Goal: Task Accomplishment & Management: Complete application form

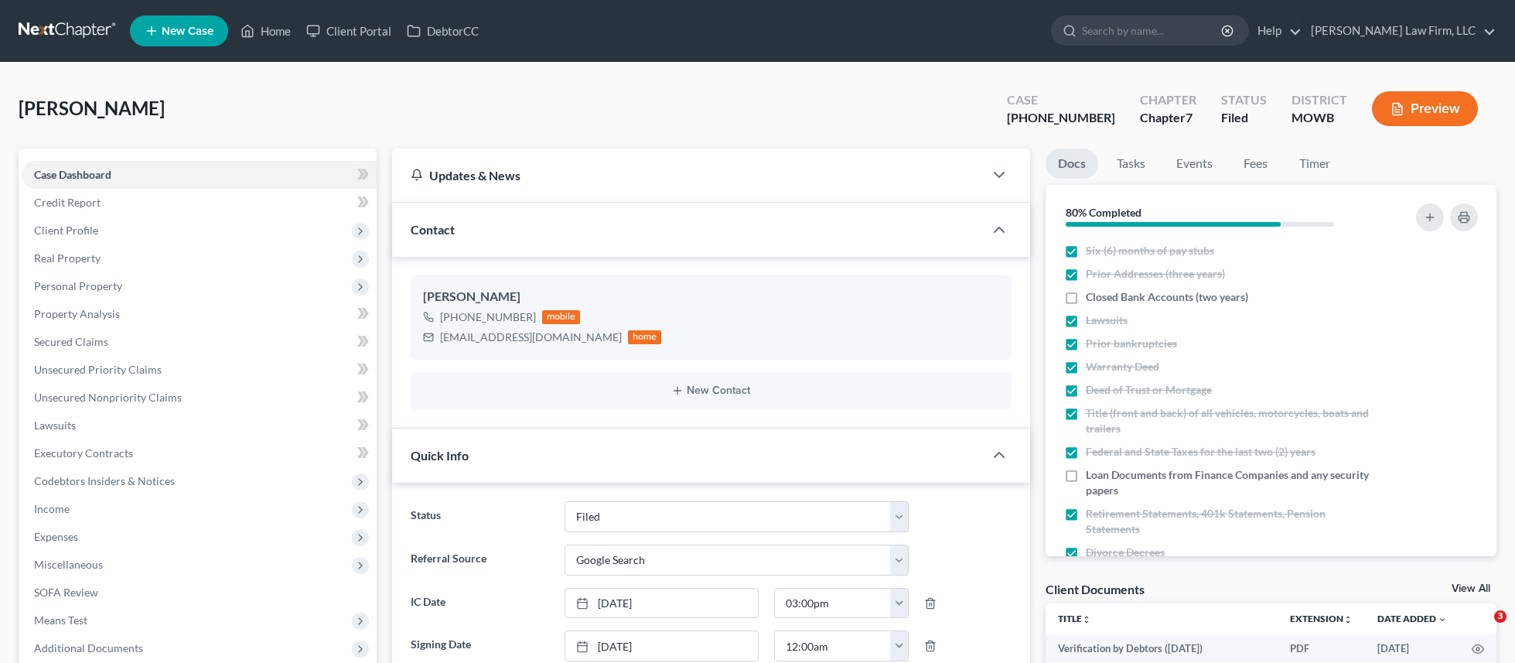
select select "3"
select select "4"
select select "0"
click at [86, 28] on link at bounding box center [68, 31] width 99 height 28
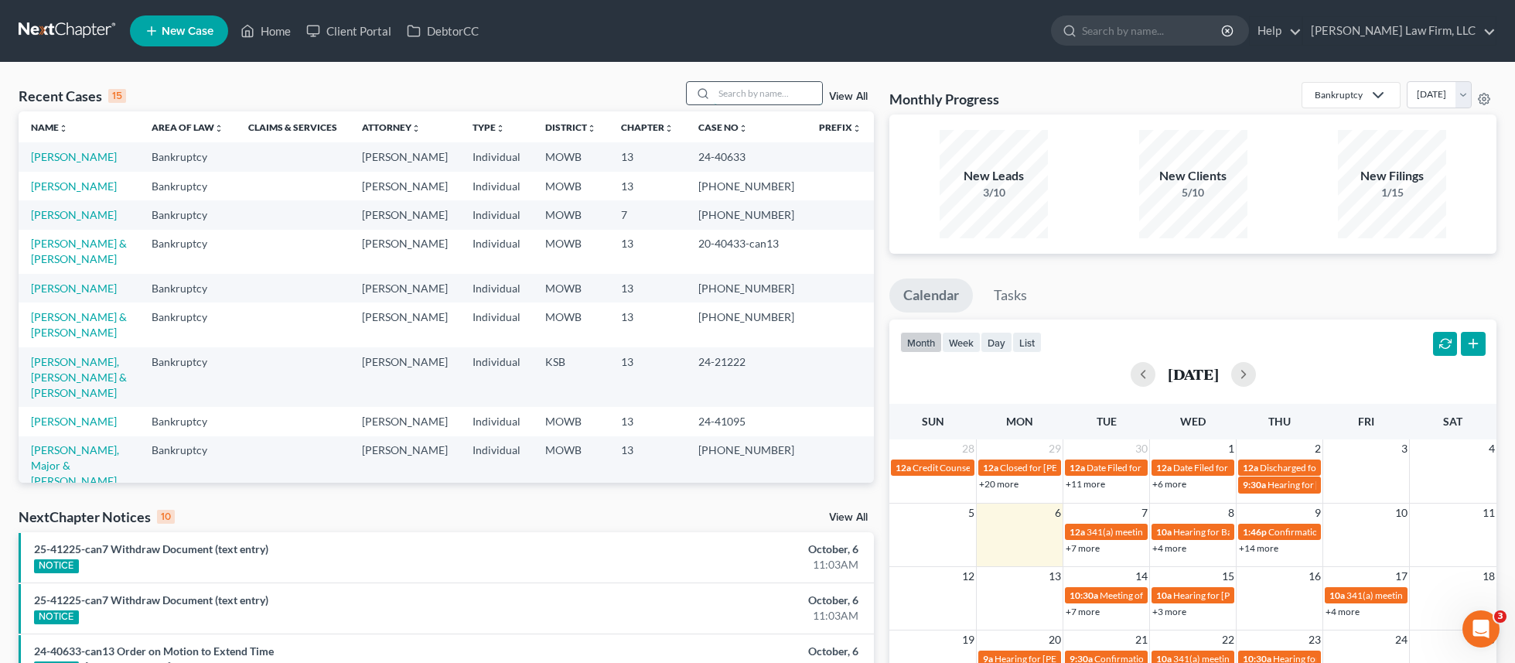
click at [727, 90] on input "search" at bounding box center [768, 93] width 108 height 22
type input "[PERSON_NAME]"
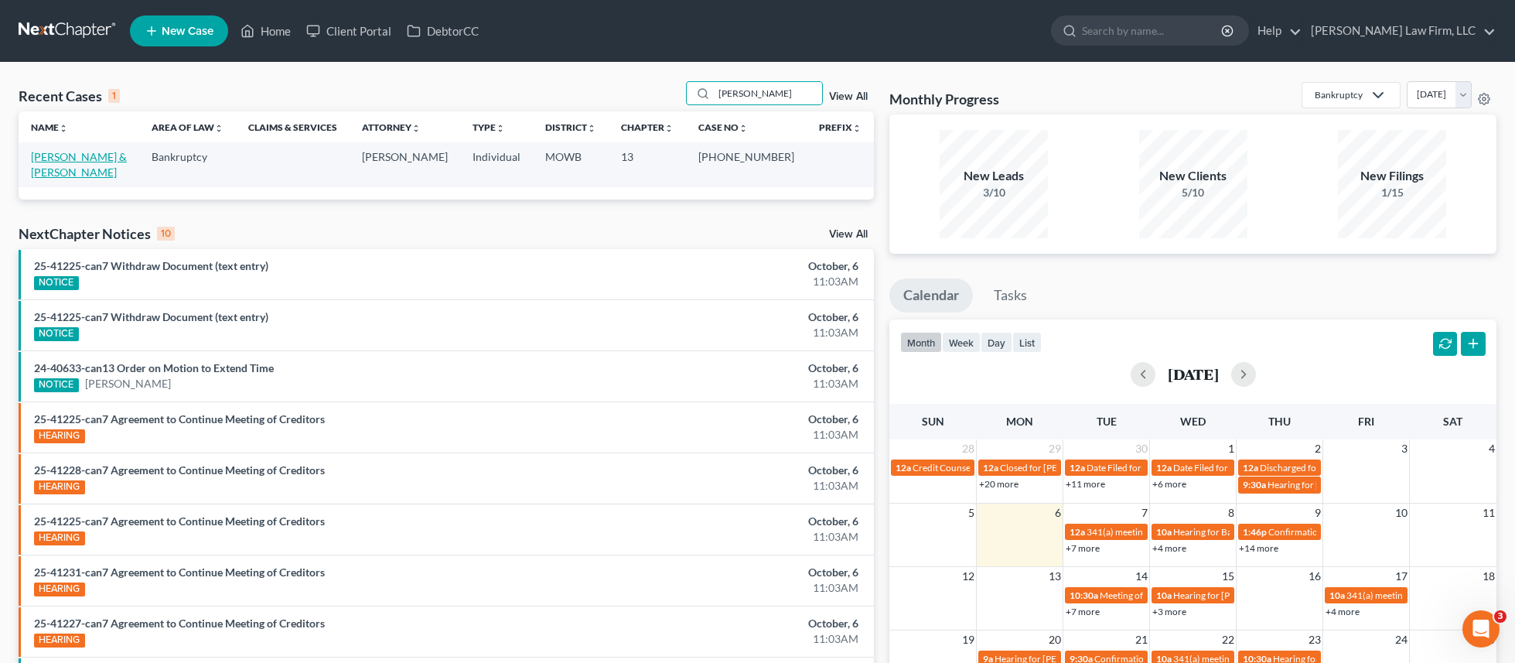
click at [118, 151] on link "[PERSON_NAME] & [PERSON_NAME]" at bounding box center [79, 164] width 96 height 29
select select "4"
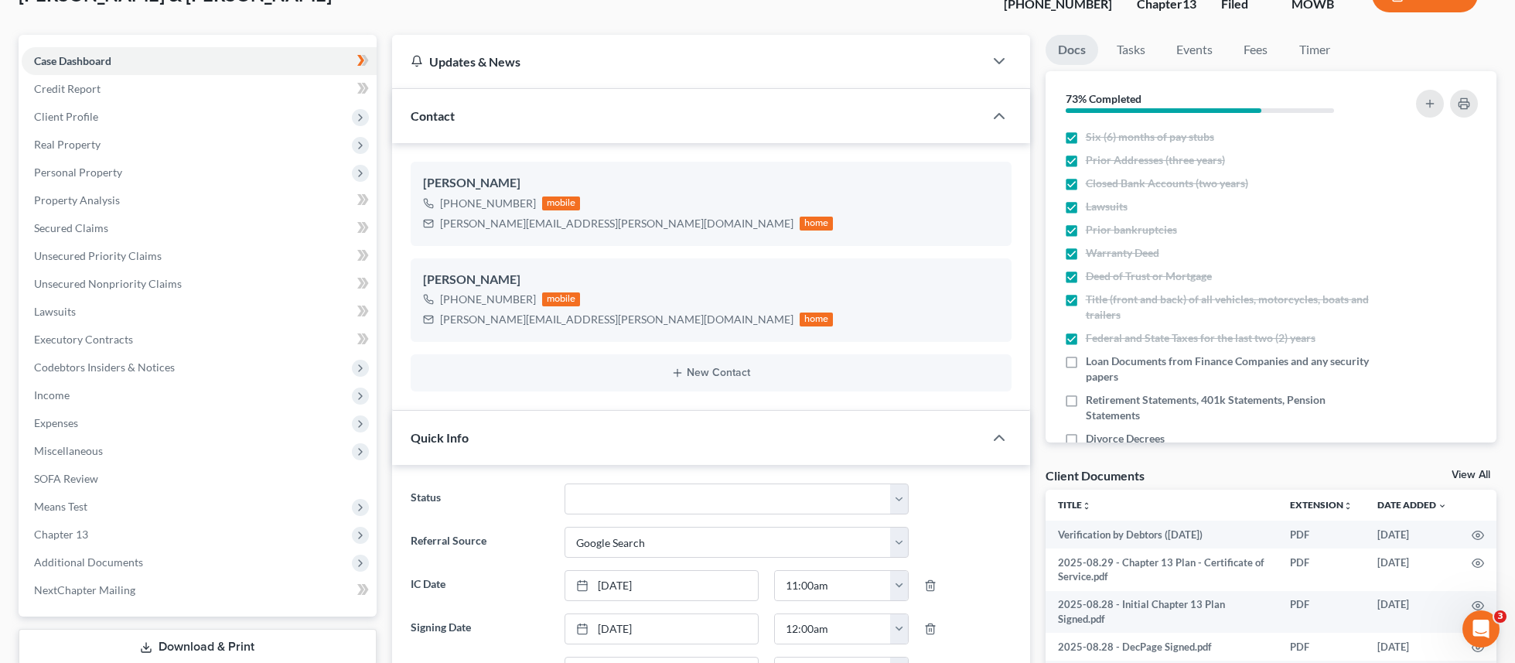
scroll to position [116, 0]
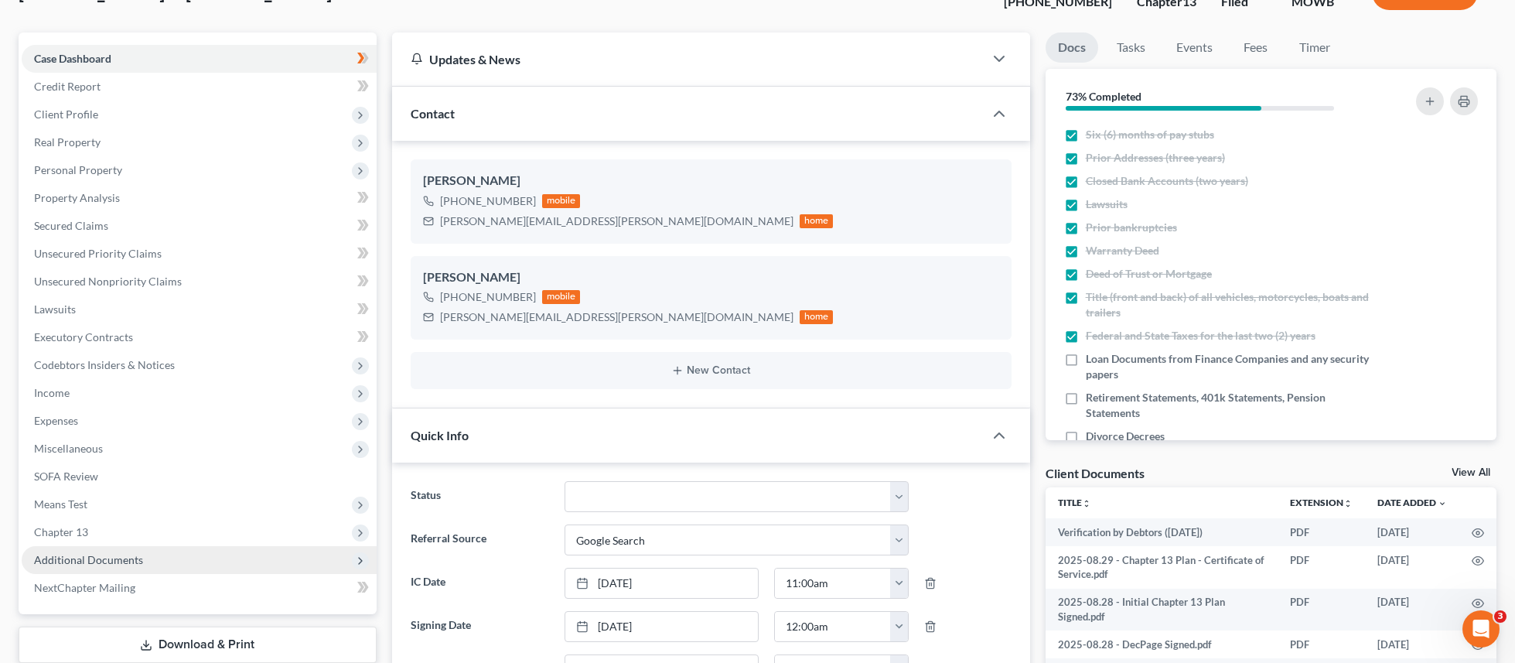
click at [171, 560] on span "Additional Documents" at bounding box center [199, 560] width 355 height 28
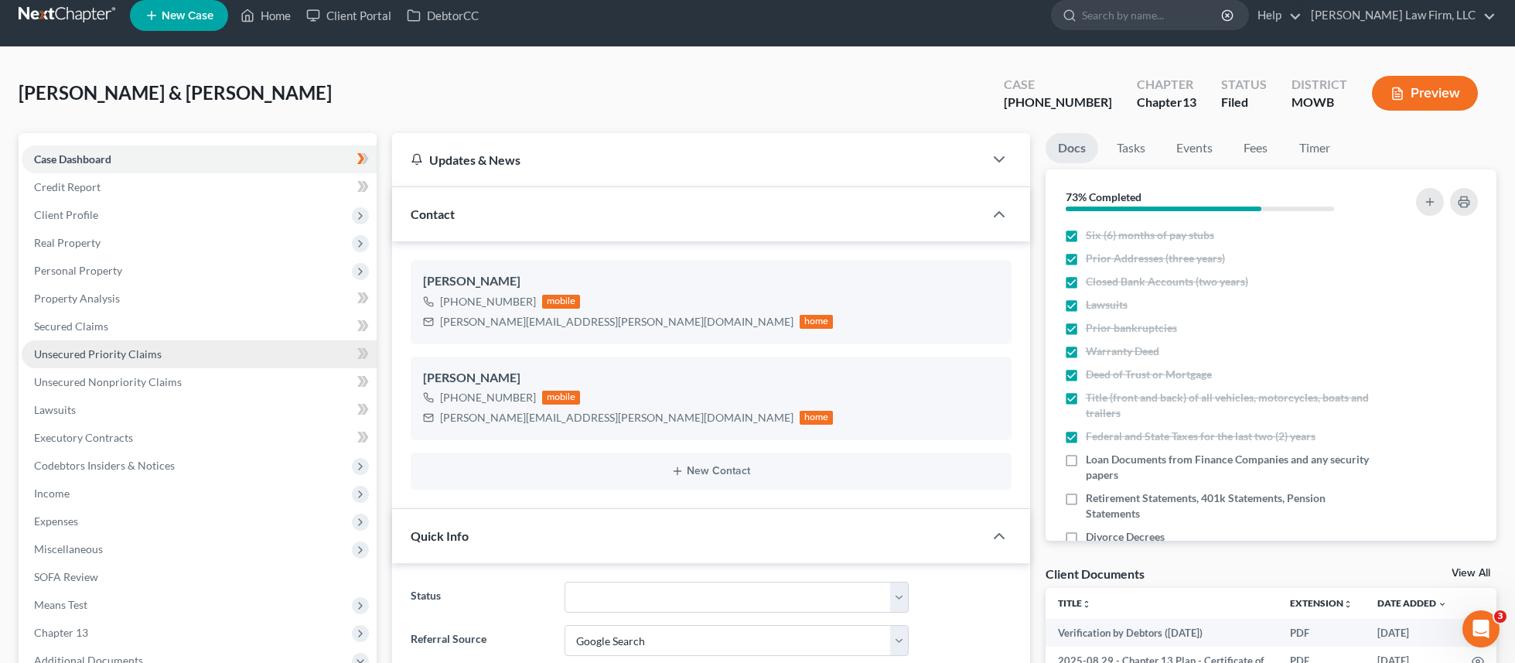
scroll to position [19, 0]
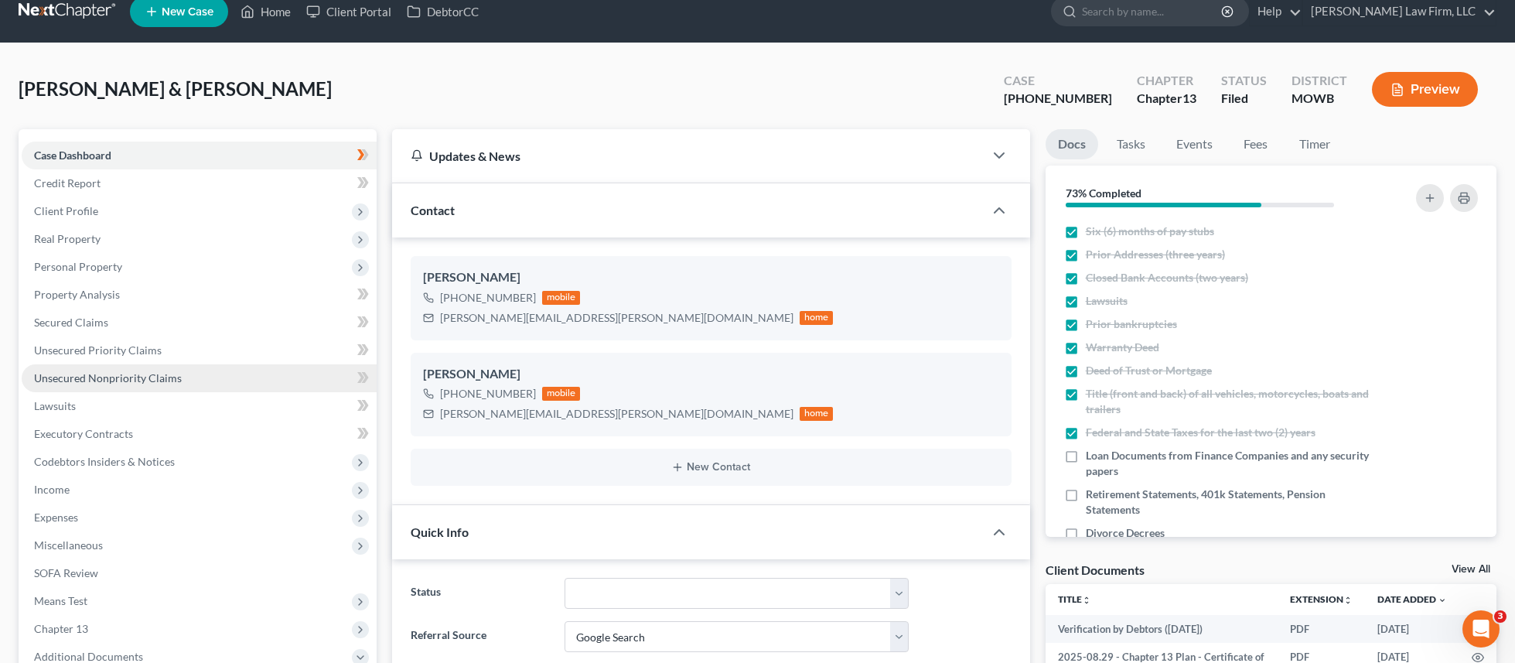
click at [237, 381] on link "Unsecured Nonpriority Claims" at bounding box center [199, 378] width 355 height 28
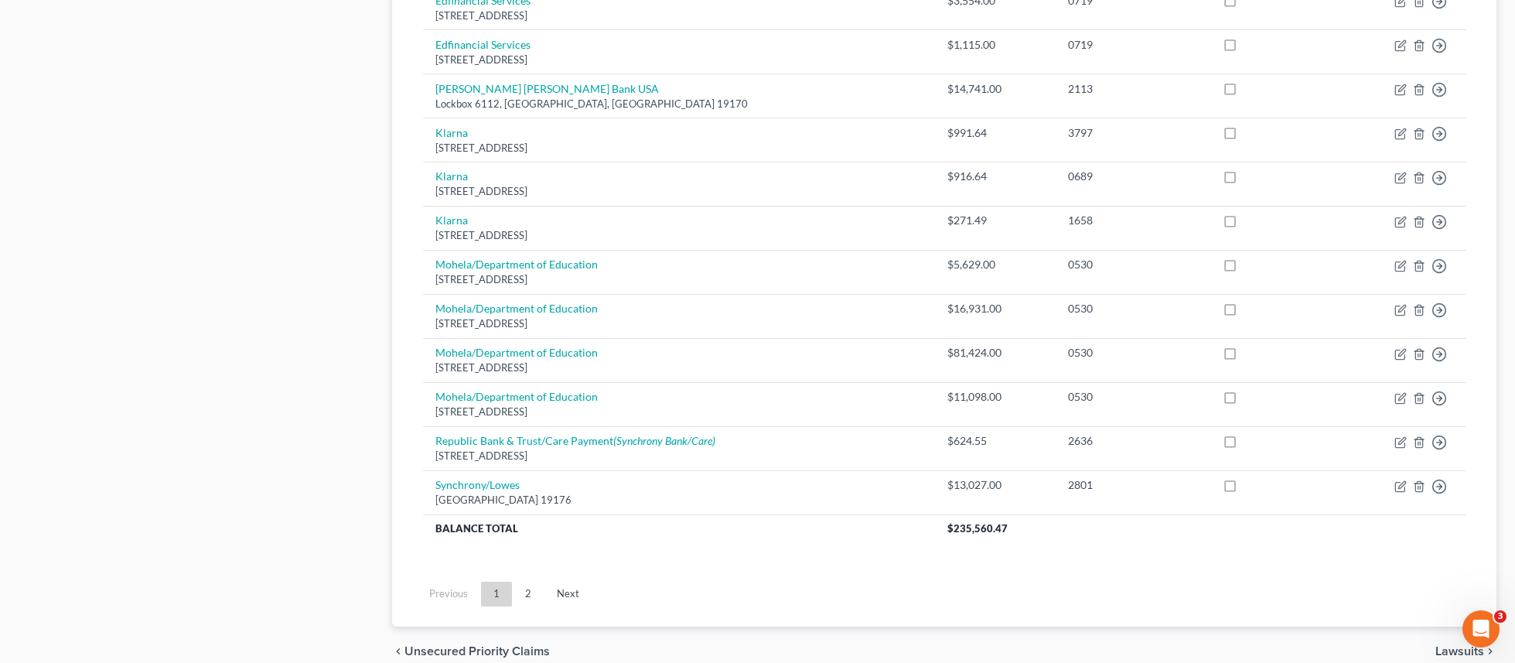
scroll to position [1064, 0]
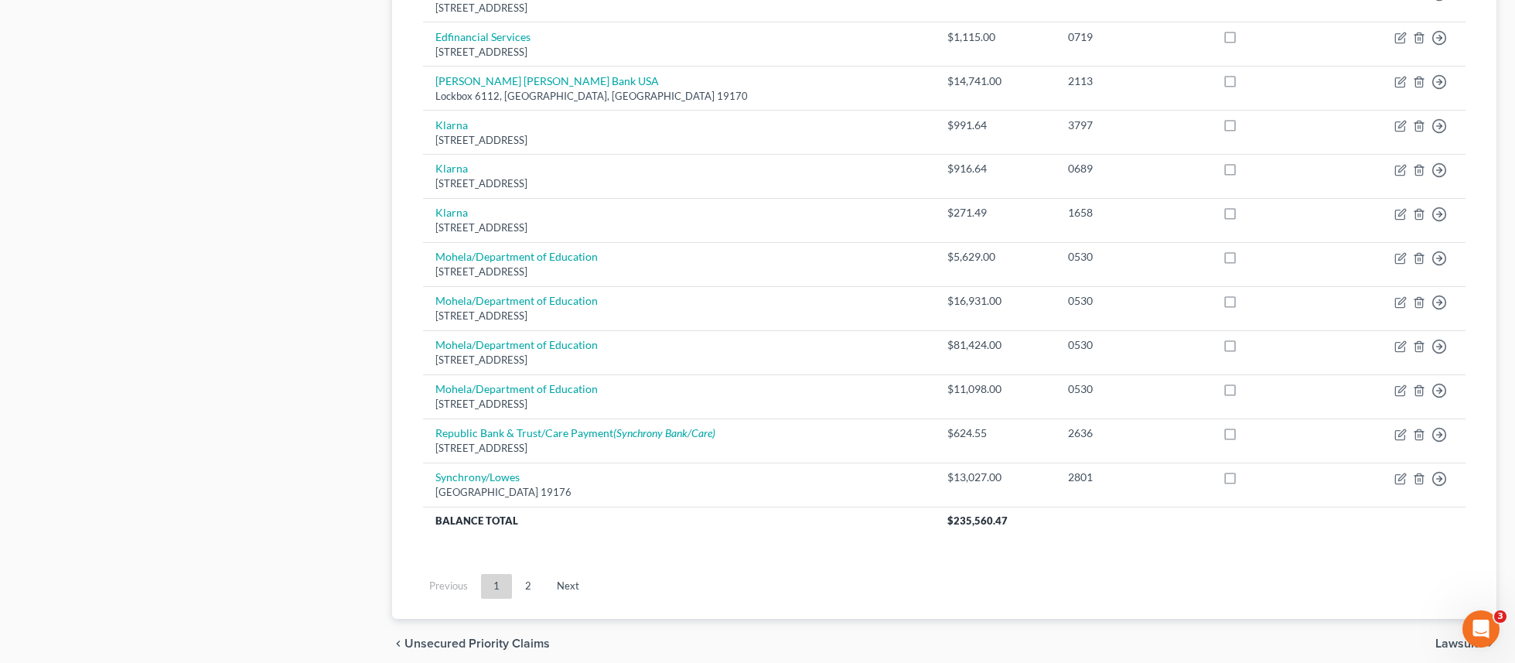
click at [530, 578] on link "2" at bounding box center [528, 586] width 31 height 25
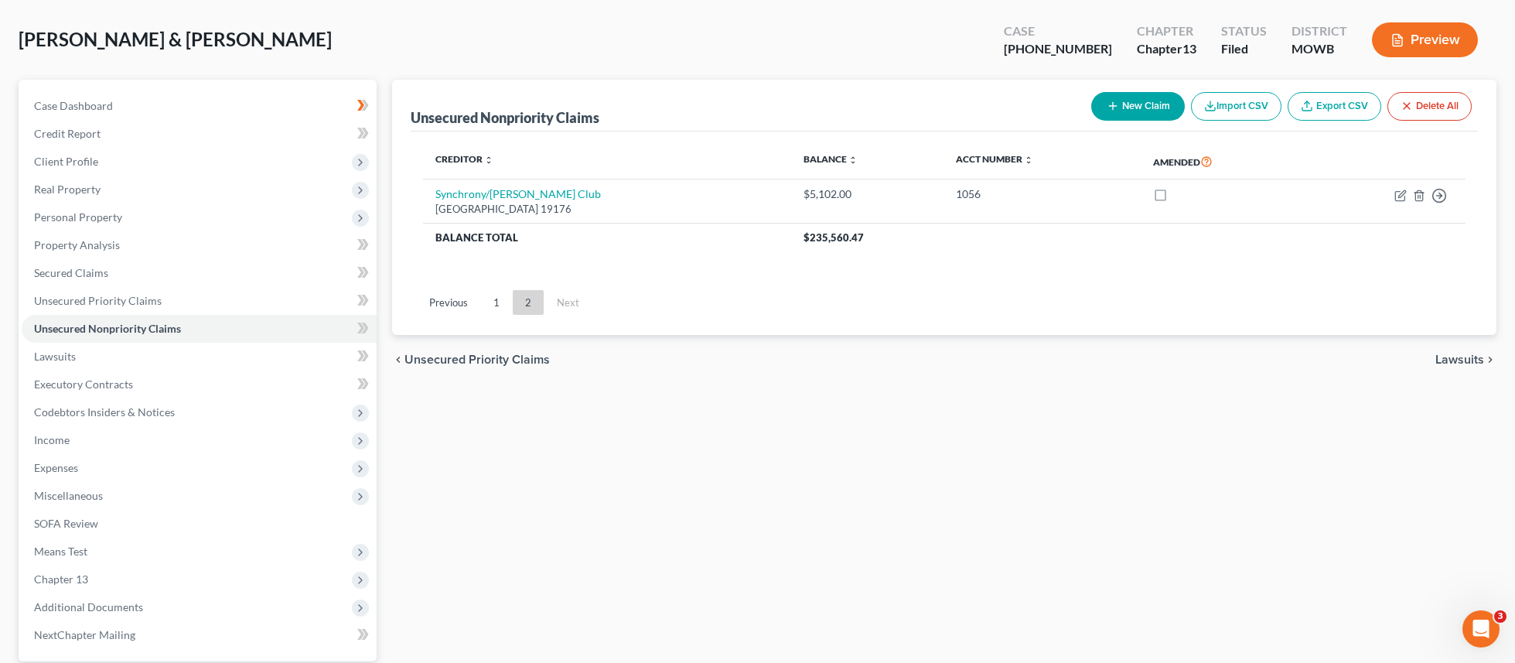
scroll to position [60, 0]
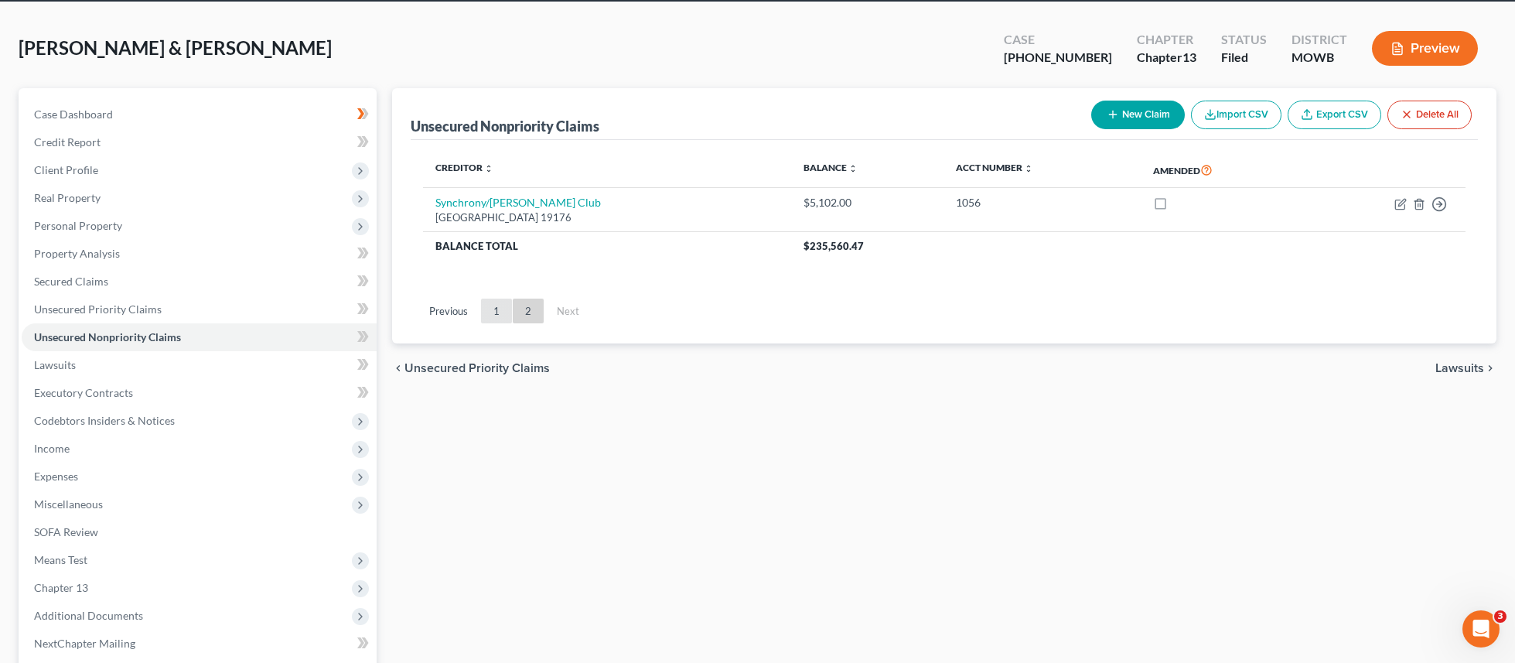
click at [494, 319] on link "1" at bounding box center [496, 311] width 31 height 25
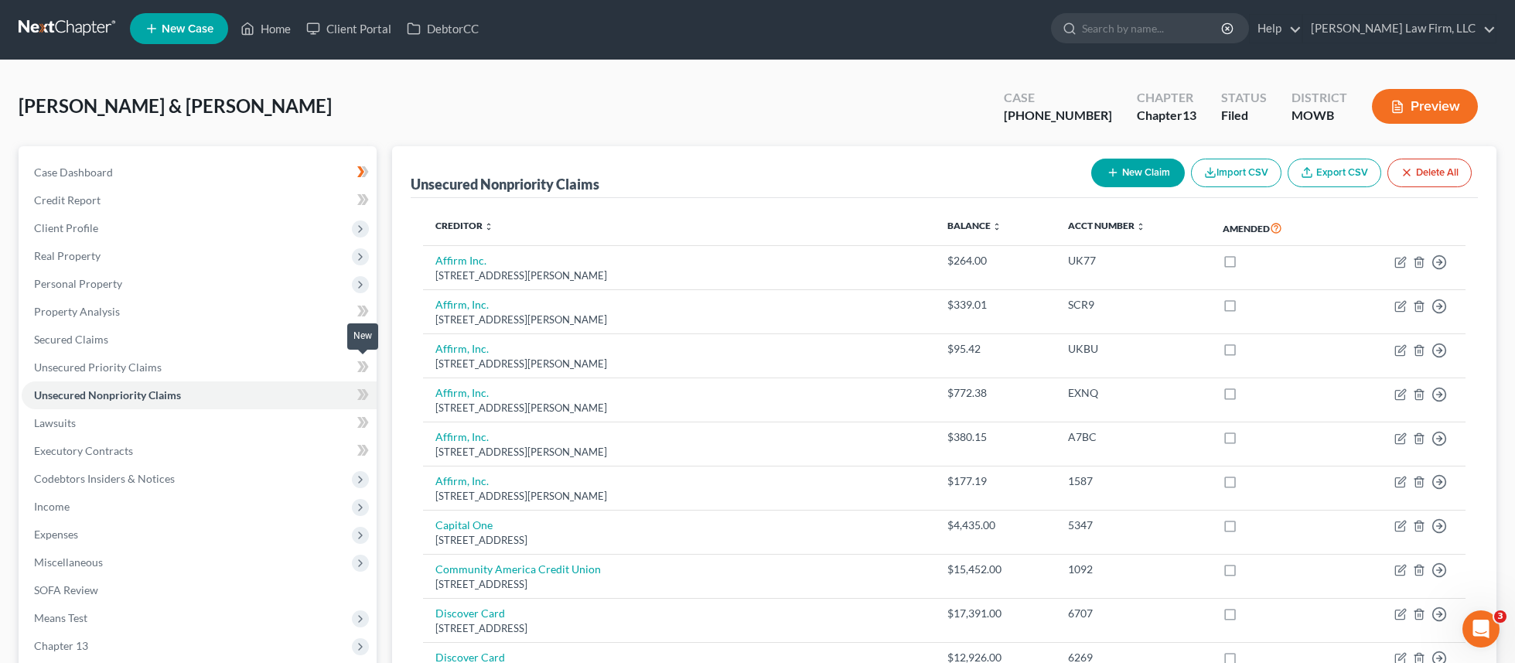
scroll to position [0, 0]
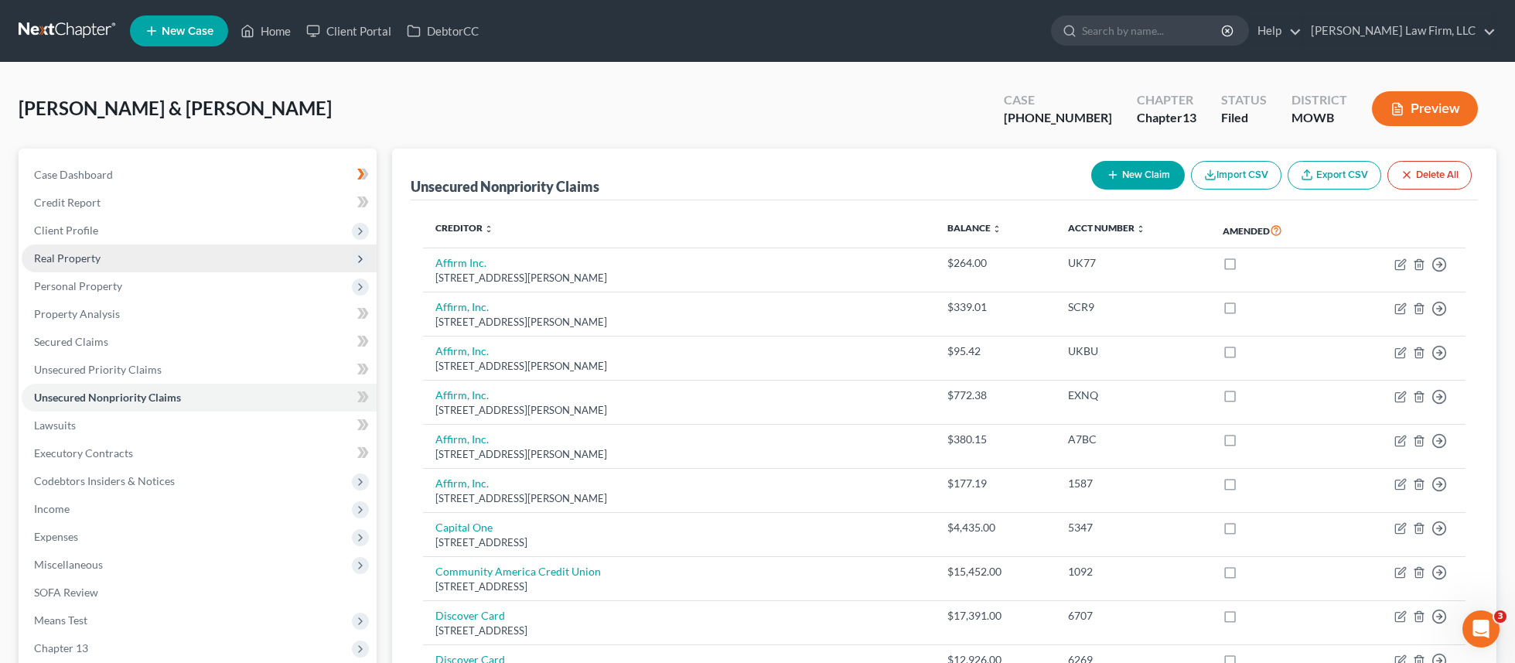
click at [162, 248] on span "Real Property" at bounding box center [199, 258] width 355 height 28
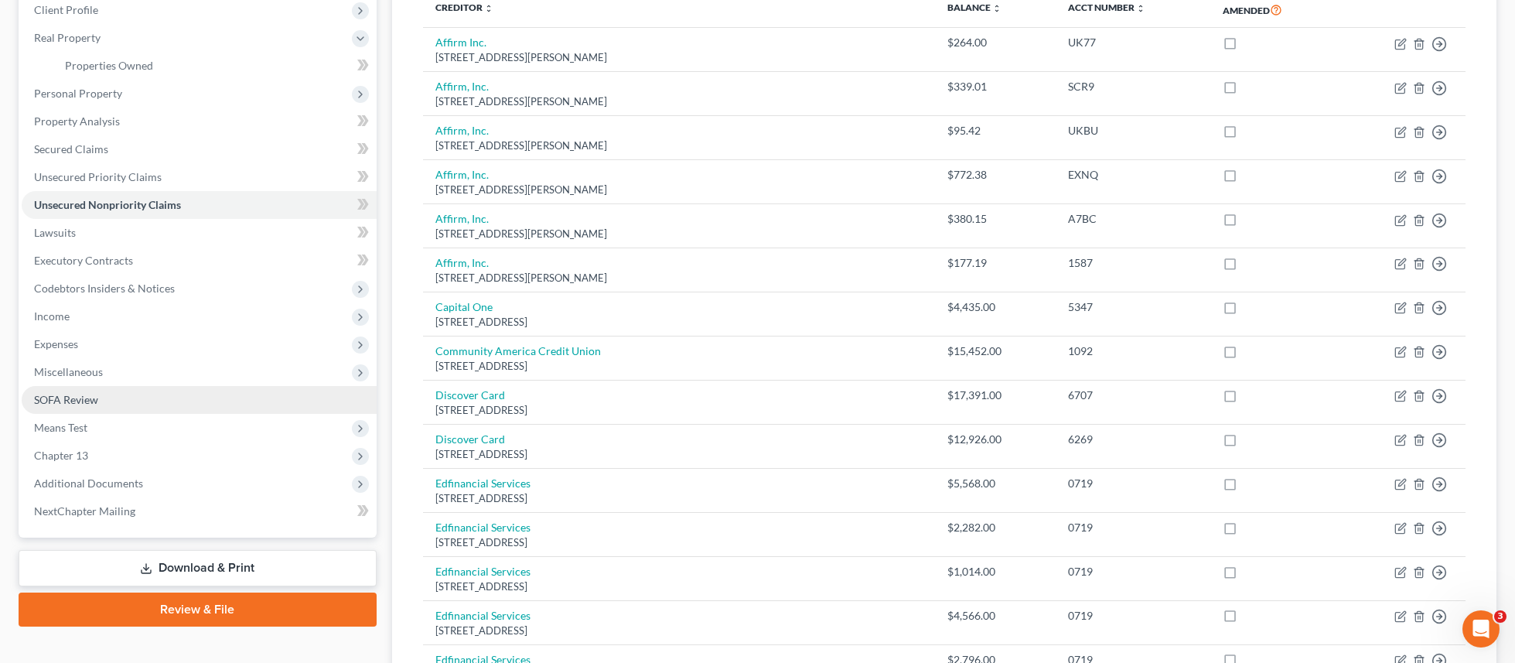
scroll to position [213, 0]
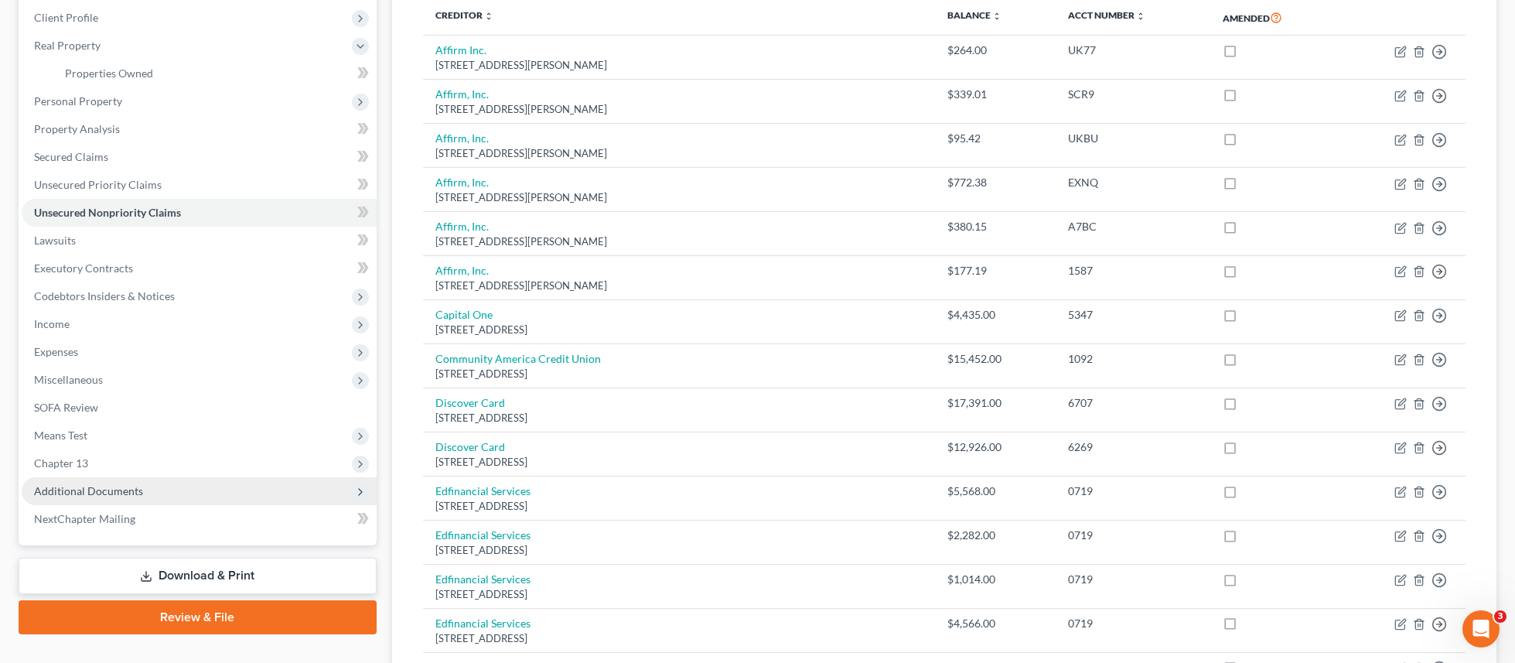
click at [181, 494] on span "Additional Documents" at bounding box center [199, 491] width 355 height 28
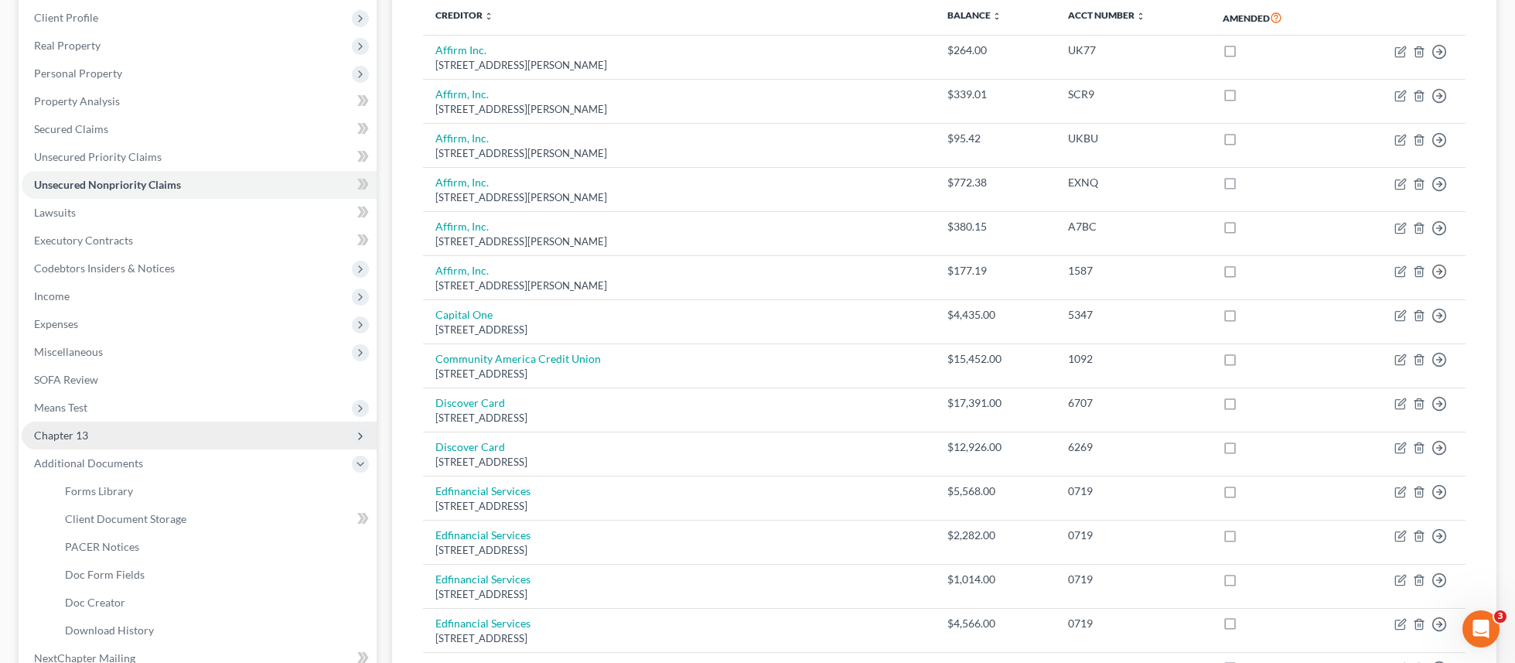
click at [155, 441] on span "Chapter 13" at bounding box center [199, 436] width 355 height 28
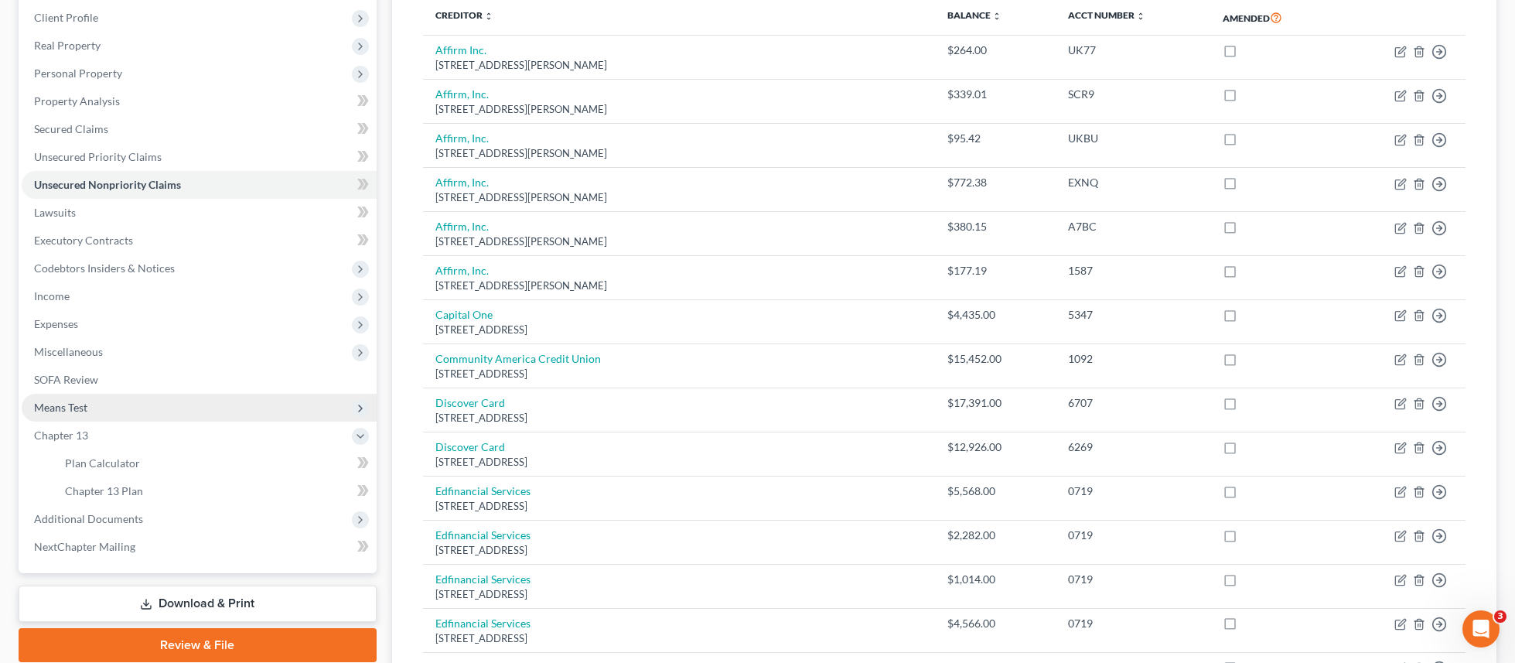
click at [131, 412] on span "Means Test" at bounding box center [199, 408] width 355 height 28
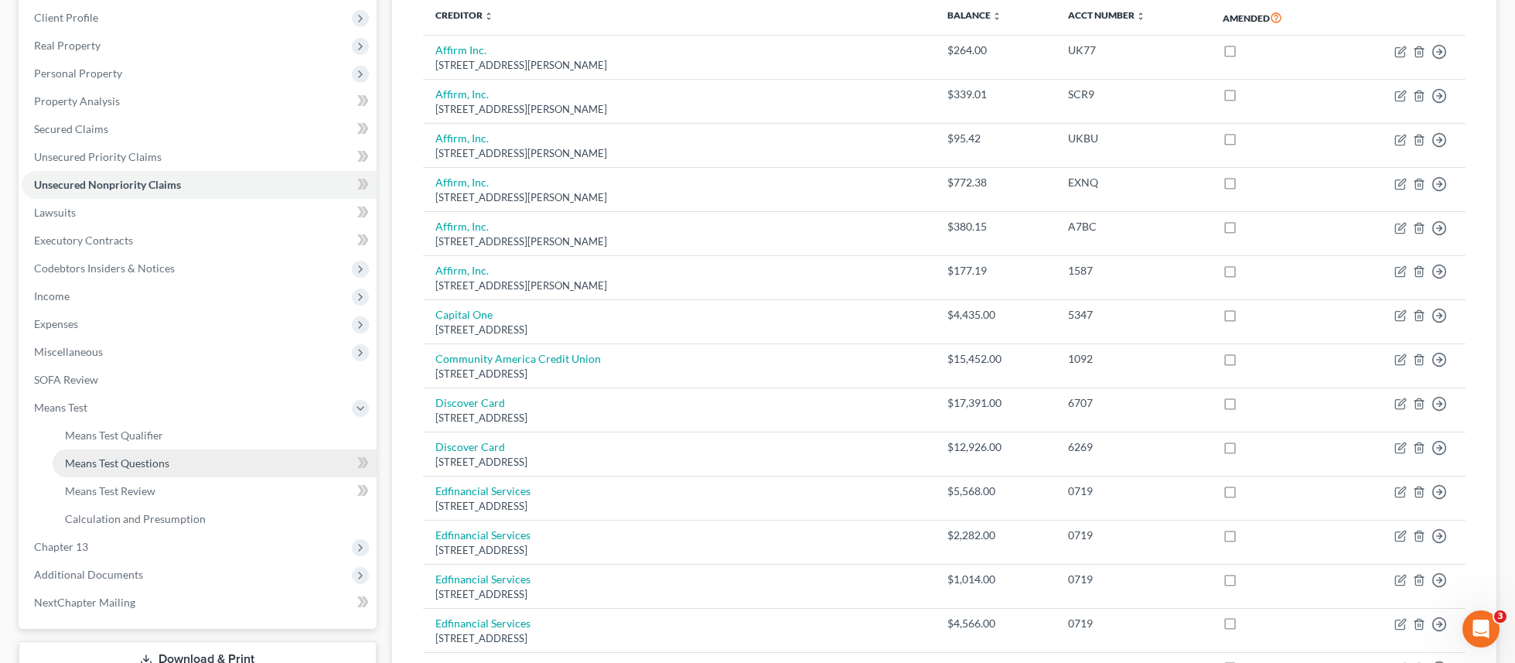
click at [203, 459] on link "Means Test Questions" at bounding box center [215, 463] width 324 height 28
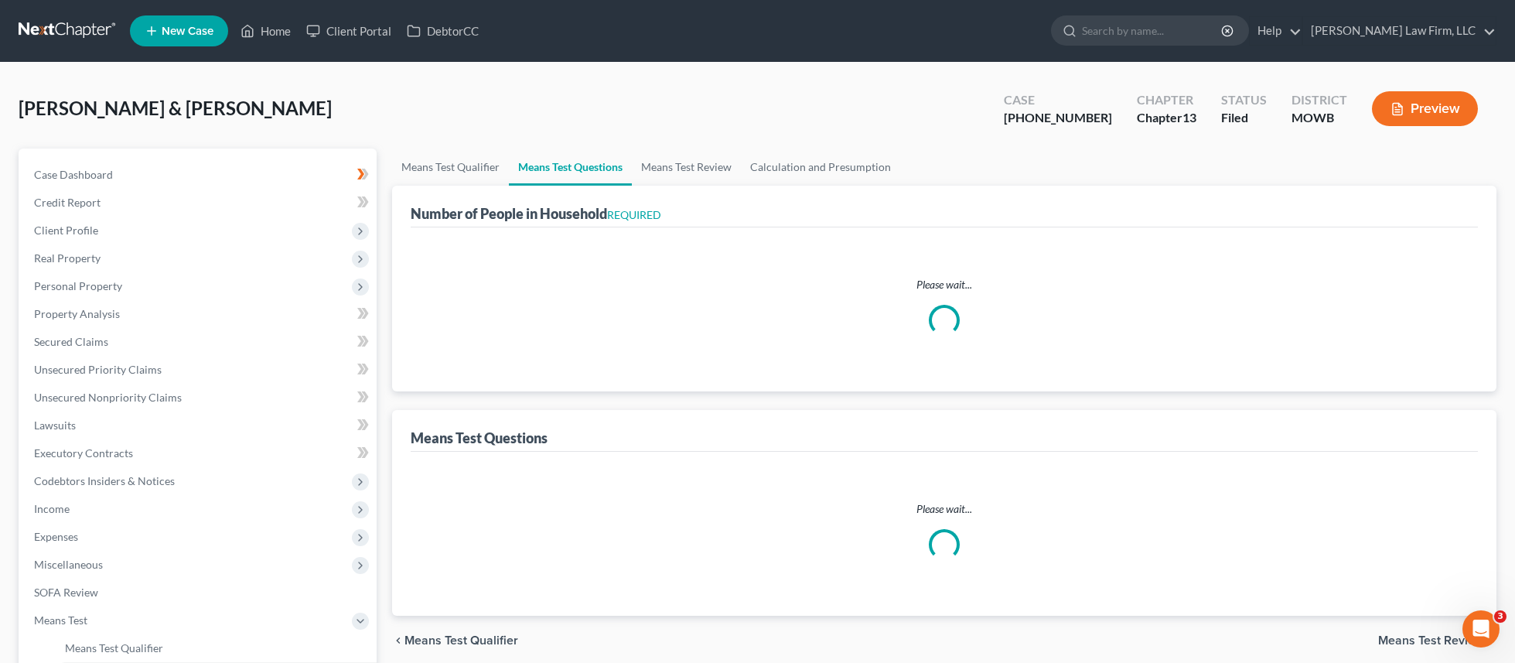
select select "0"
select select "60"
select select "1"
select select "60"
select select "2"
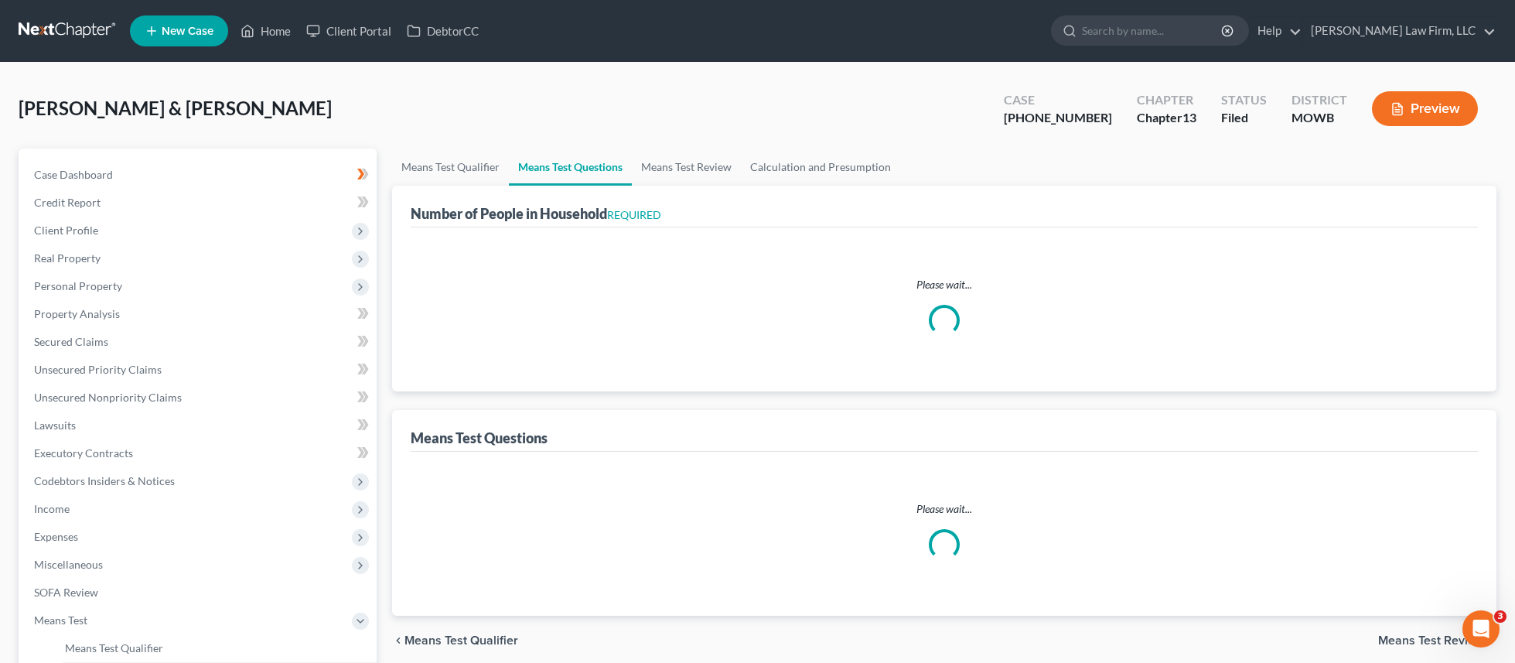
select select "6"
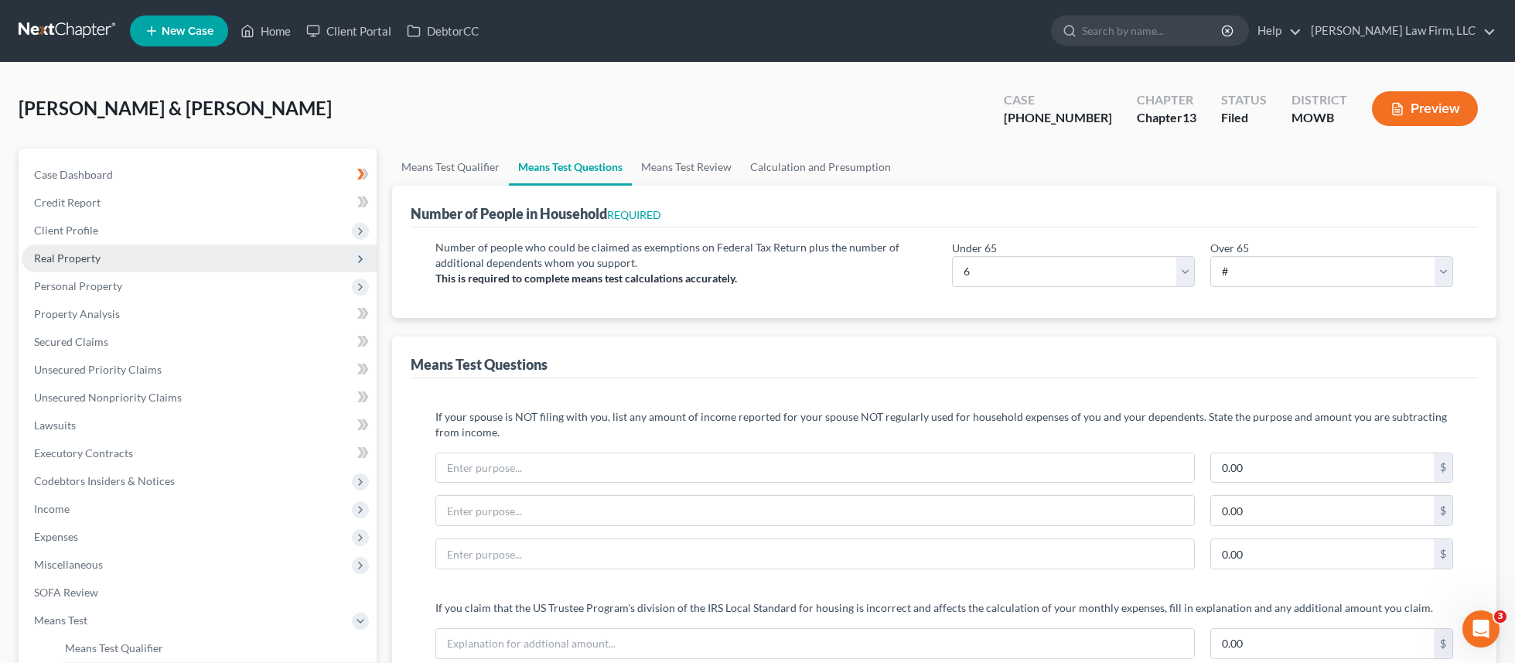
click at [154, 255] on span "Real Property" at bounding box center [199, 258] width 355 height 28
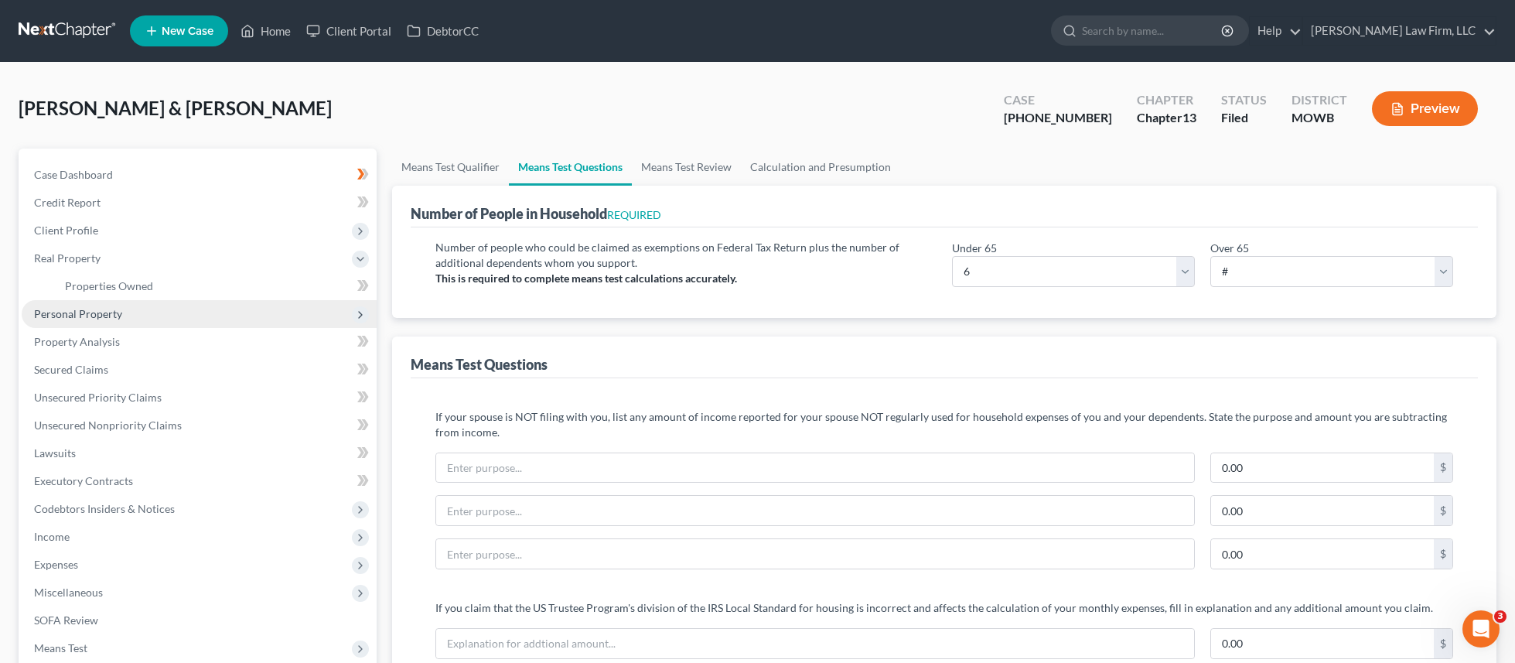
click at [144, 317] on span "Personal Property" at bounding box center [199, 314] width 355 height 28
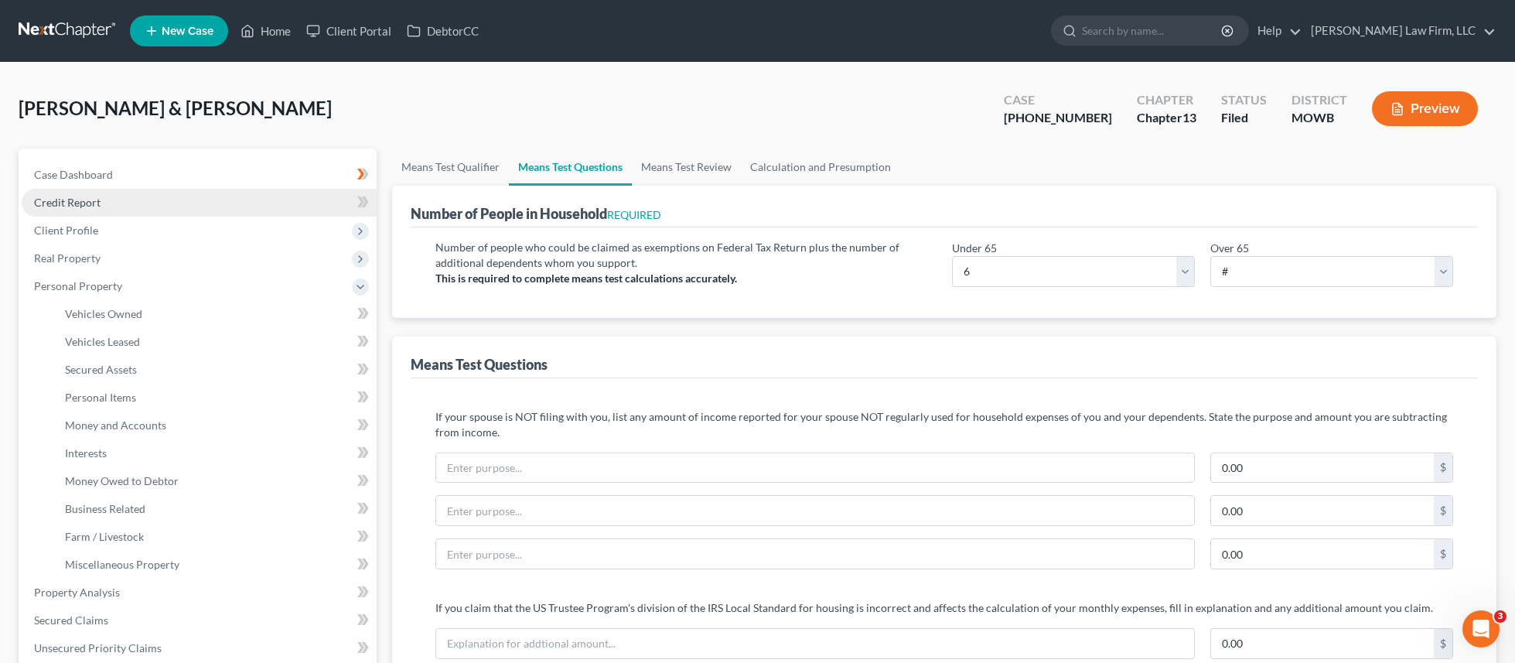
click at [112, 193] on link "Credit Report" at bounding box center [199, 203] width 355 height 28
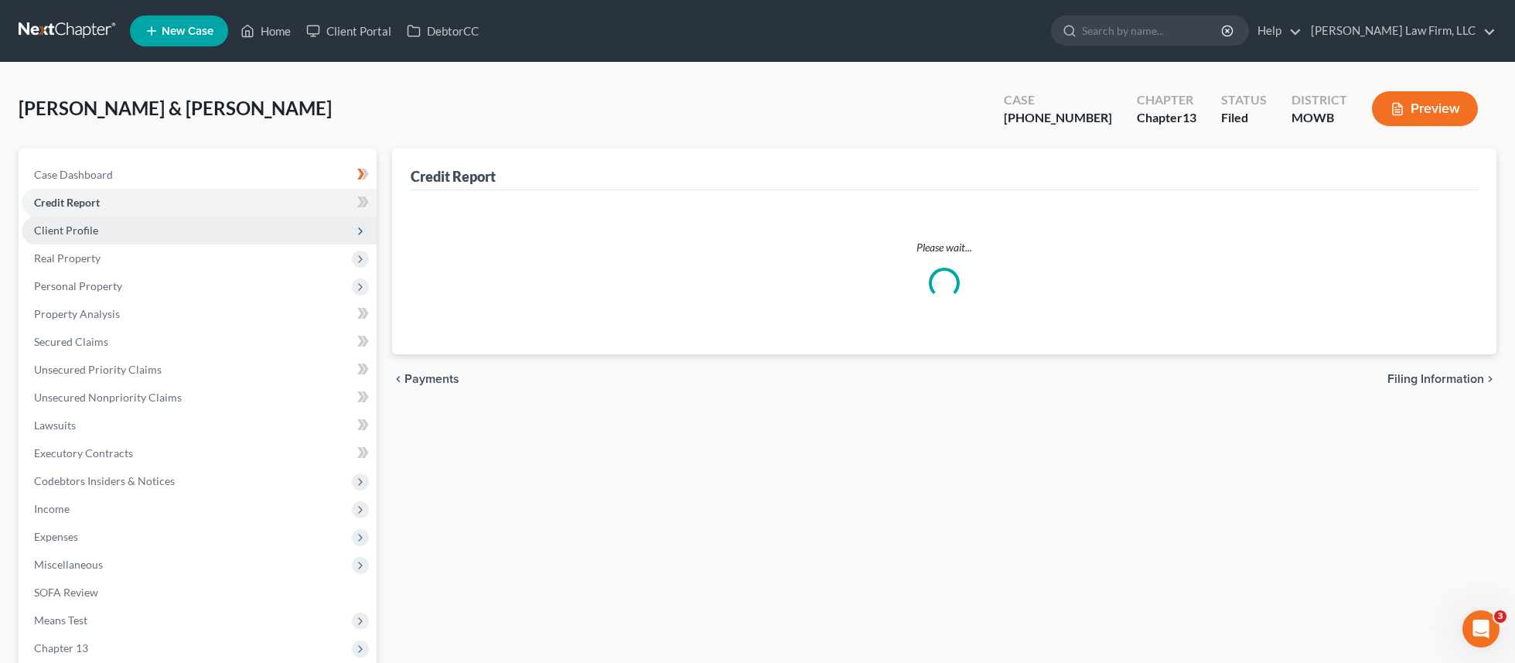
click at [134, 234] on span "Client Profile" at bounding box center [199, 231] width 355 height 28
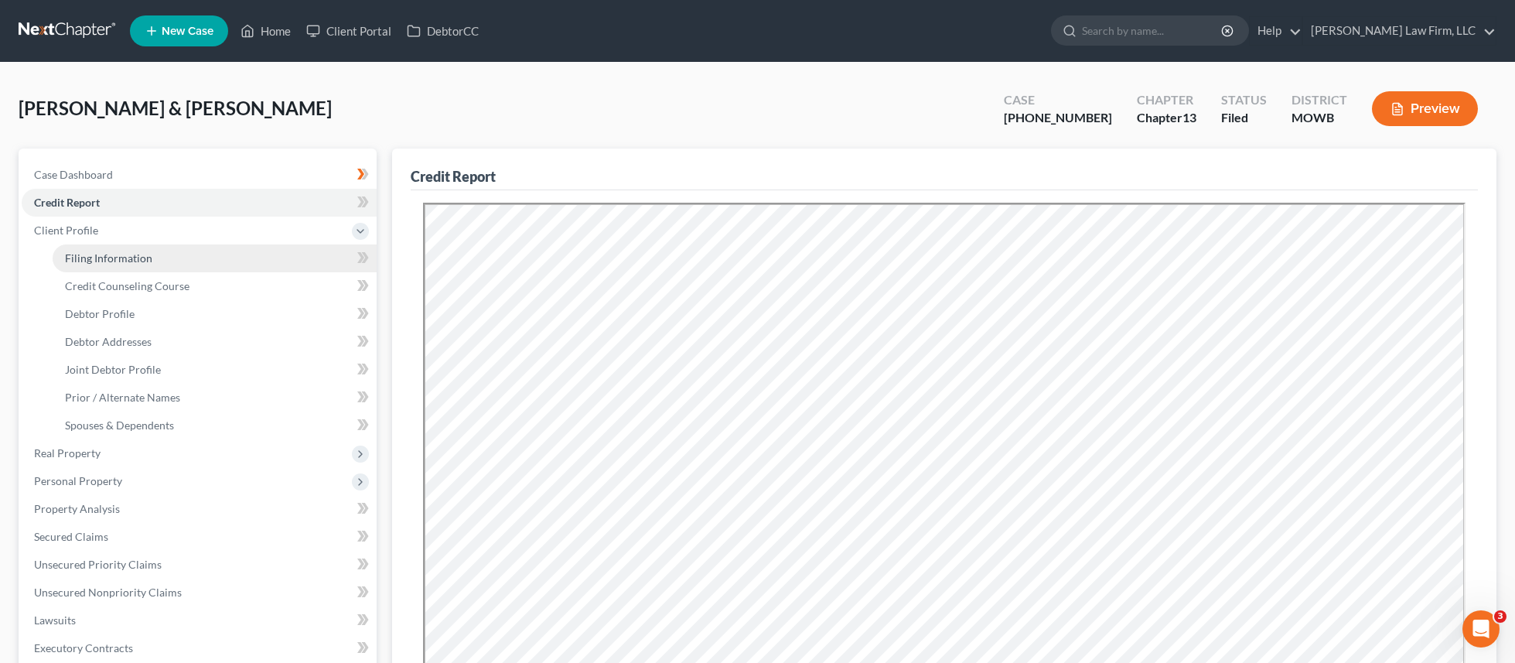
click at [155, 259] on link "Filing Information" at bounding box center [215, 258] width 324 height 28
select select "1"
select select "3"
select select "26"
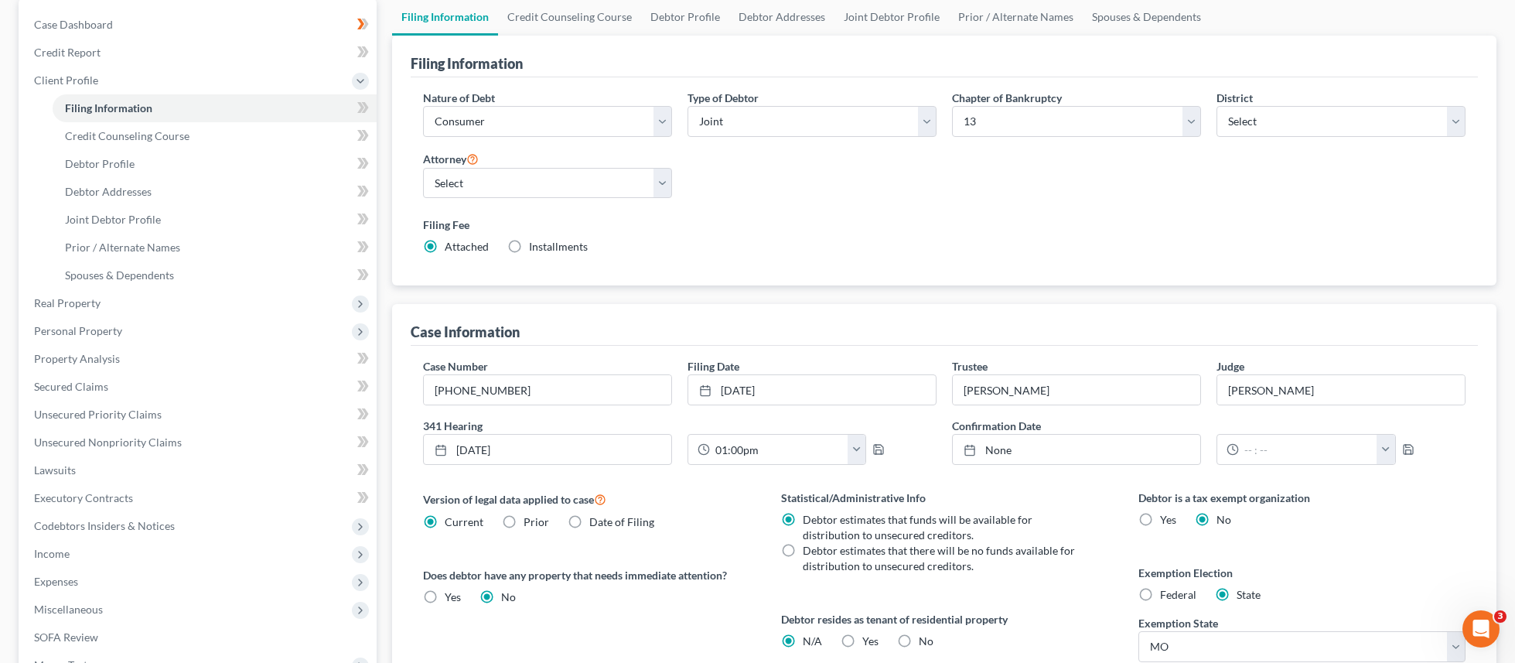
scroll to position [62, 0]
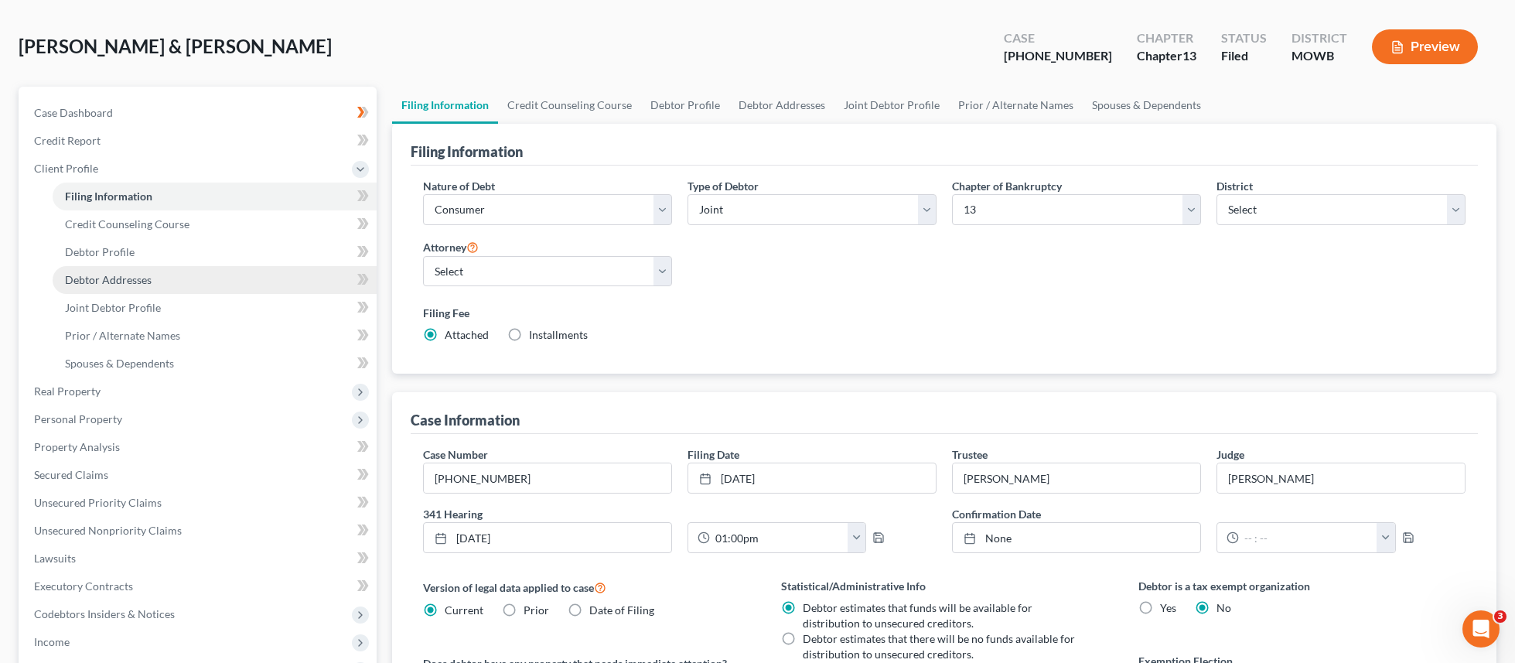
click at [187, 275] on link "Debtor Addresses" at bounding box center [215, 280] width 324 height 28
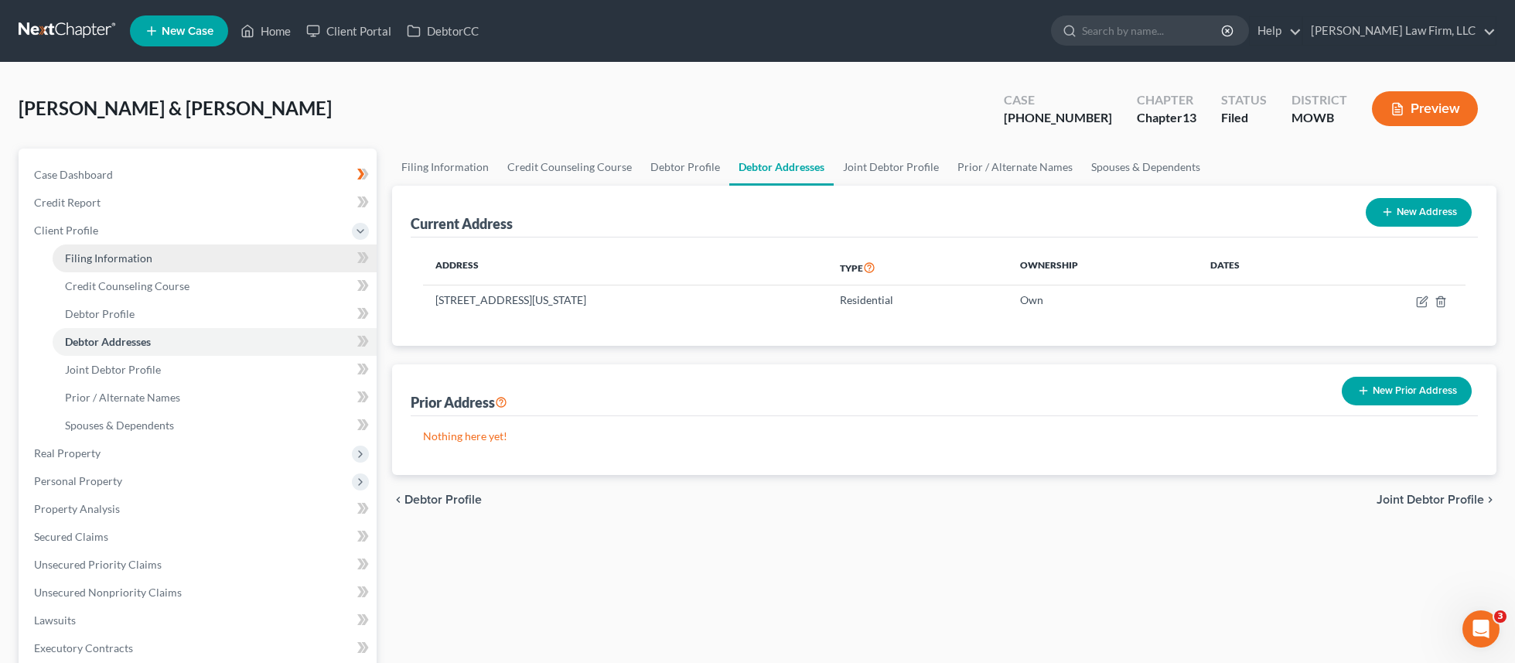
click at [183, 254] on link "Filing Information" at bounding box center [215, 258] width 324 height 28
select select "1"
select select "3"
select select "46"
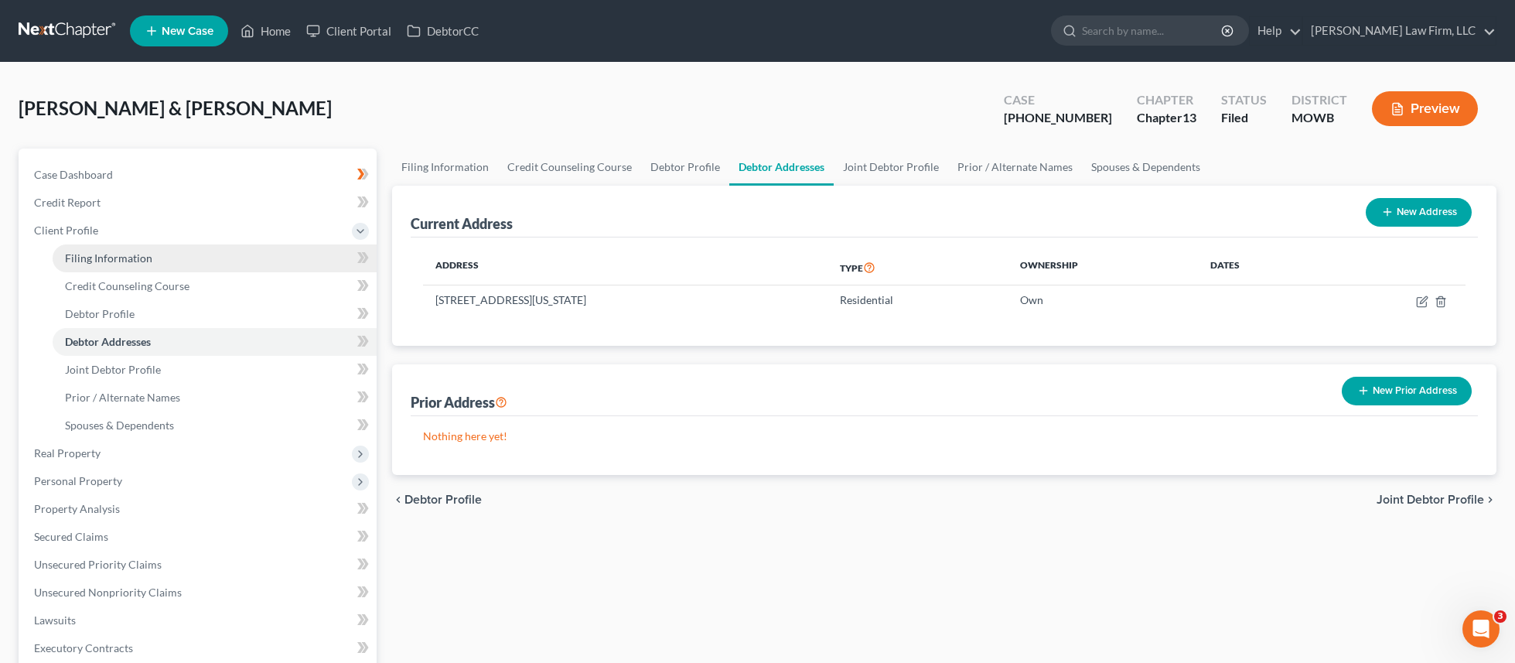
select select "3"
select select "26"
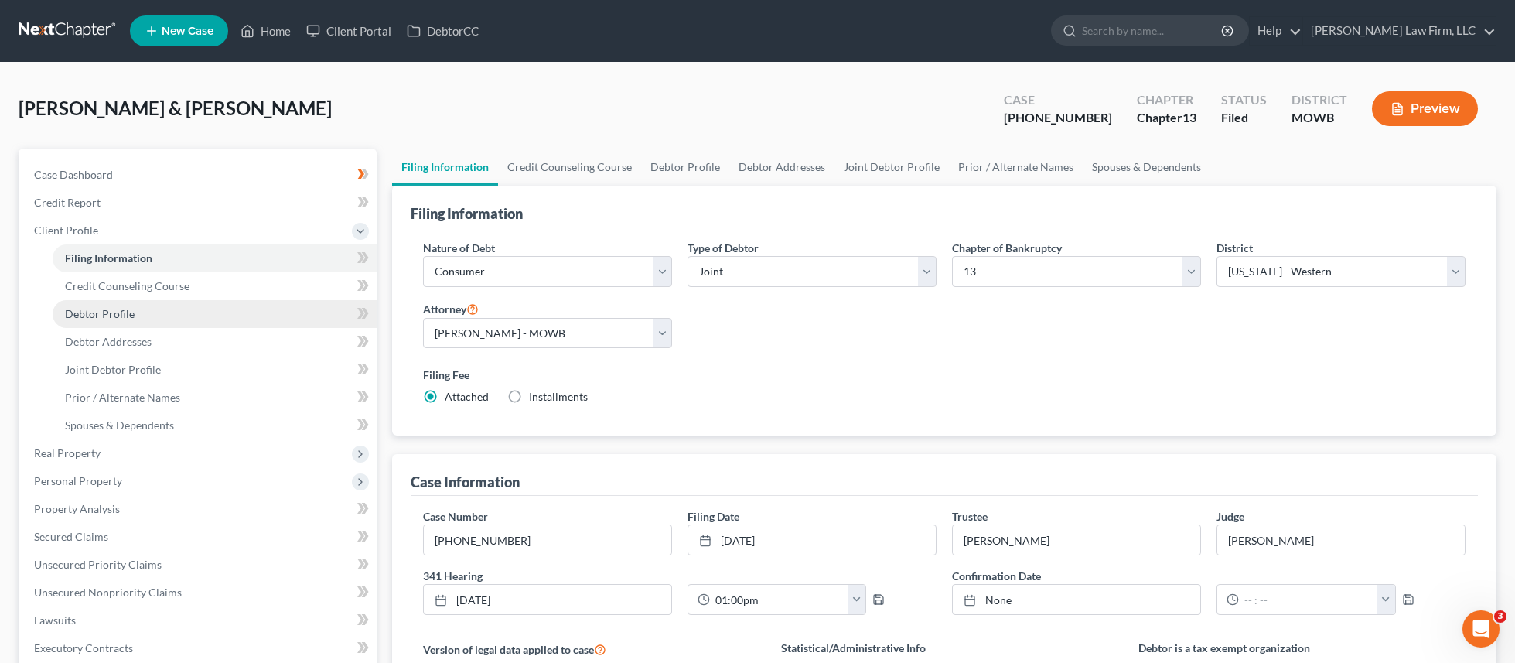
click at [193, 306] on link "Debtor Profile" at bounding box center [215, 314] width 324 height 28
select select "1"
select select "5"
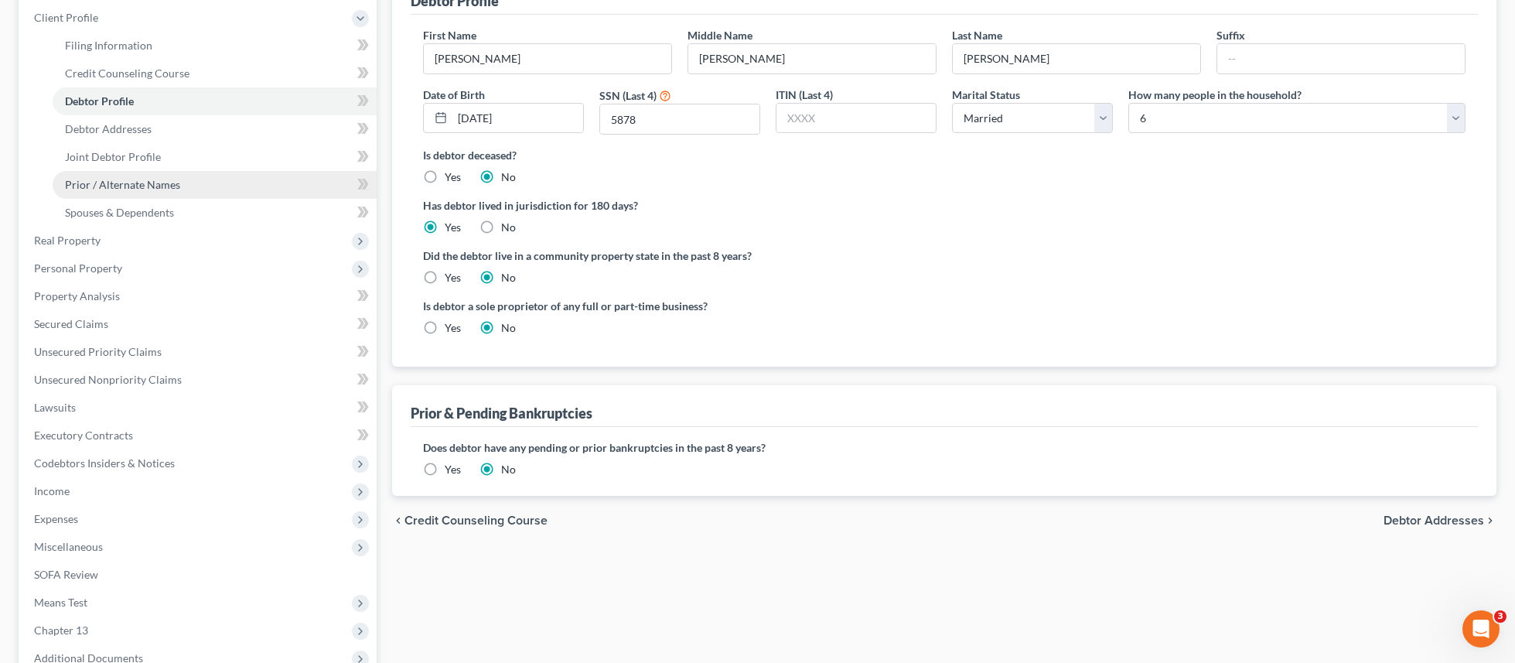
click at [158, 186] on span "Prior / Alternate Names" at bounding box center [122, 184] width 115 height 13
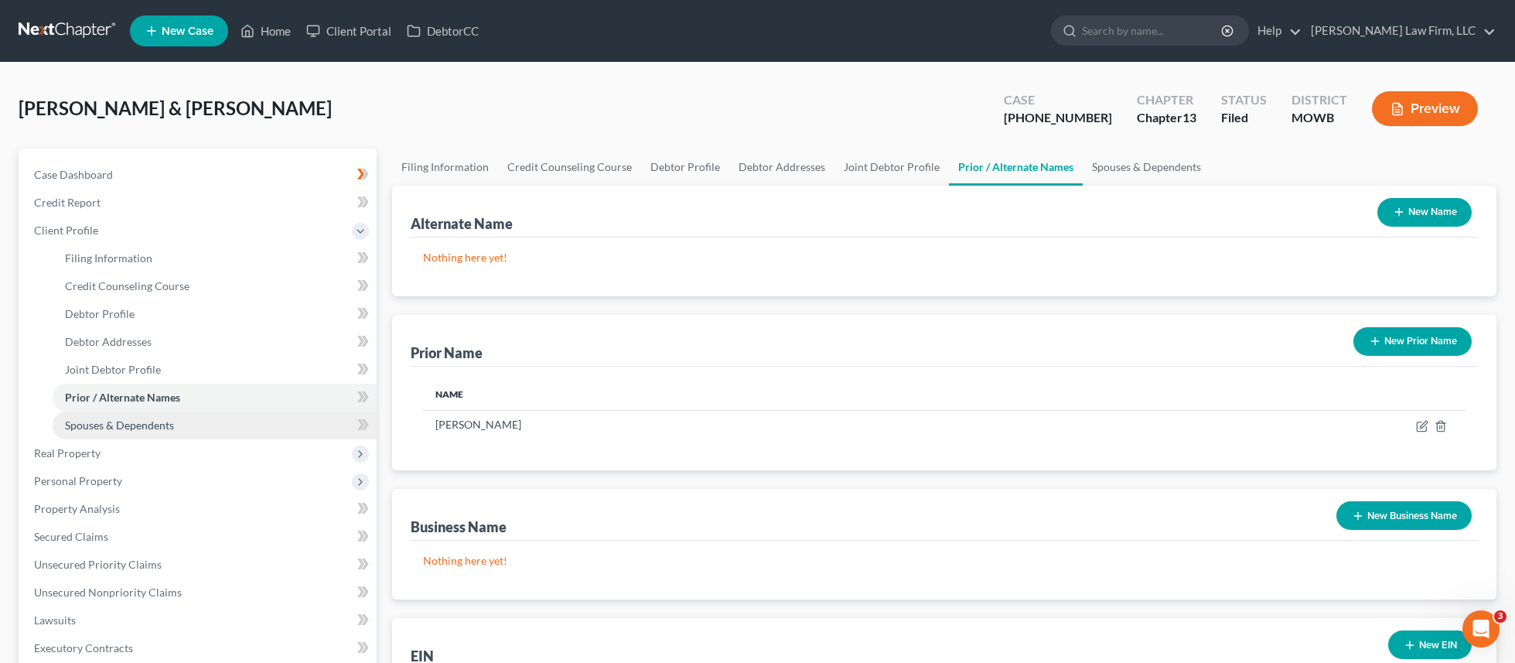
click at [173, 424] on span "Spouses & Dependents" at bounding box center [119, 424] width 109 height 13
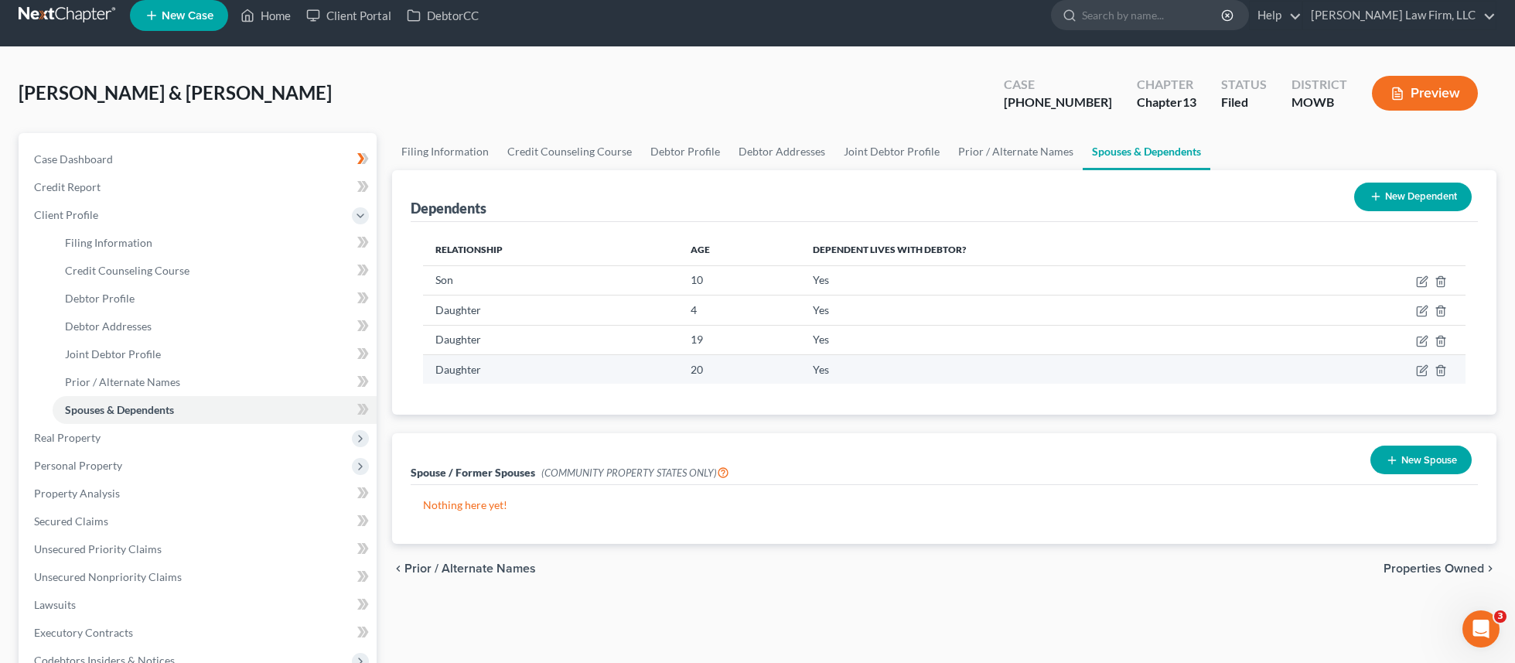
scroll to position [19, 0]
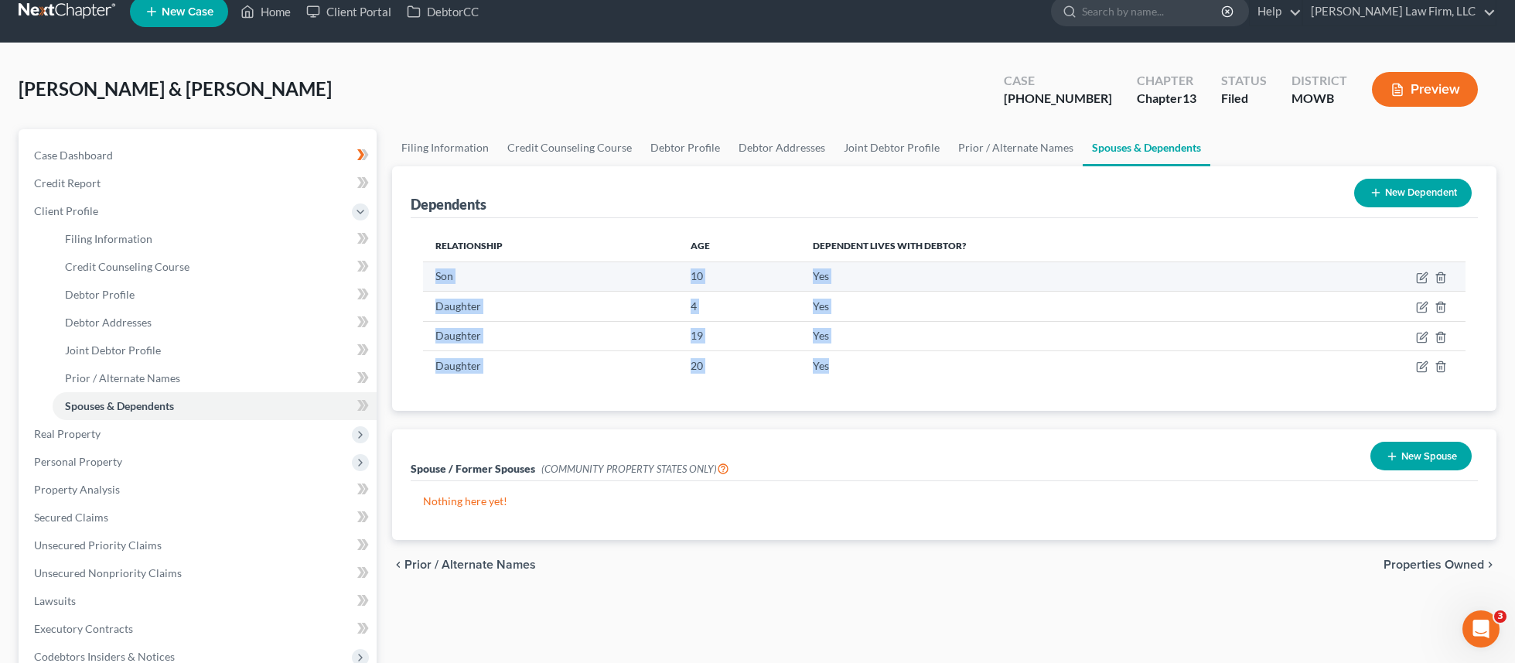
drag, startPoint x: 844, startPoint y: 361, endPoint x: 433, endPoint y: 268, distance: 421.3
click at [433, 268] on tbody "Son [DEMOGRAPHIC_DATA] Yes Daughter [DEMOGRAPHIC_DATA] Yes Daughter [DEMOGRAPHI…" at bounding box center [944, 320] width 1043 height 118
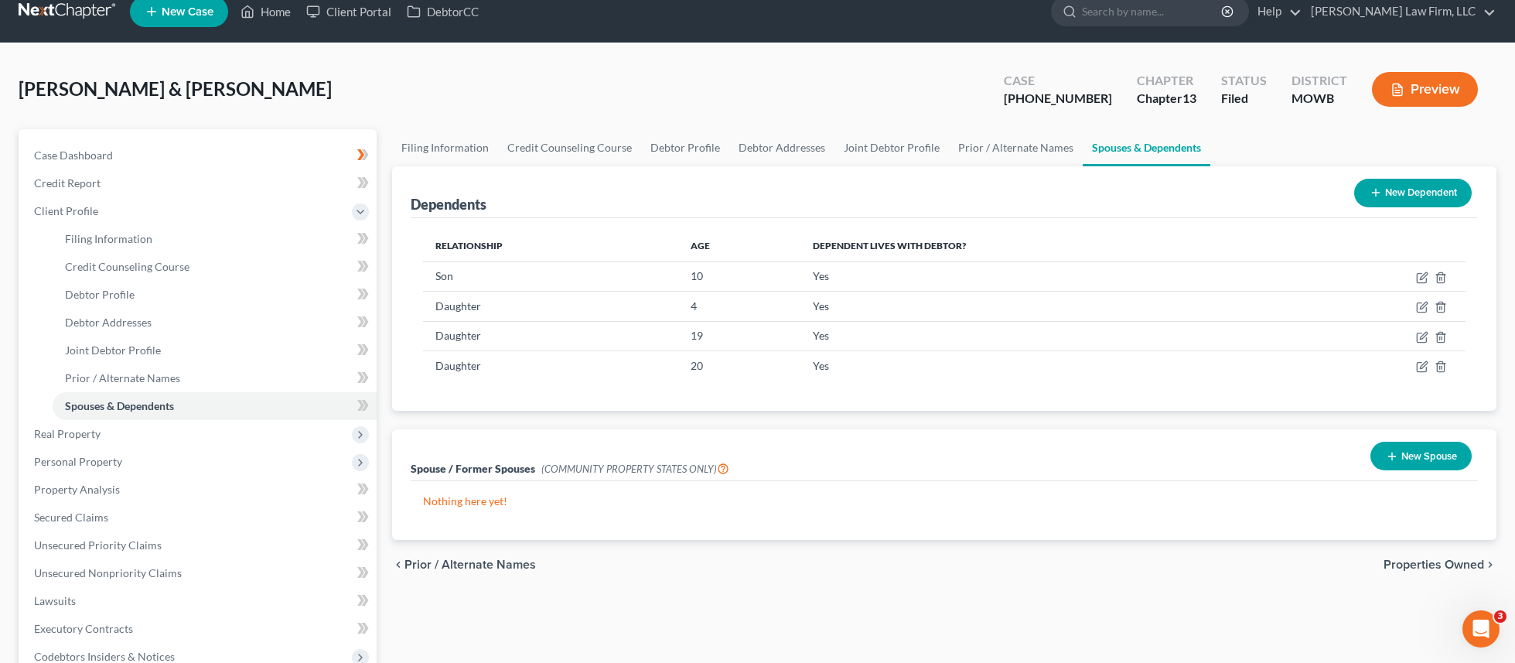
drag, startPoint x: 524, startPoint y: 212, endPoint x: 516, endPoint y: 224, distance: 14.6
click at [523, 214] on div "Dependents New Dependent" at bounding box center [945, 192] width 1068 height 52
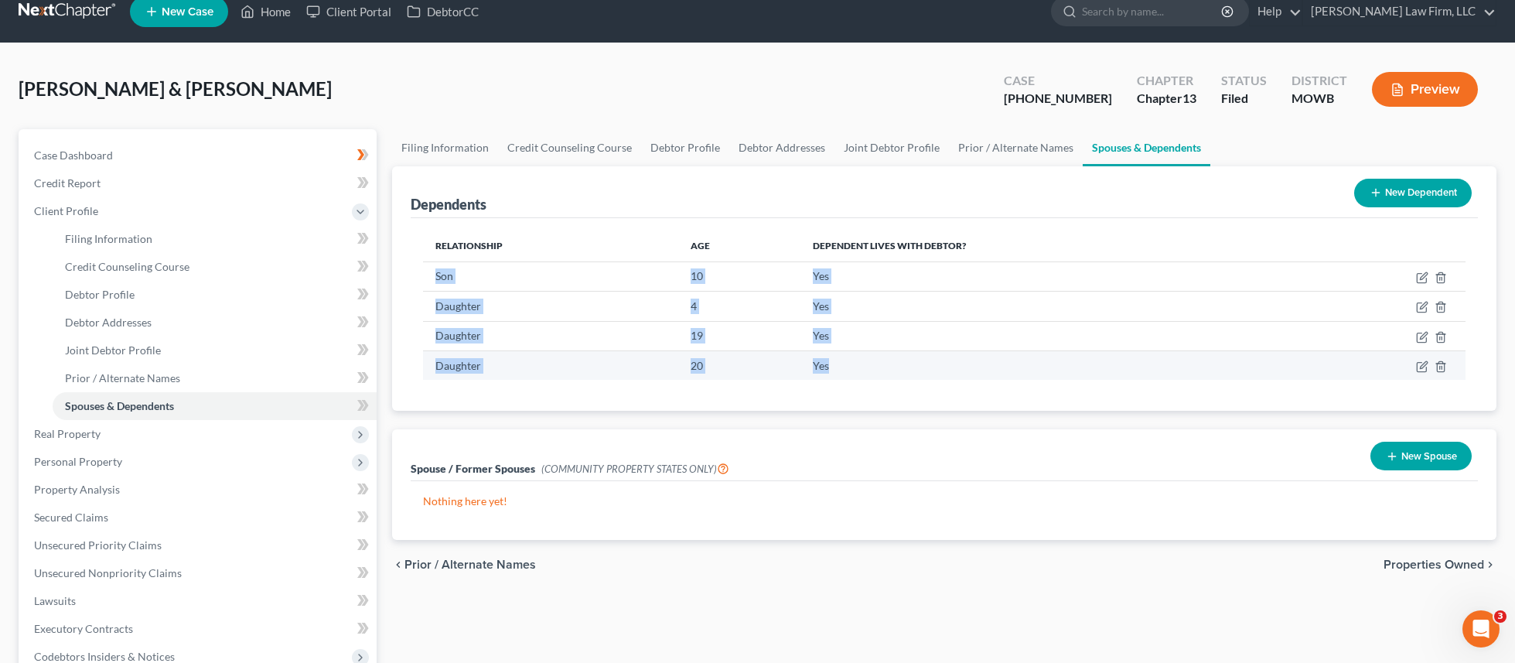
drag, startPoint x: 427, startPoint y: 271, endPoint x: 832, endPoint y: 364, distance: 415.3
click at [832, 364] on tbody "Son [DEMOGRAPHIC_DATA] Yes Daughter [DEMOGRAPHIC_DATA] Yes Daughter [DEMOGRAPHI…" at bounding box center [944, 320] width 1043 height 118
click at [834, 364] on td "Yes" at bounding box center [1048, 364] width 494 height 29
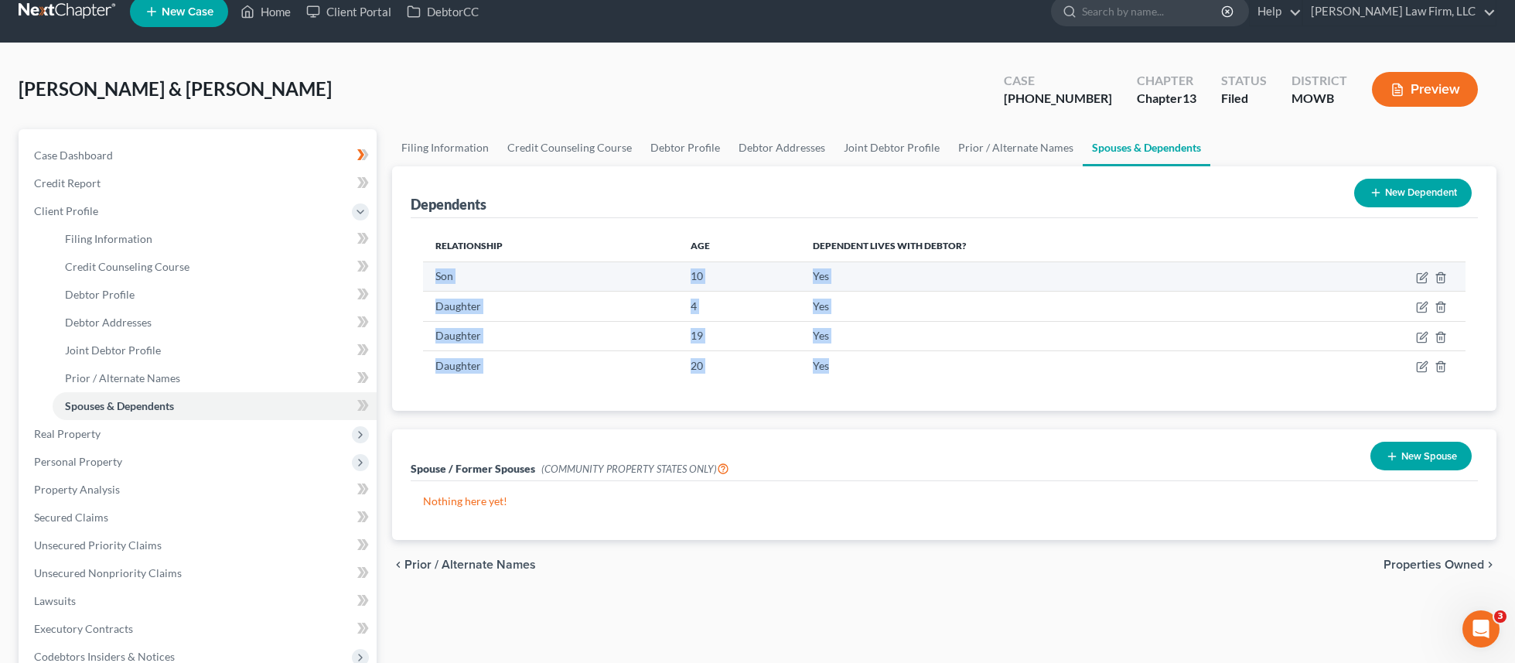
drag, startPoint x: 838, startPoint y: 366, endPoint x: 429, endPoint y: 274, distance: 418.7
click at [429, 274] on tbody "Son [DEMOGRAPHIC_DATA] Yes Daughter [DEMOGRAPHIC_DATA] Yes Daughter [DEMOGRAPHI…" at bounding box center [944, 320] width 1043 height 118
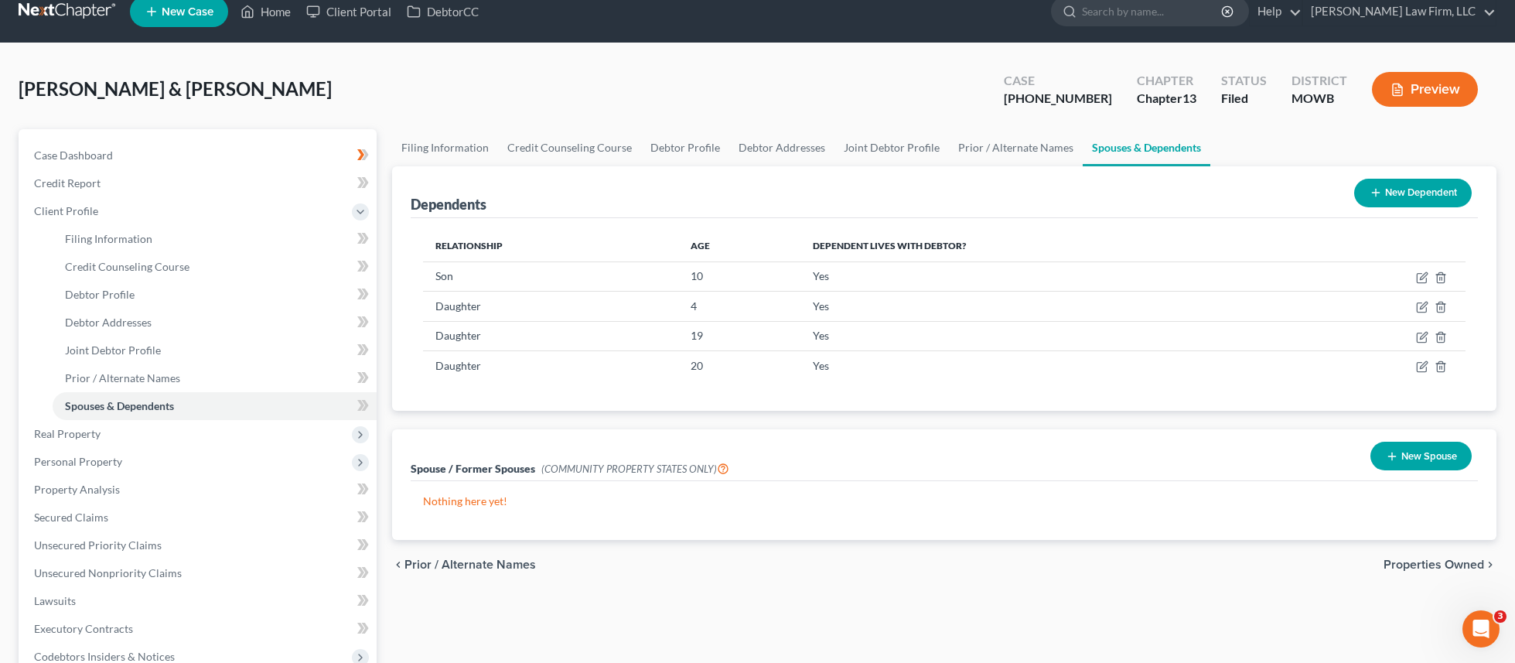
click at [541, 226] on div "Relationship Age Dependent lives with debtor? Son [DEMOGRAPHIC_DATA] Yes Daught…" at bounding box center [945, 314] width 1068 height 193
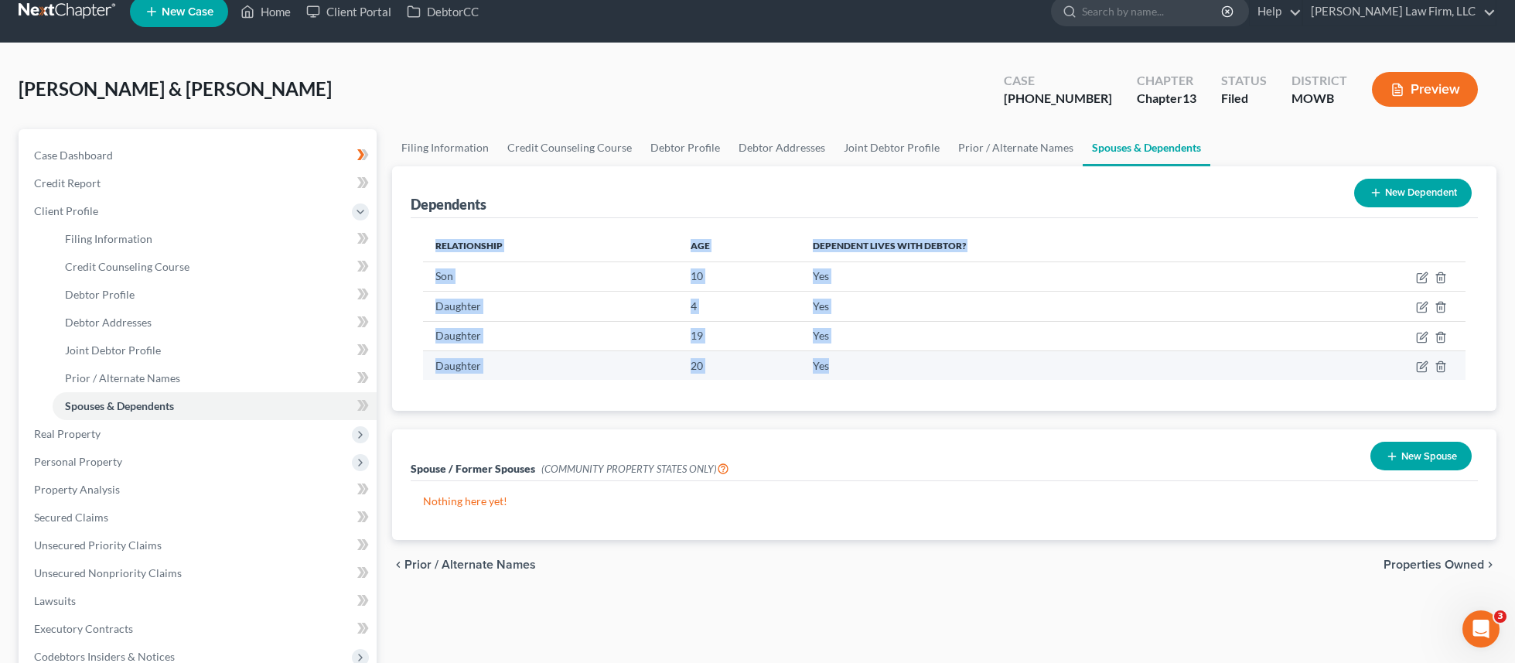
drag, startPoint x: 429, startPoint y: 238, endPoint x: 853, endPoint y: 360, distance: 441.2
click at [853, 360] on div "Dependents New Dependent Relationship Age Dependent lives with debtor? Son [DEM…" at bounding box center [944, 288] width 1105 height 245
click at [853, 360] on td "Yes" at bounding box center [1048, 364] width 494 height 29
drag, startPoint x: 856, startPoint y: 374, endPoint x: 429, endPoint y: 233, distance: 449.6
click at [429, 233] on table "Relationship Age Dependent lives with debtor? Son [DEMOGRAPHIC_DATA] Yes Daught…" at bounding box center [944, 306] width 1043 height 150
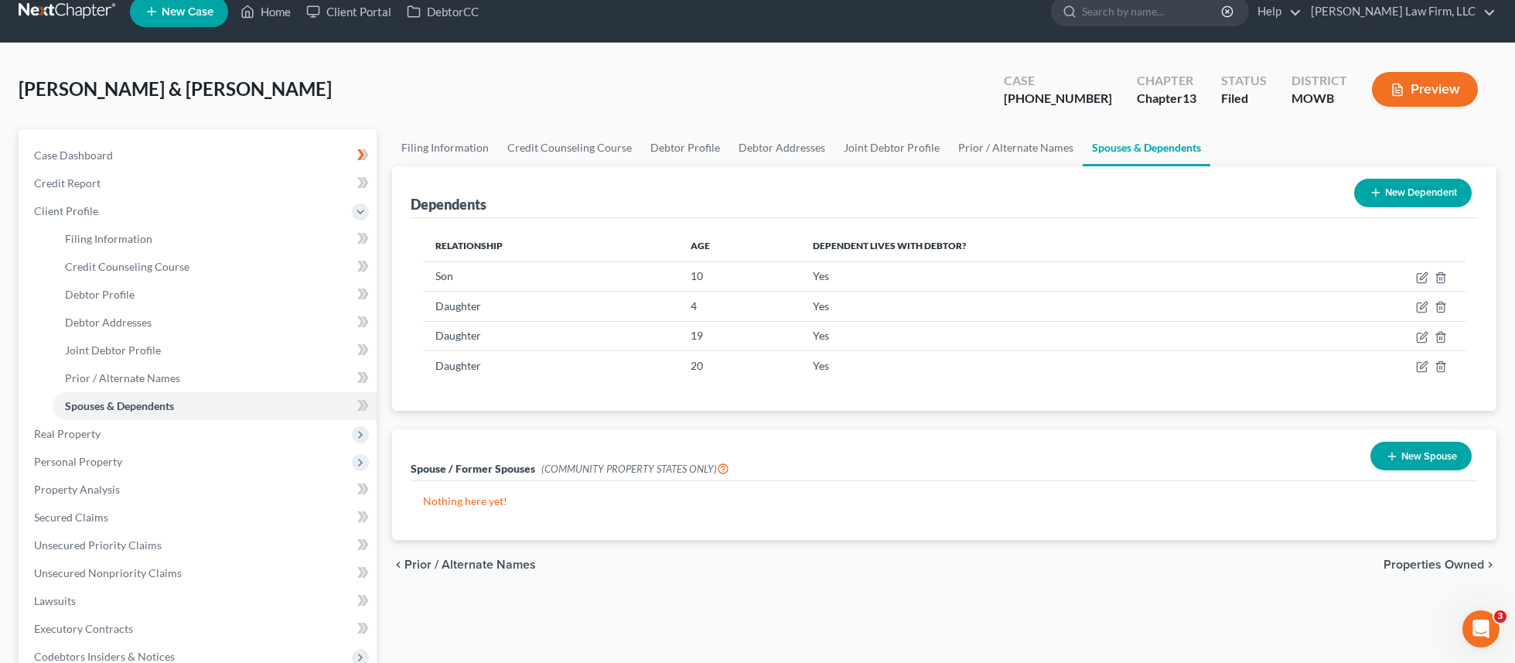
click at [658, 193] on div "Dependents New Dependent" at bounding box center [945, 192] width 1068 height 52
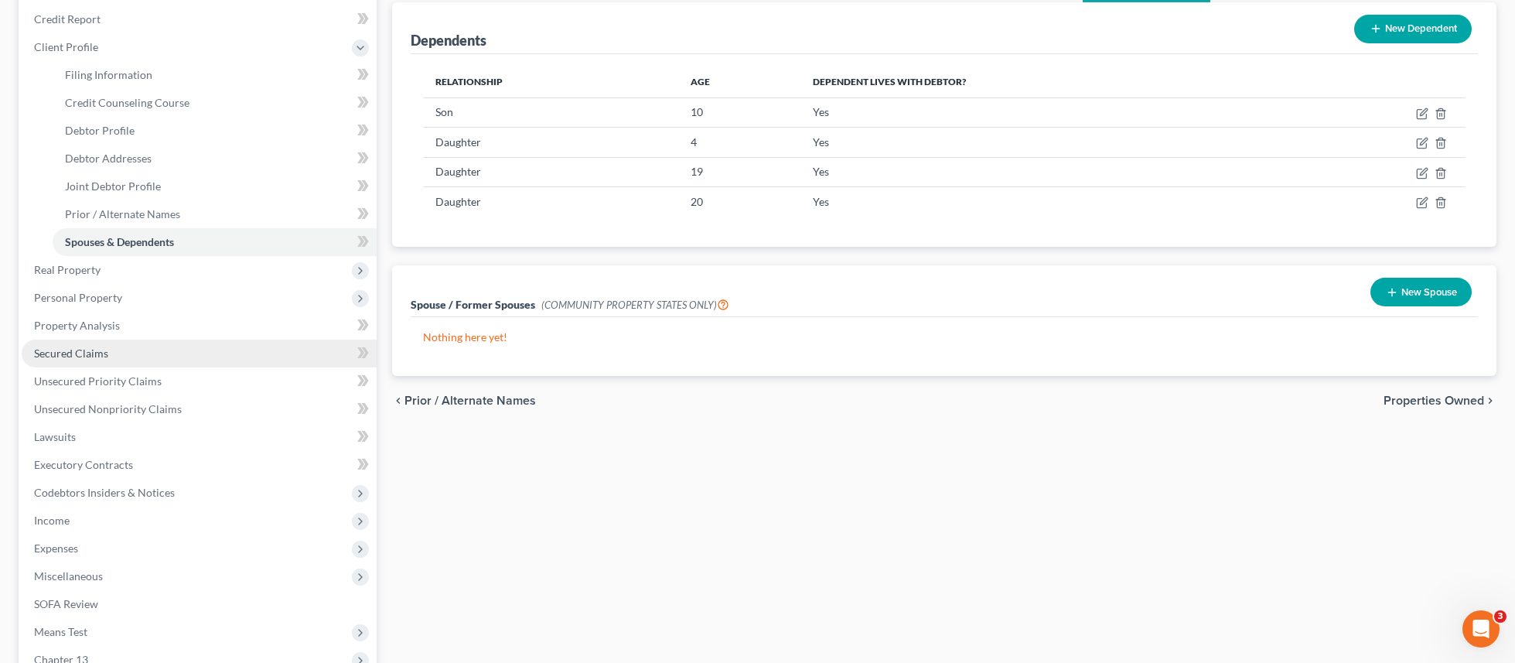
scroll to position [193, 0]
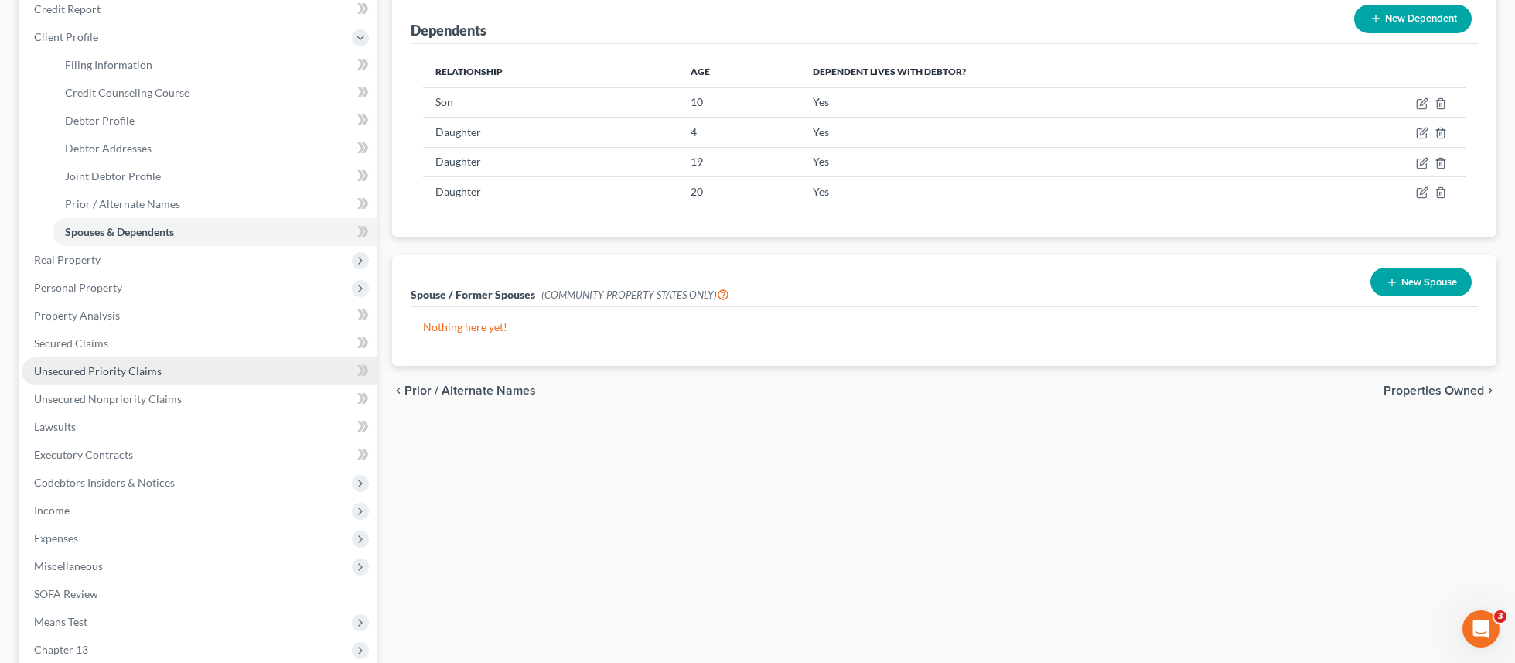
click at [180, 366] on link "Unsecured Priority Claims" at bounding box center [199, 371] width 355 height 28
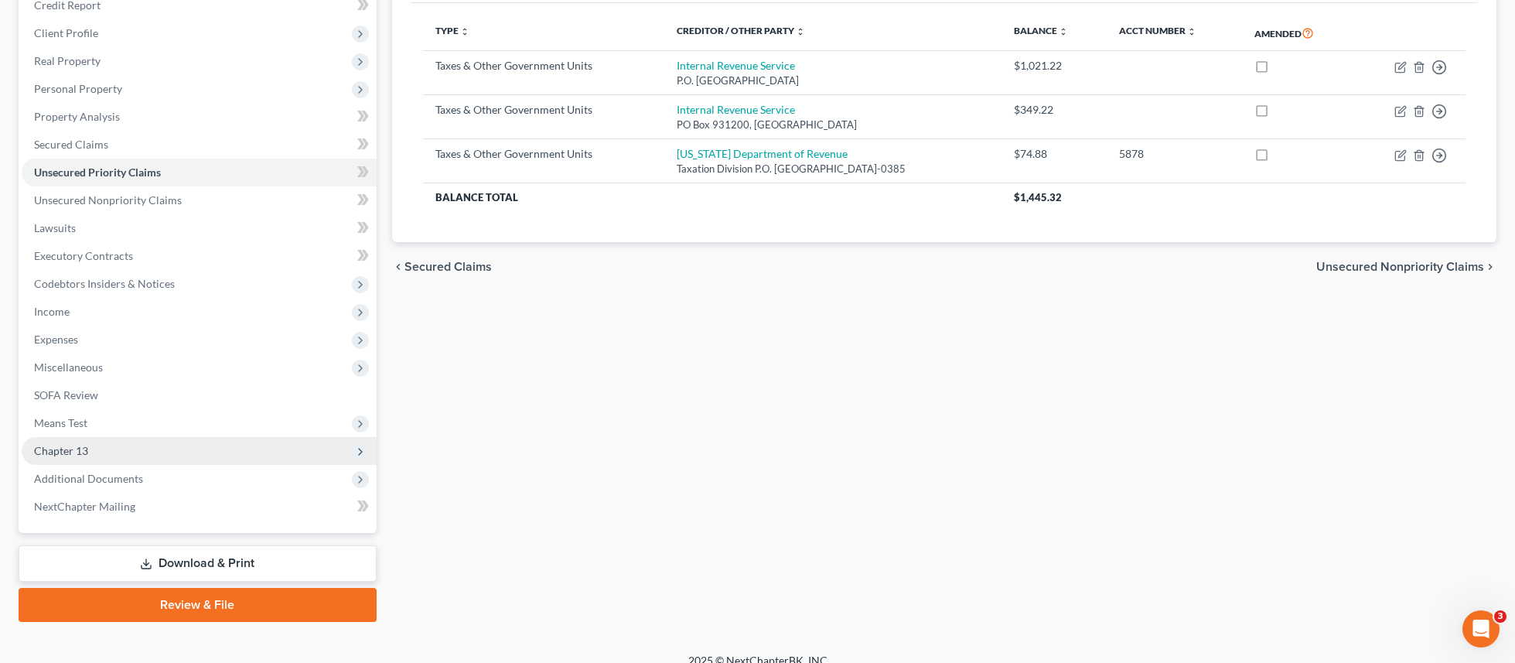
scroll to position [196, 0]
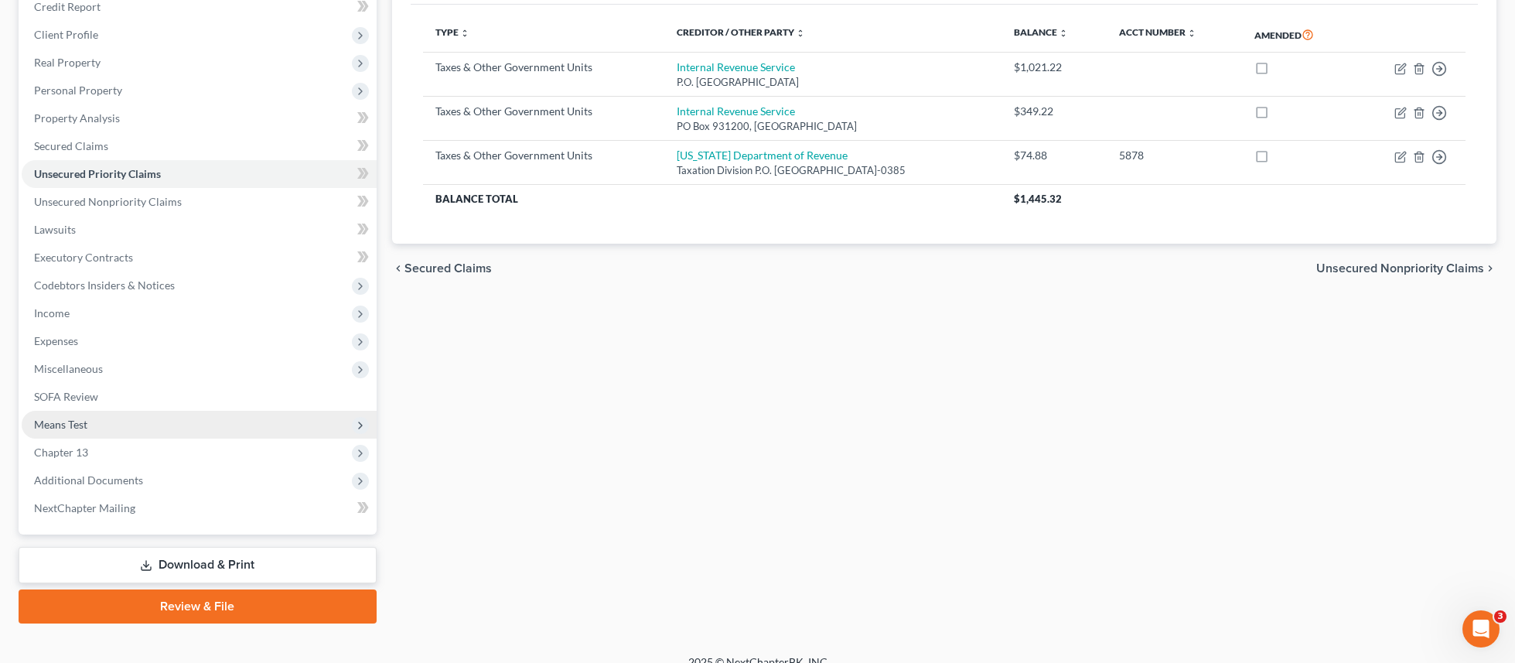
click at [186, 422] on span "Means Test" at bounding box center [199, 425] width 355 height 28
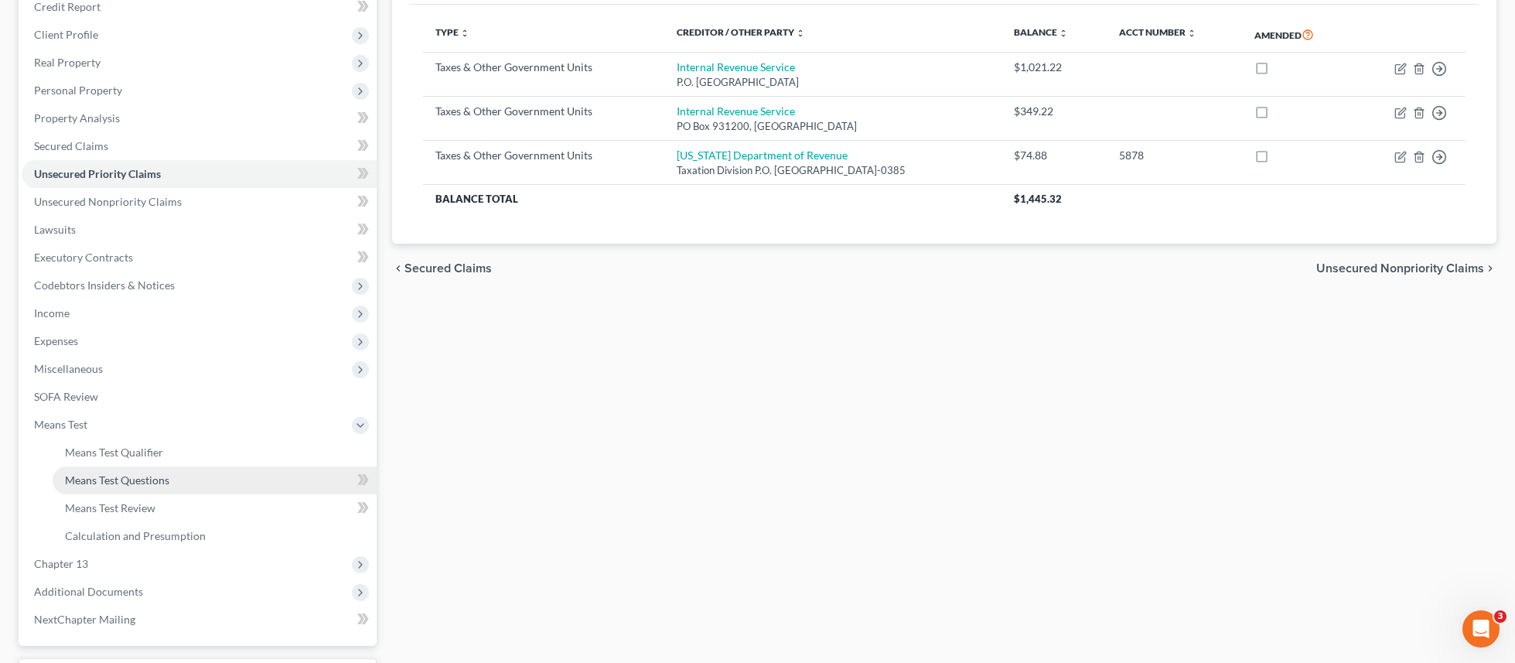
click at [200, 477] on link "Means Test Questions" at bounding box center [215, 480] width 324 height 28
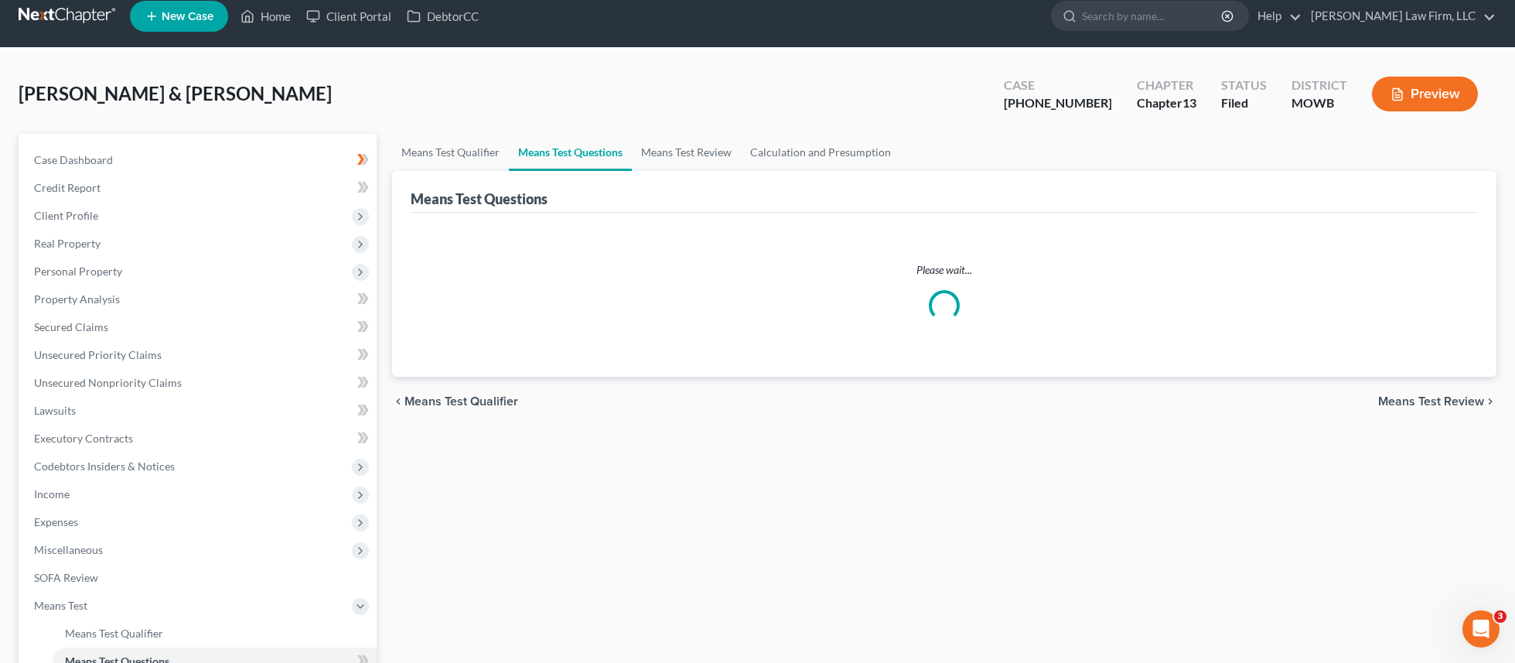
scroll to position [19, 0]
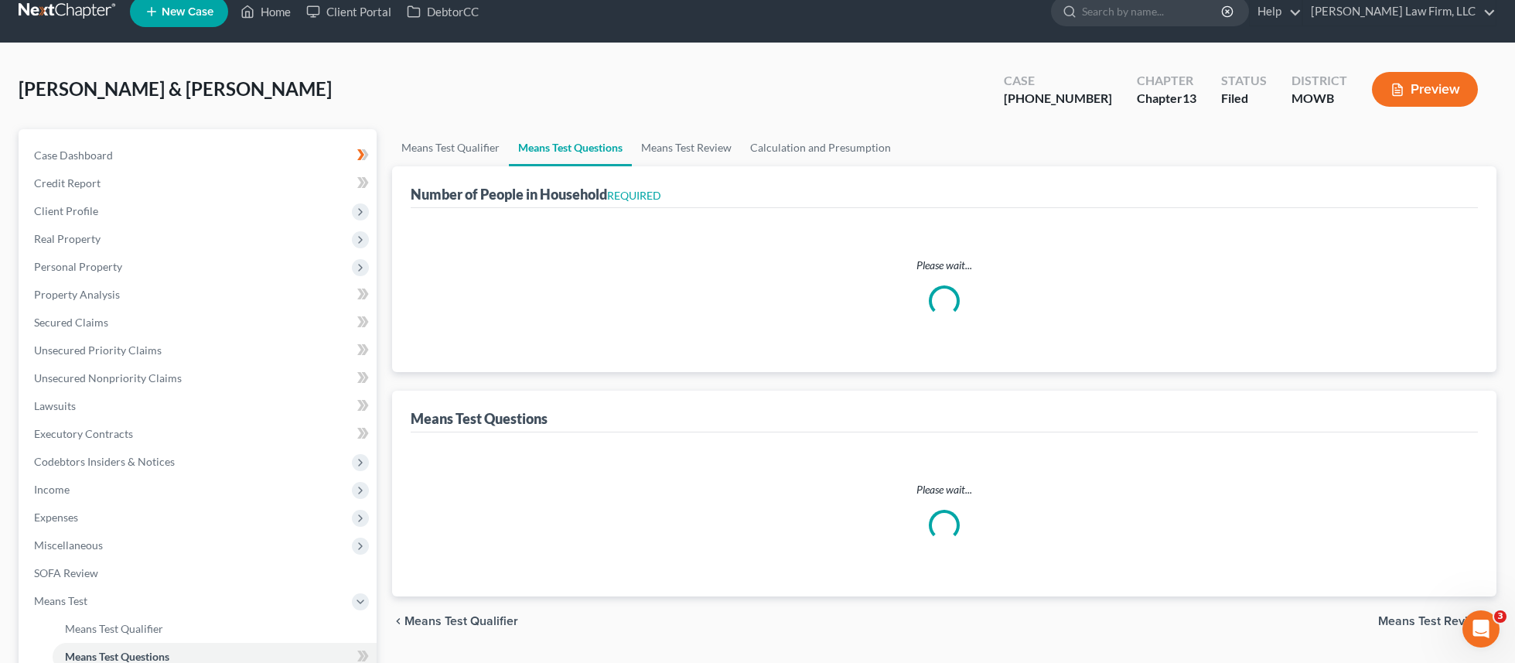
select select "0"
select select "60"
select select "1"
select select "60"
select select "2"
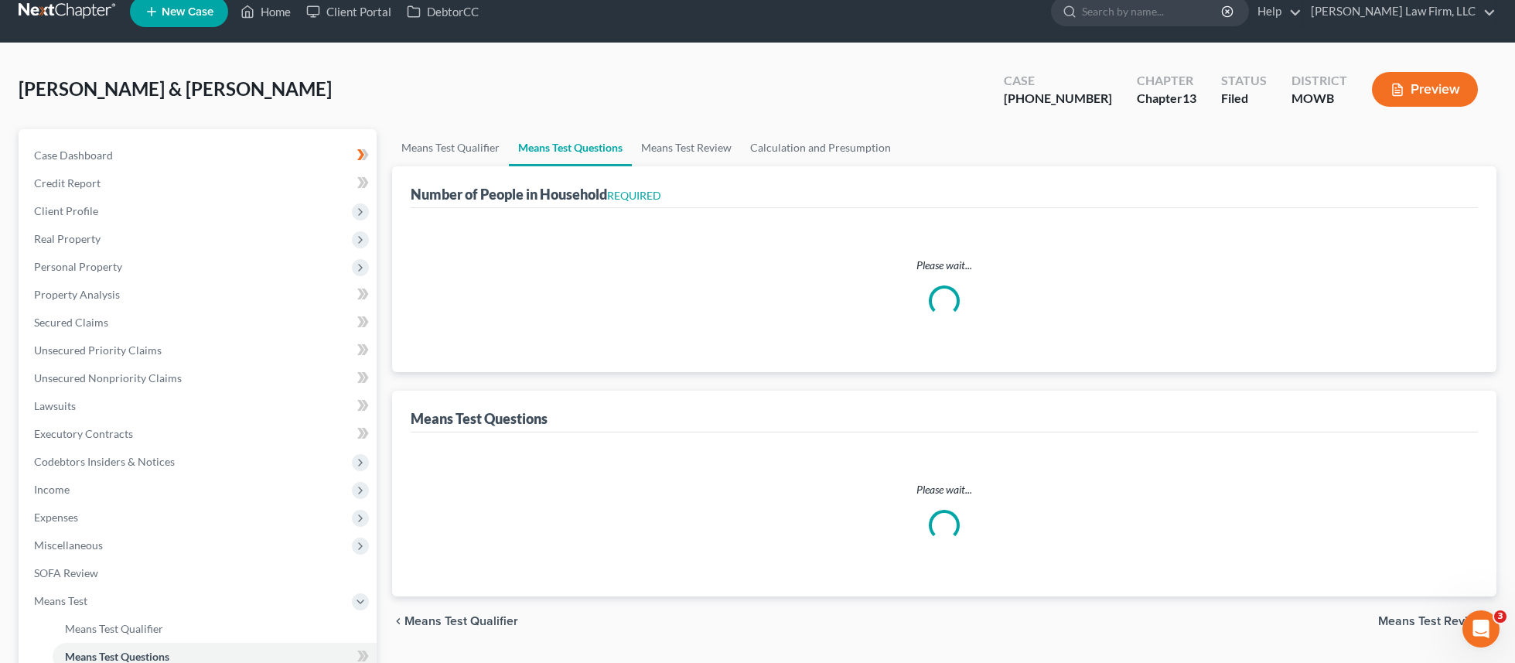
select select "6"
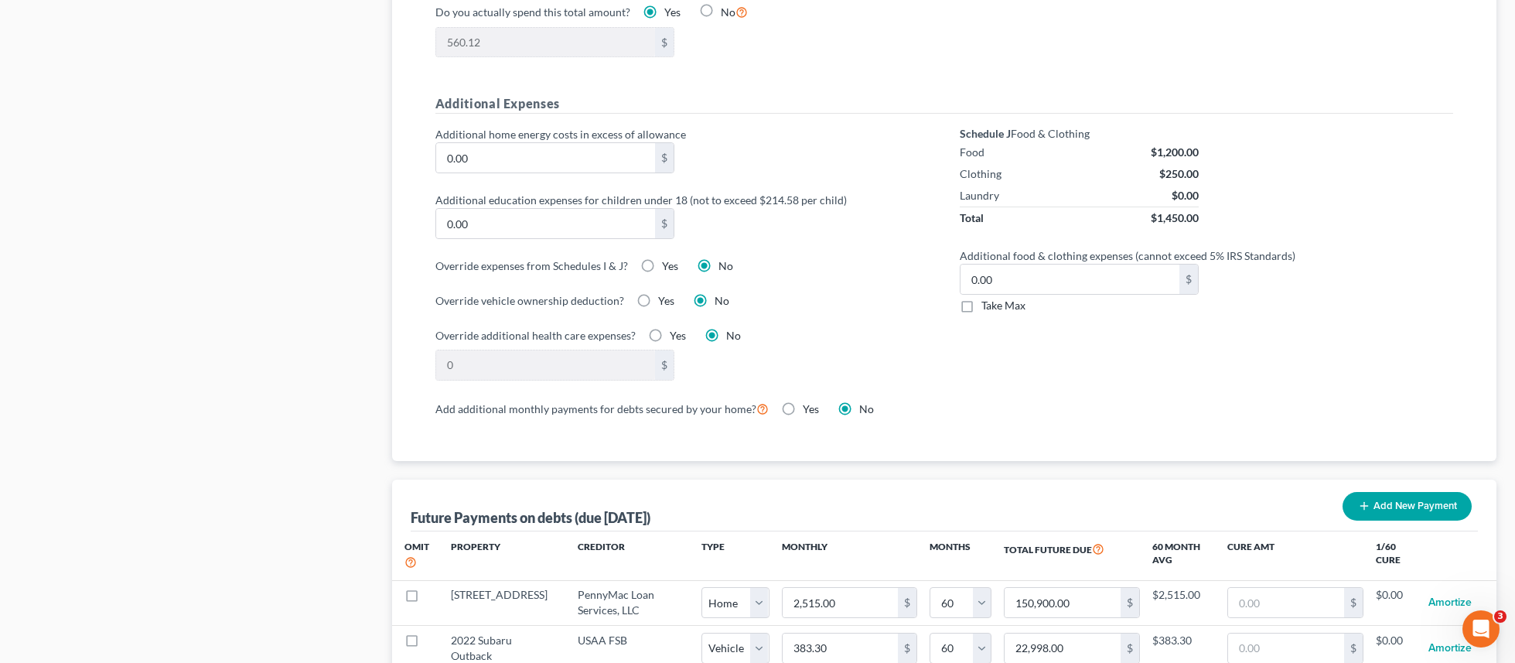
scroll to position [1122, 0]
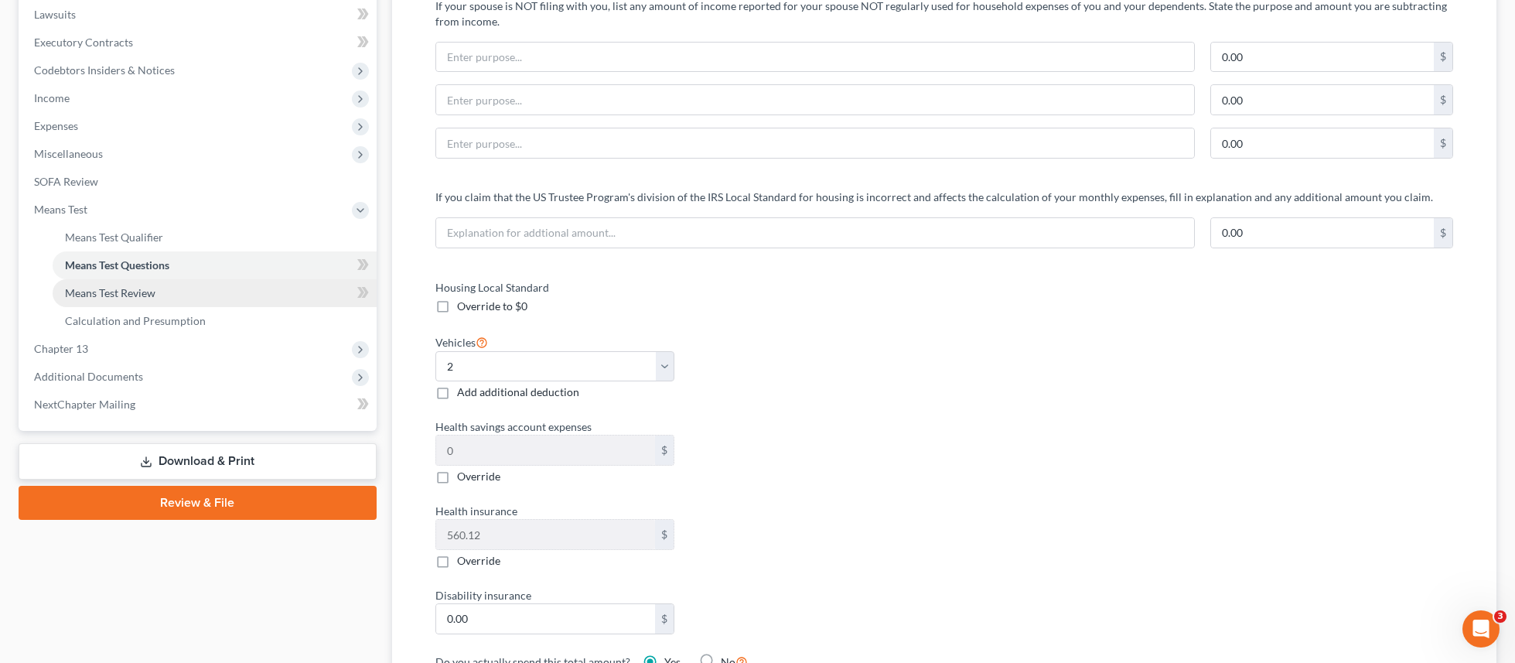
click at [198, 293] on link "Means Test Review" at bounding box center [215, 293] width 324 height 28
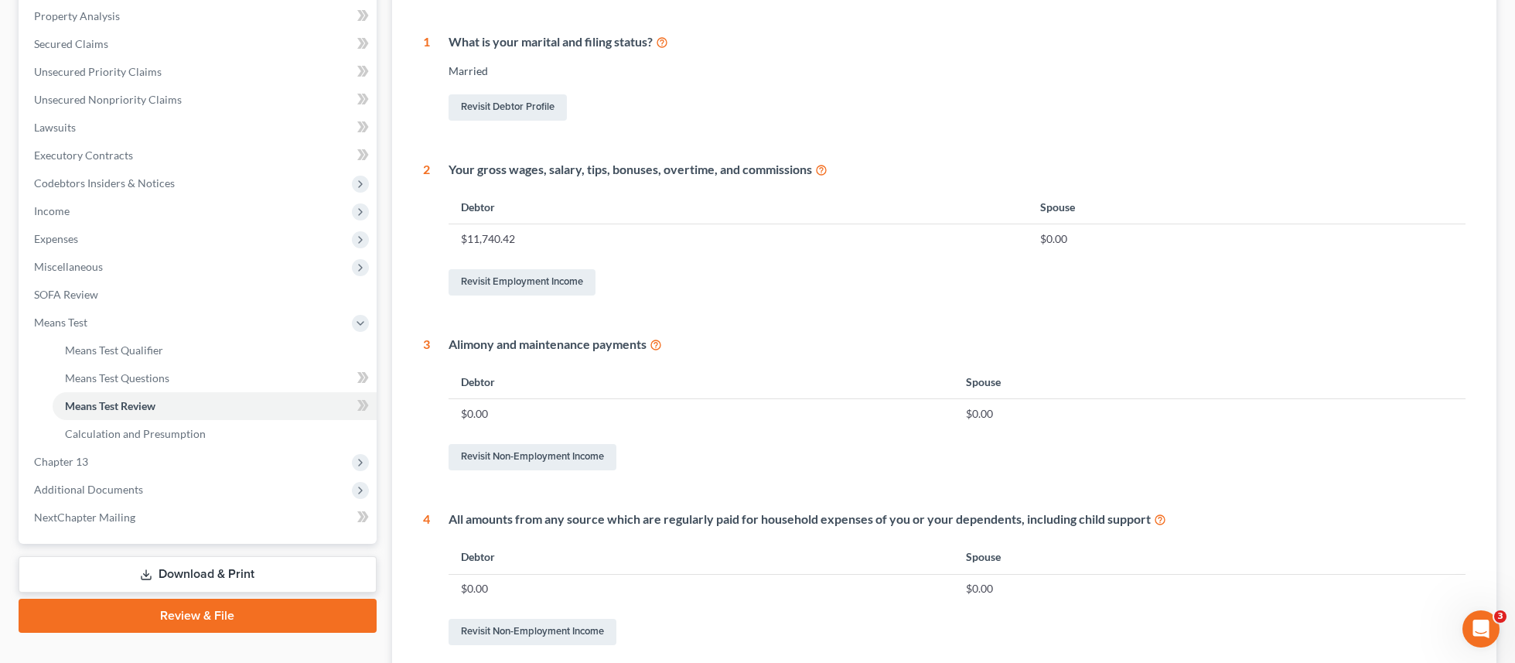
scroll to position [265, 0]
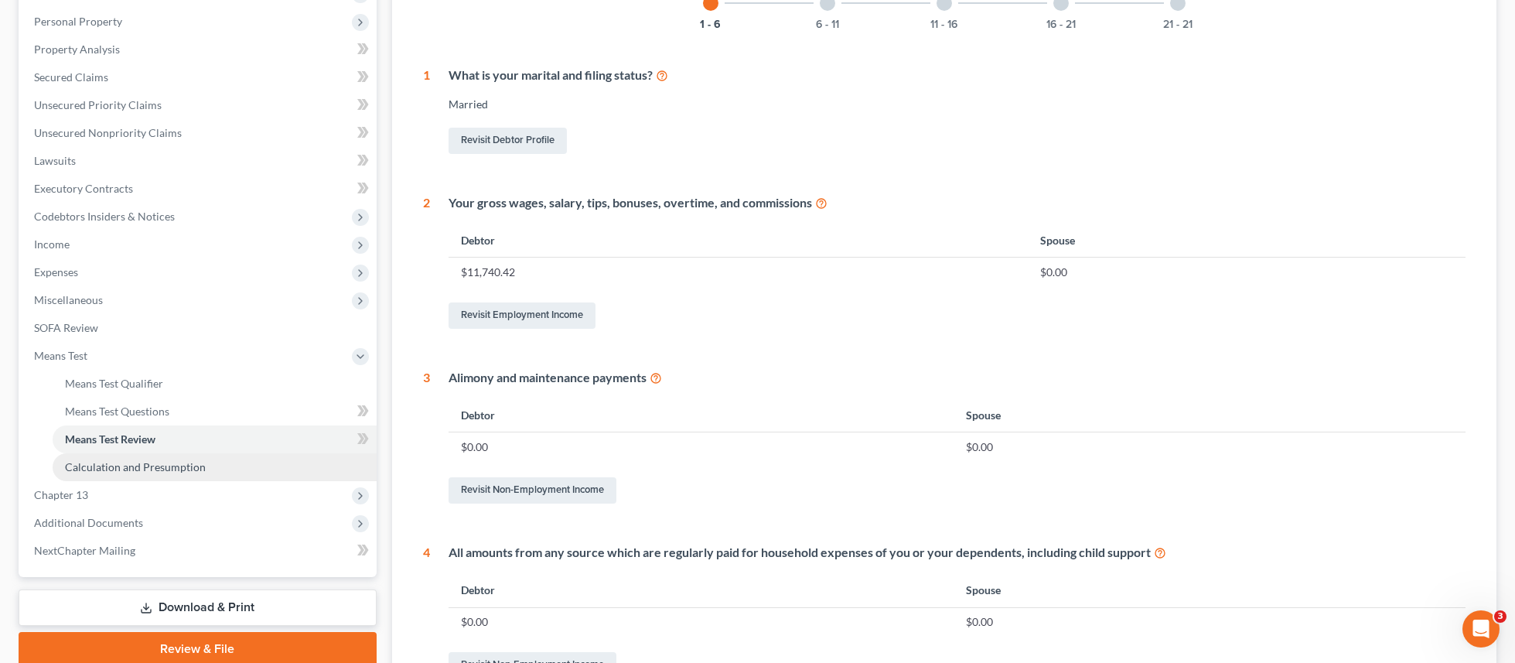
click at [231, 469] on link "Calculation and Presumption" at bounding box center [215, 467] width 324 height 28
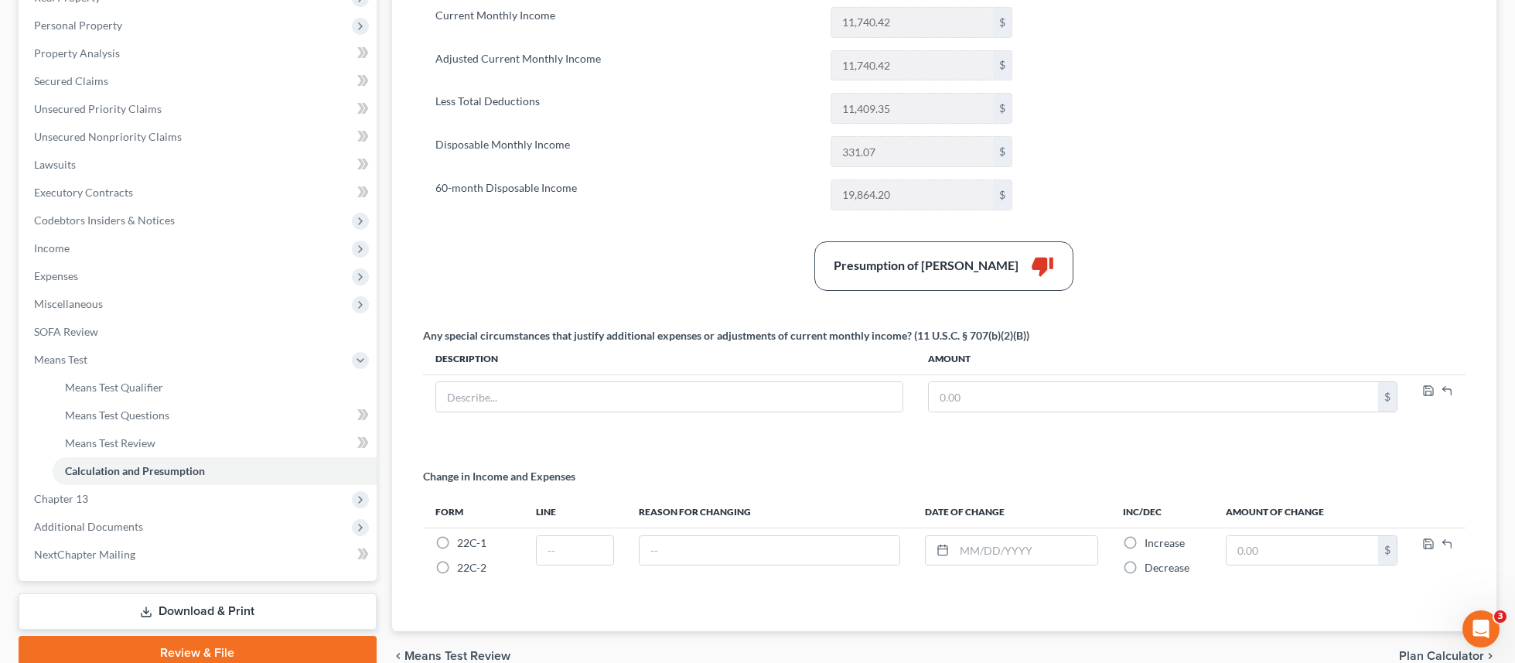
scroll to position [260, 0]
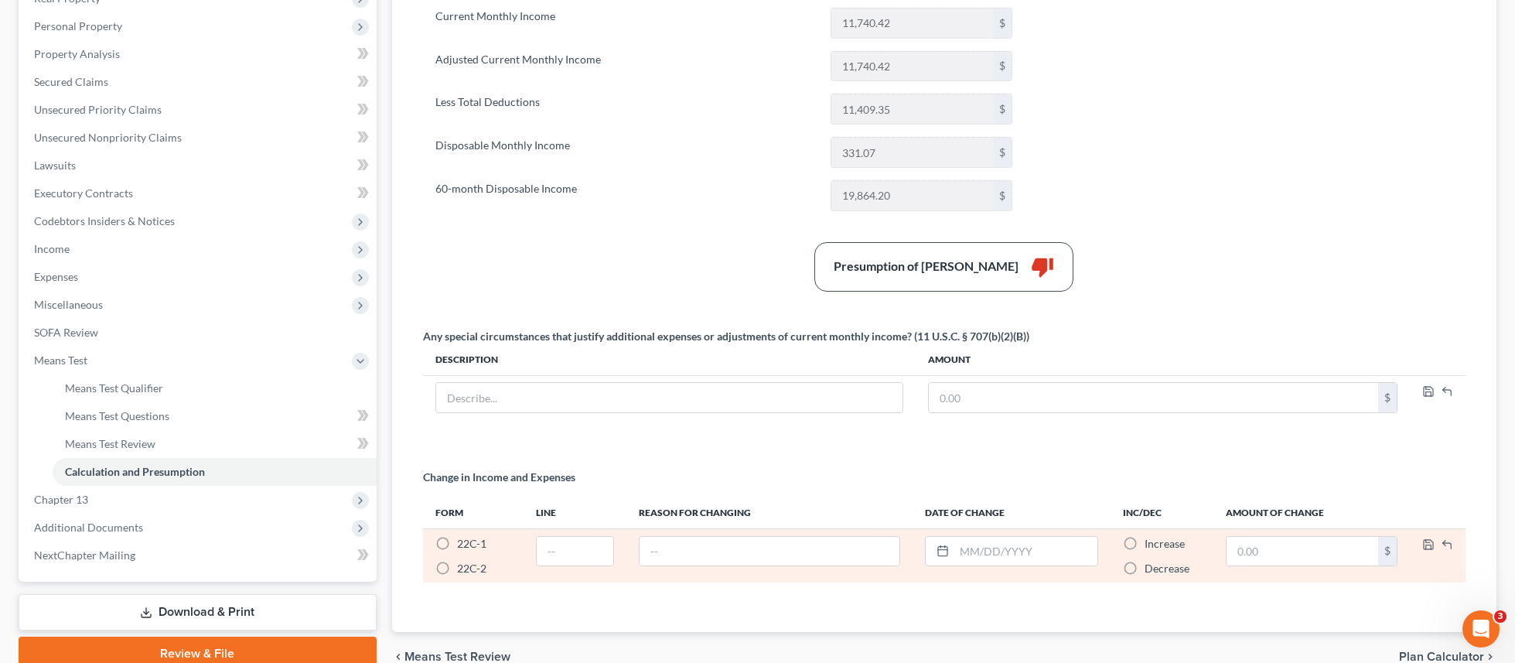
click at [457, 545] on label "22C-1 *" at bounding box center [471, 543] width 29 height 15
click at [463, 545] on input "22C-1 *" at bounding box center [468, 541] width 10 height 10
radio input "true"
click at [457, 546] on label "22C-1 *" at bounding box center [471, 543] width 29 height 15
click at [463, 546] on input "22C-1 *" at bounding box center [468, 541] width 10 height 10
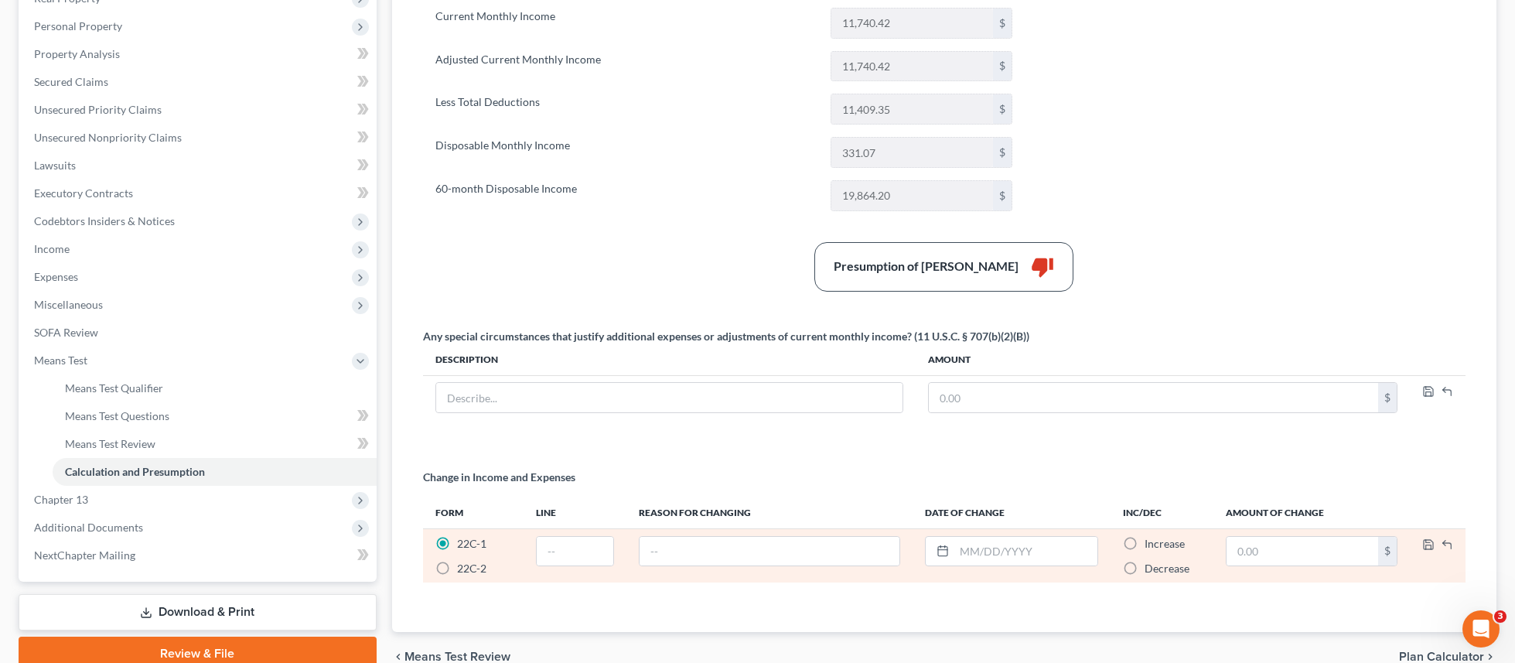
click at [457, 567] on label "22C-2 *" at bounding box center [471, 568] width 29 height 15
click at [463, 567] on input "22C-2 *" at bounding box center [468, 566] width 10 height 10
radio input "true"
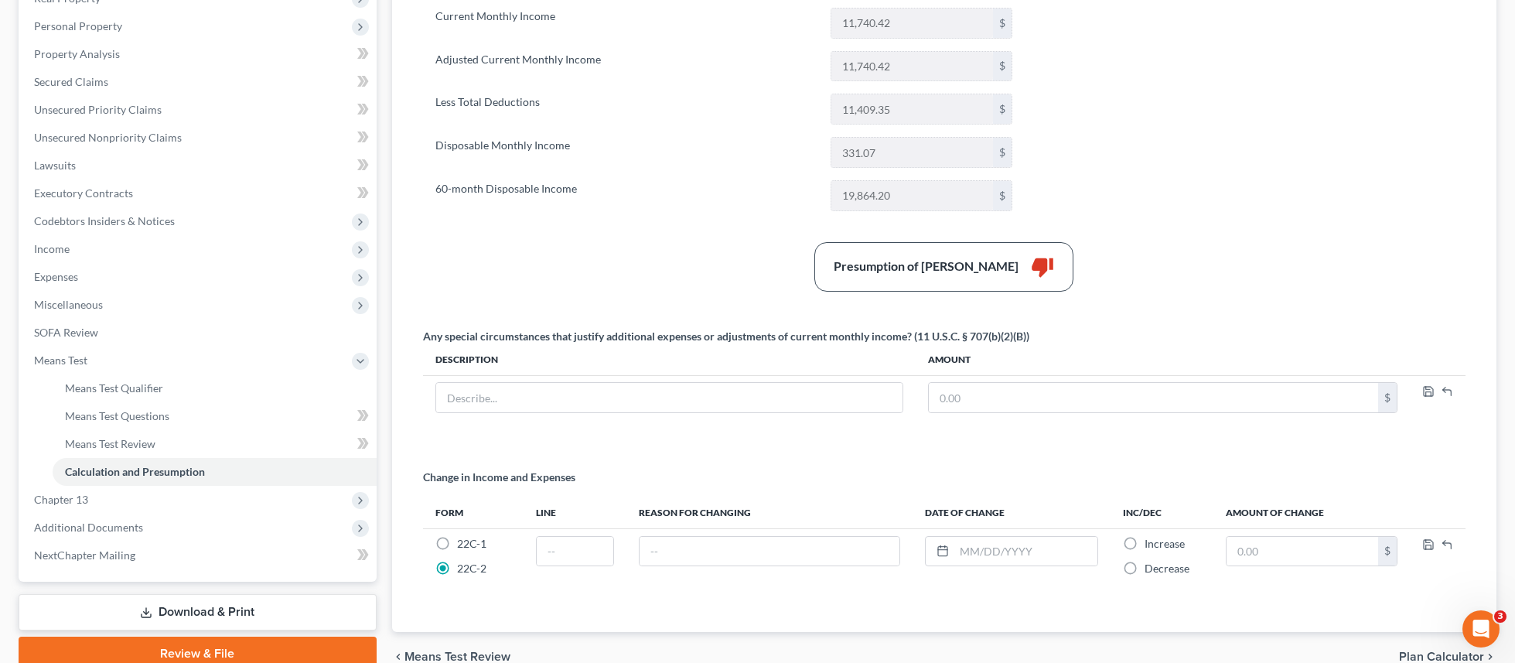
click at [646, 470] on div "Change in Income and Expenses" at bounding box center [944, 484] width 1043 height 28
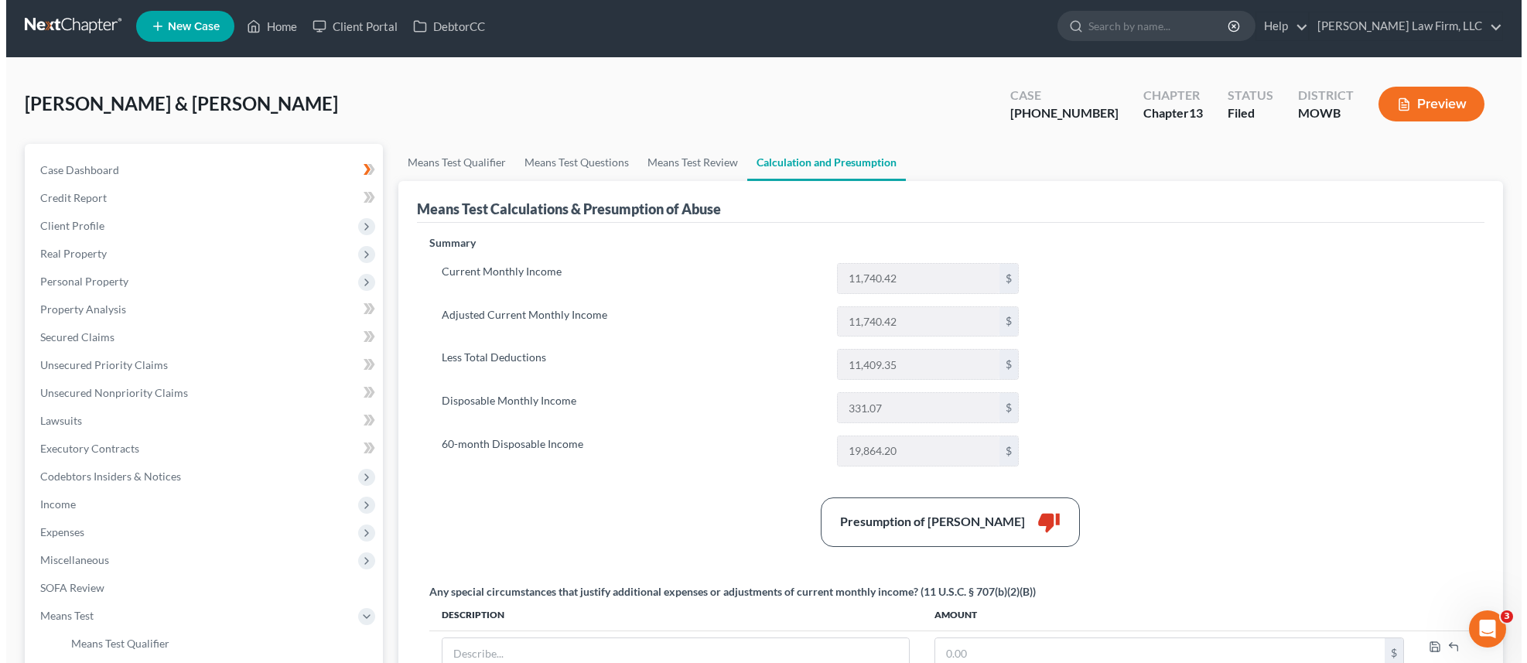
scroll to position [0, 0]
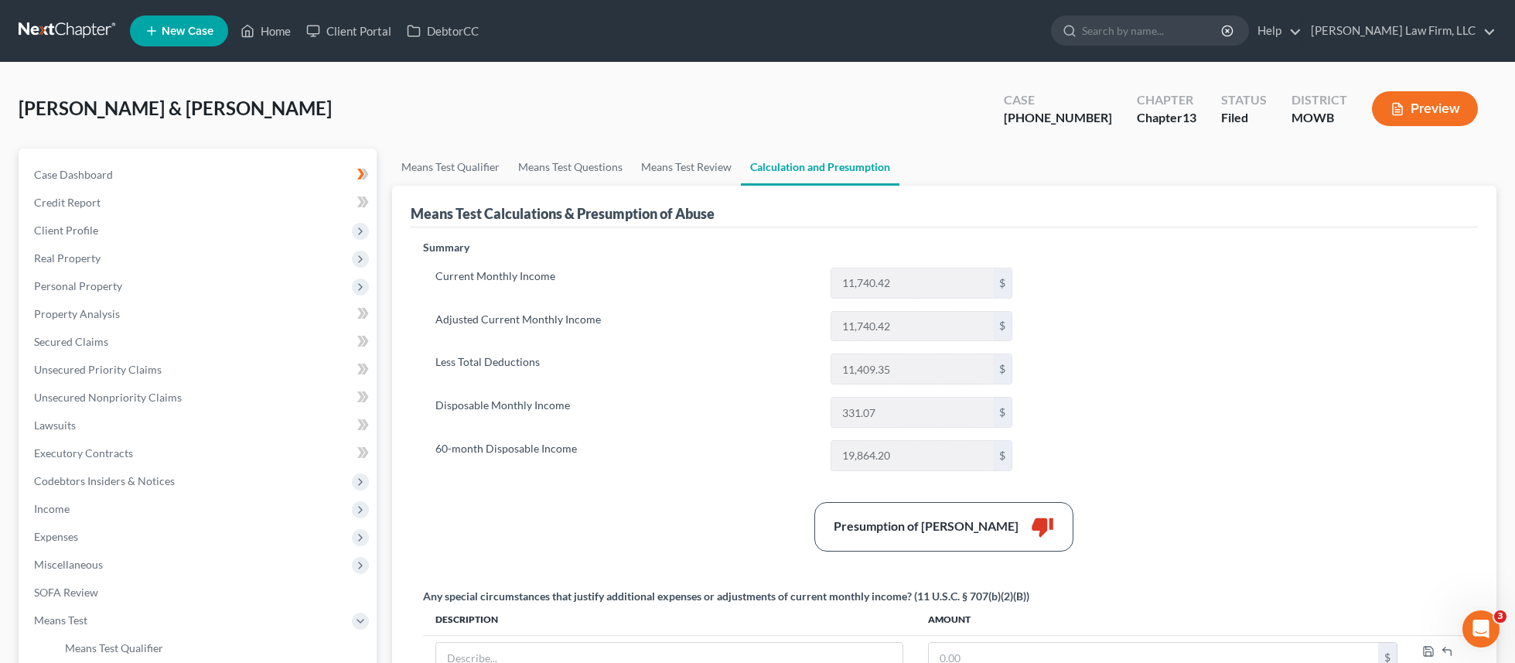
click at [1450, 105] on button "Preview" at bounding box center [1425, 108] width 106 height 35
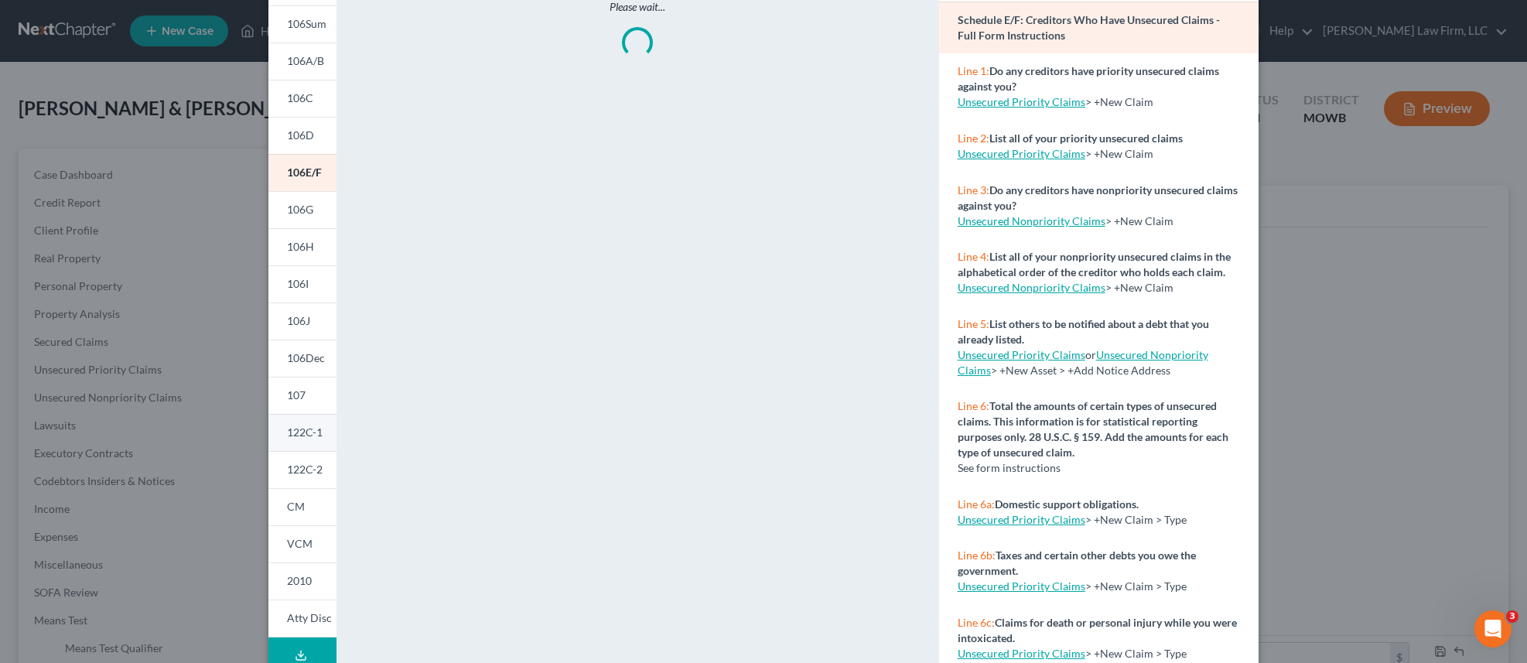
scroll to position [195, 0]
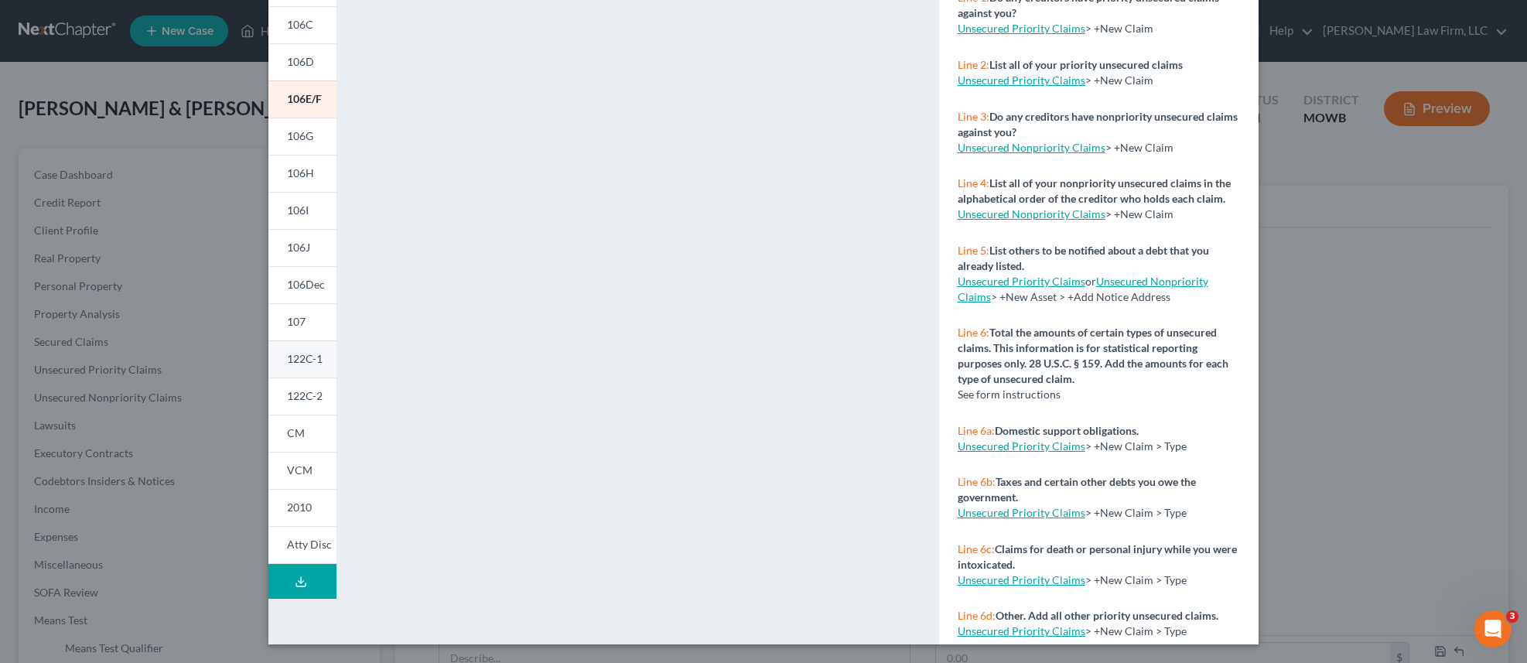
click at [301, 366] on link "122C-1" at bounding box center [302, 358] width 68 height 37
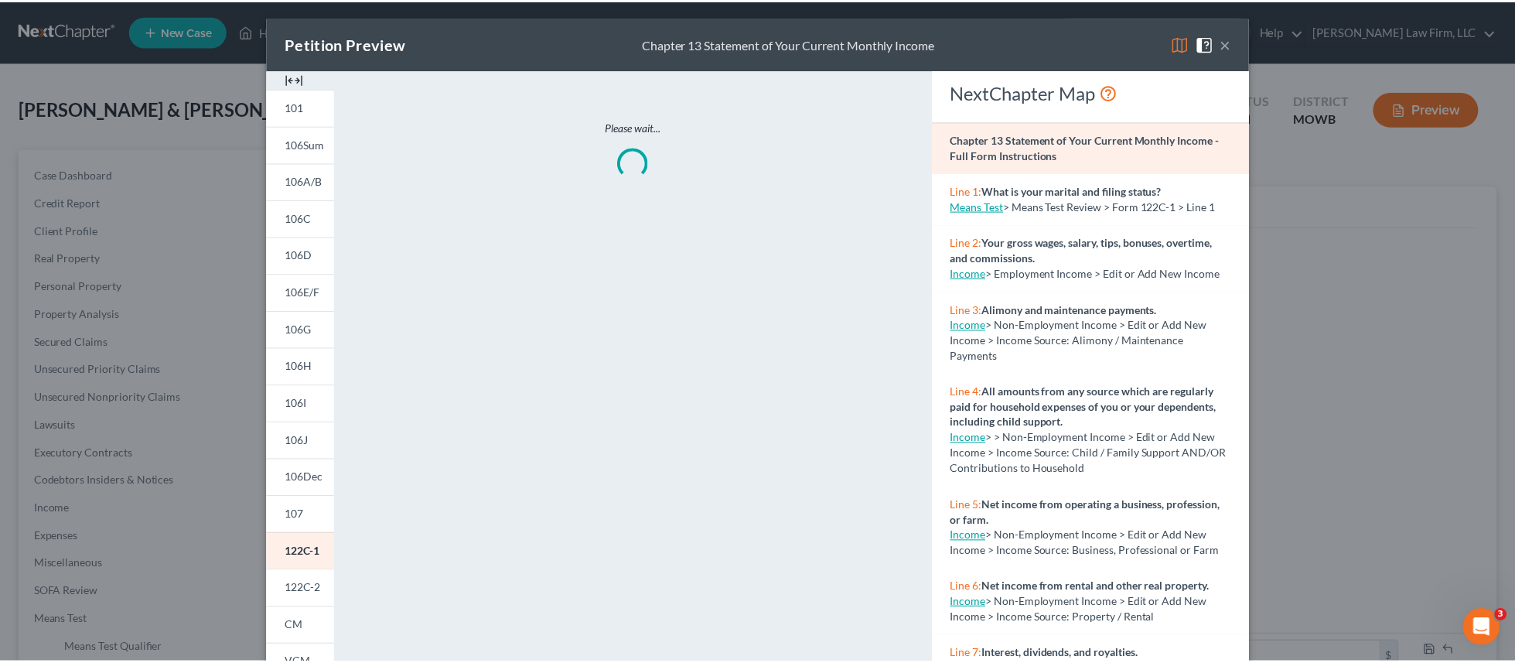
scroll to position [0, 0]
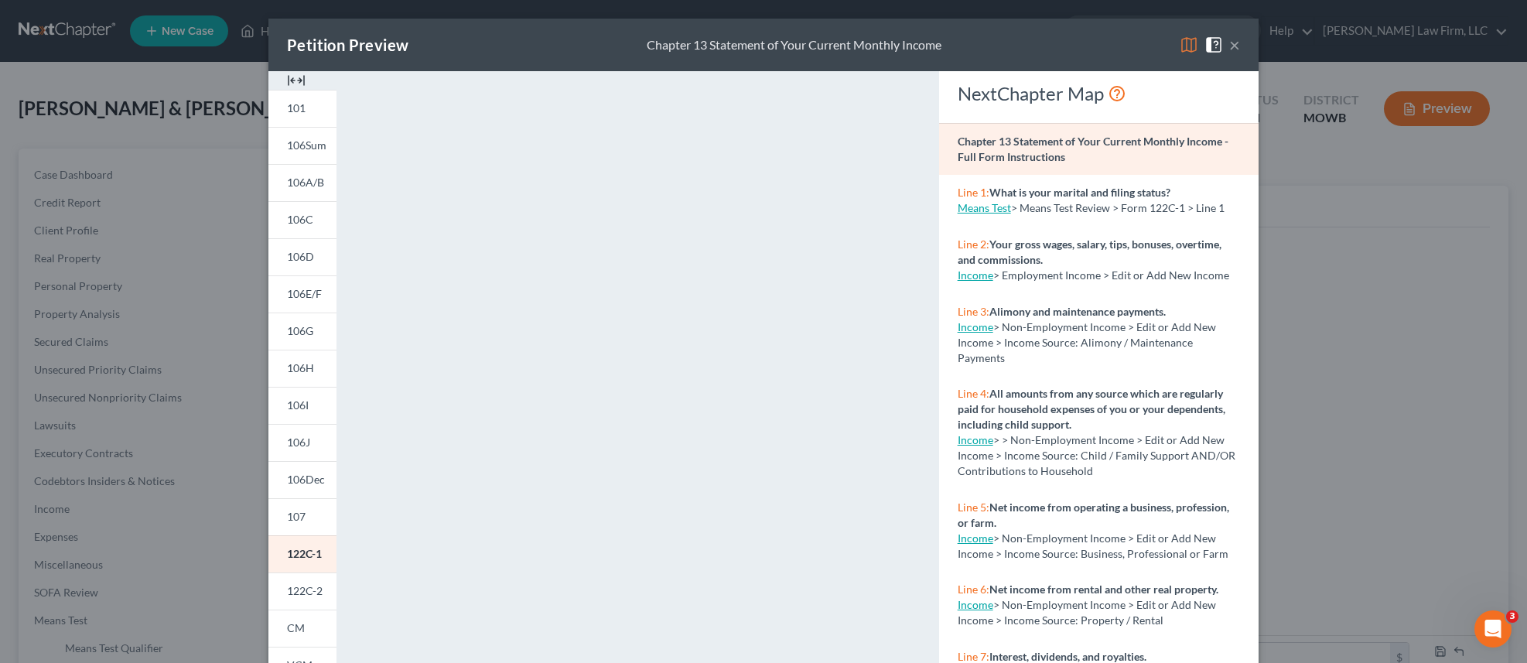
click at [1229, 47] on button "×" at bounding box center [1234, 45] width 11 height 19
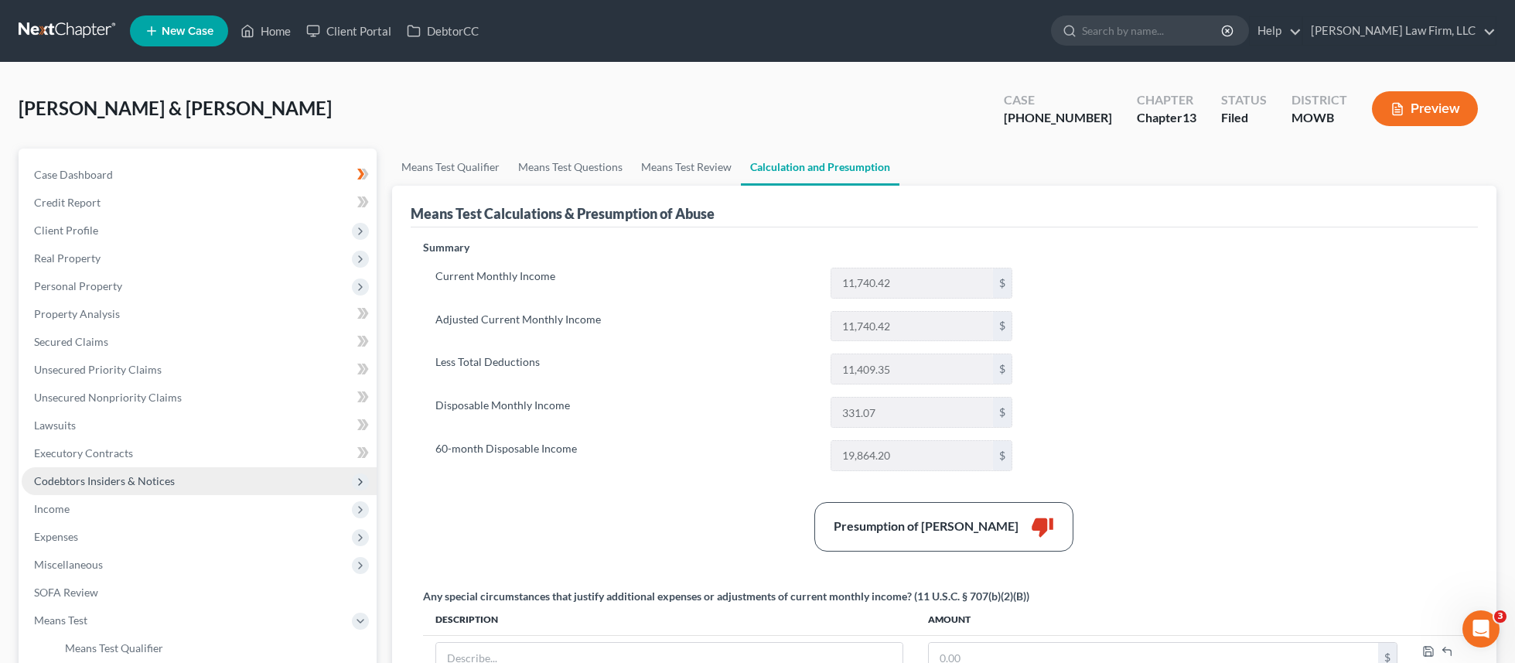
click at [151, 494] on span "Codebtors Insiders & Notices" at bounding box center [199, 481] width 355 height 28
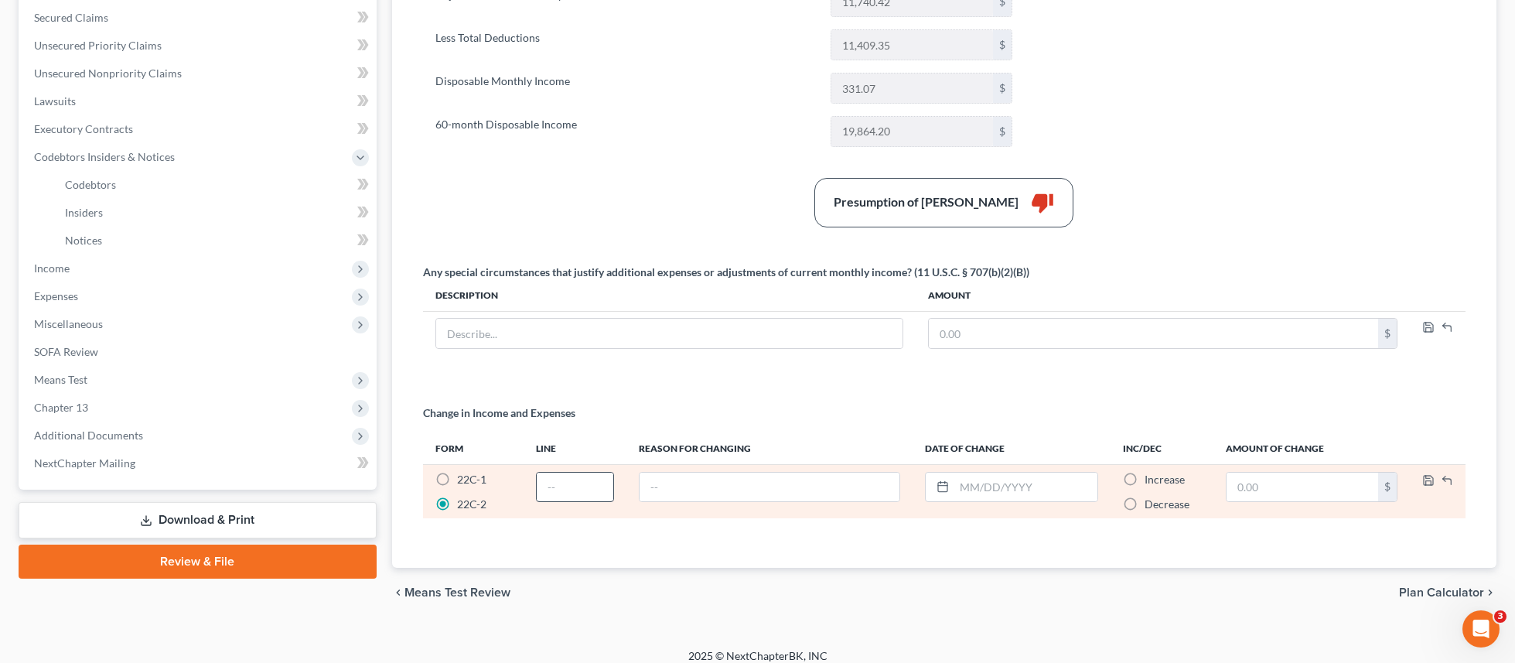
scroll to position [337, 0]
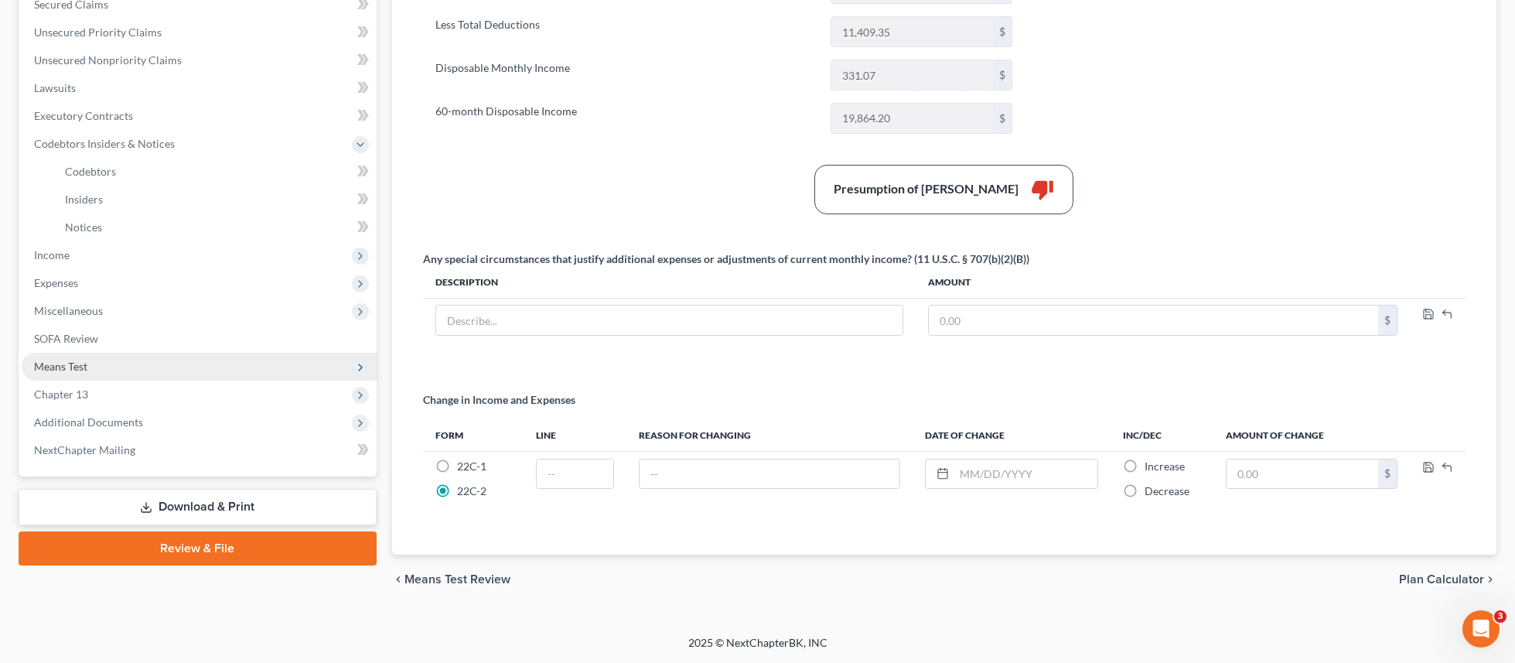
click at [101, 371] on span "Means Test" at bounding box center [199, 367] width 355 height 28
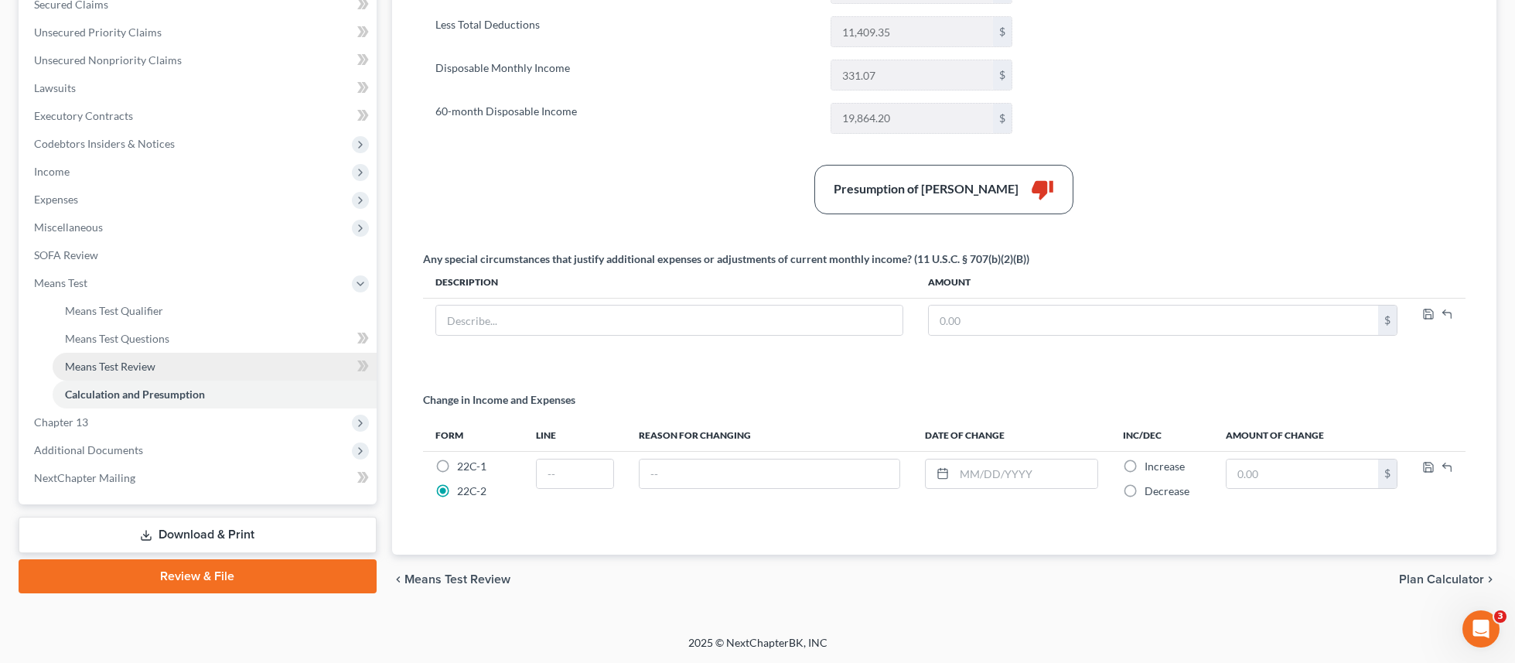
click at [107, 360] on span "Means Test Review" at bounding box center [110, 366] width 91 height 13
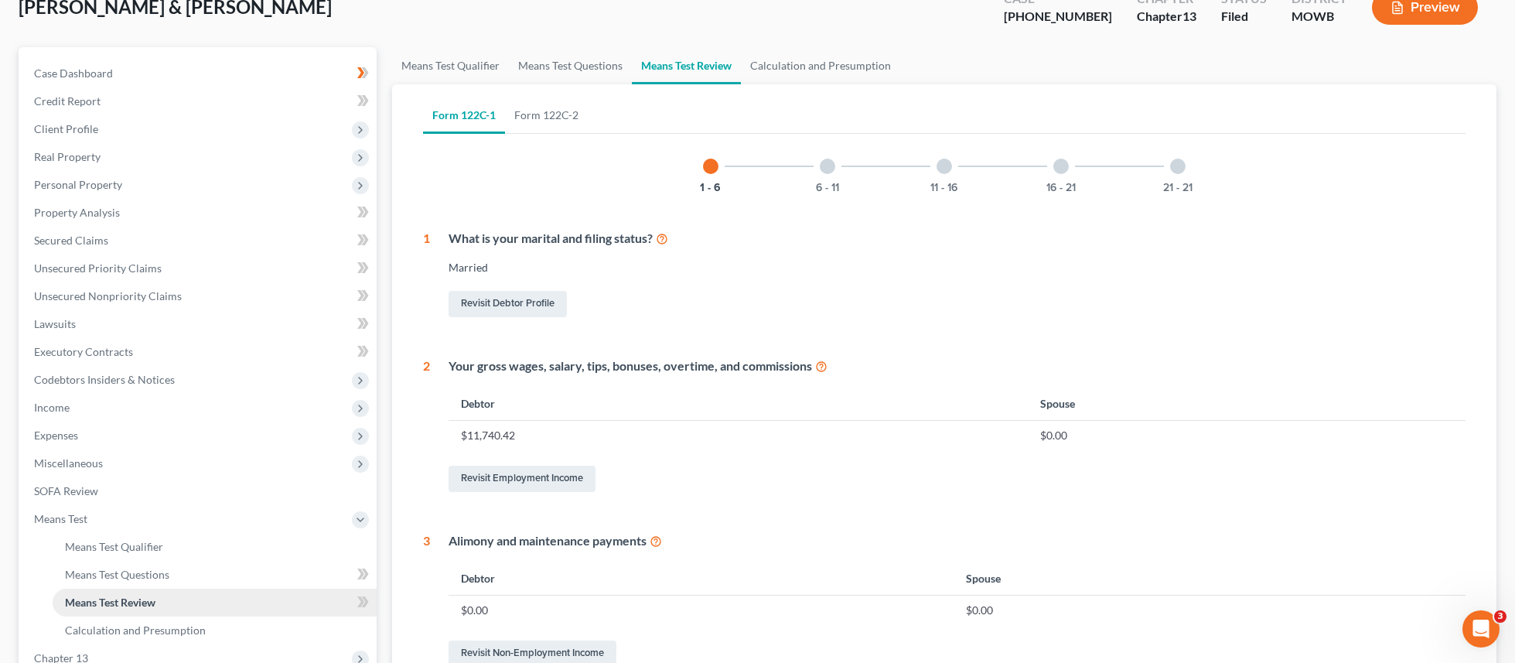
scroll to position [97, 0]
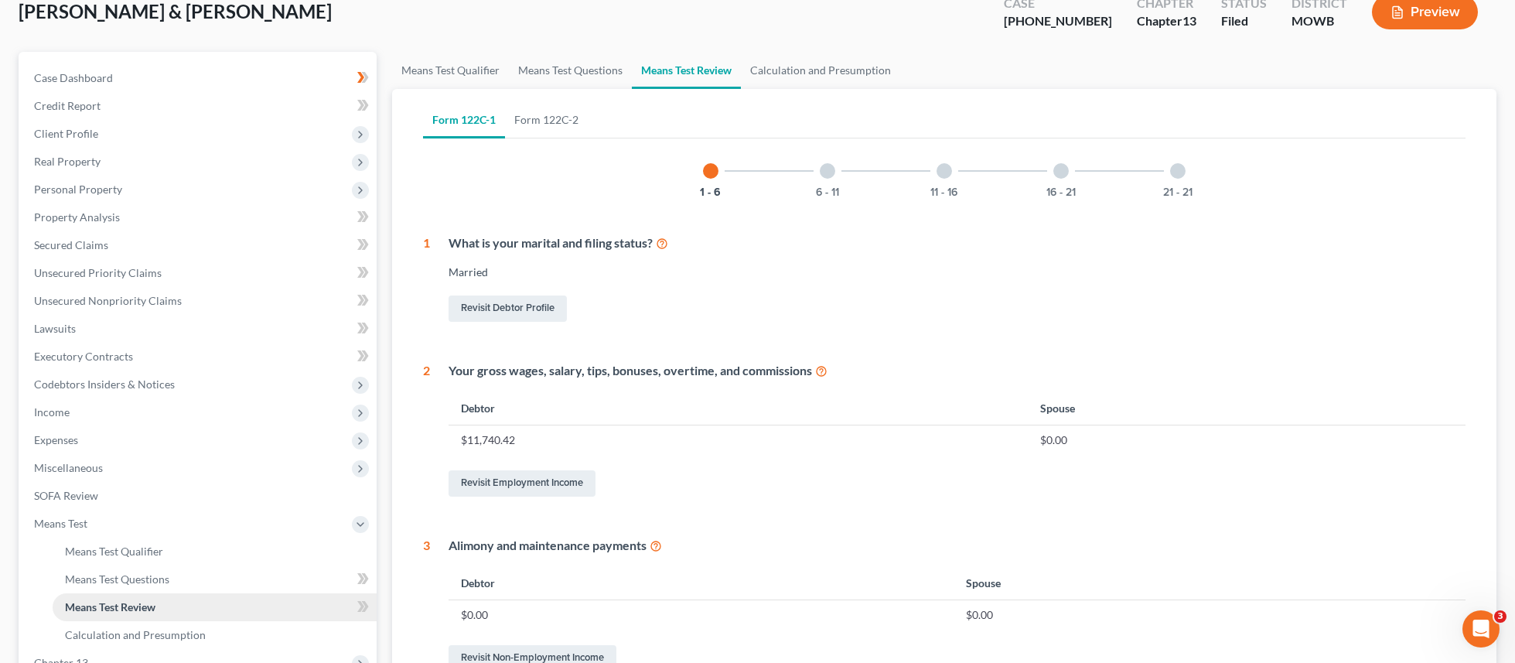
click at [132, 611] on span "Means Test Review" at bounding box center [110, 606] width 91 height 13
click at [143, 628] on link "Calculation and Presumption" at bounding box center [215, 635] width 324 height 28
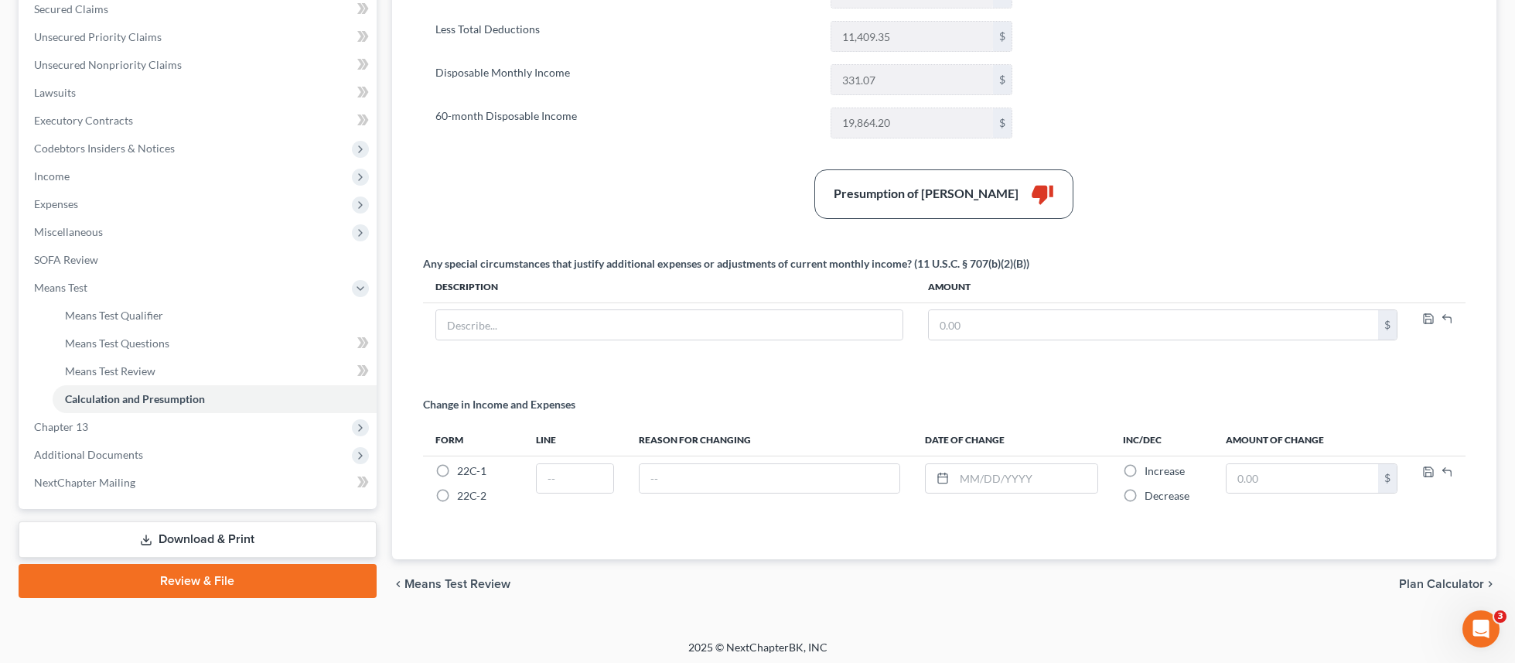
scroll to position [337, 0]
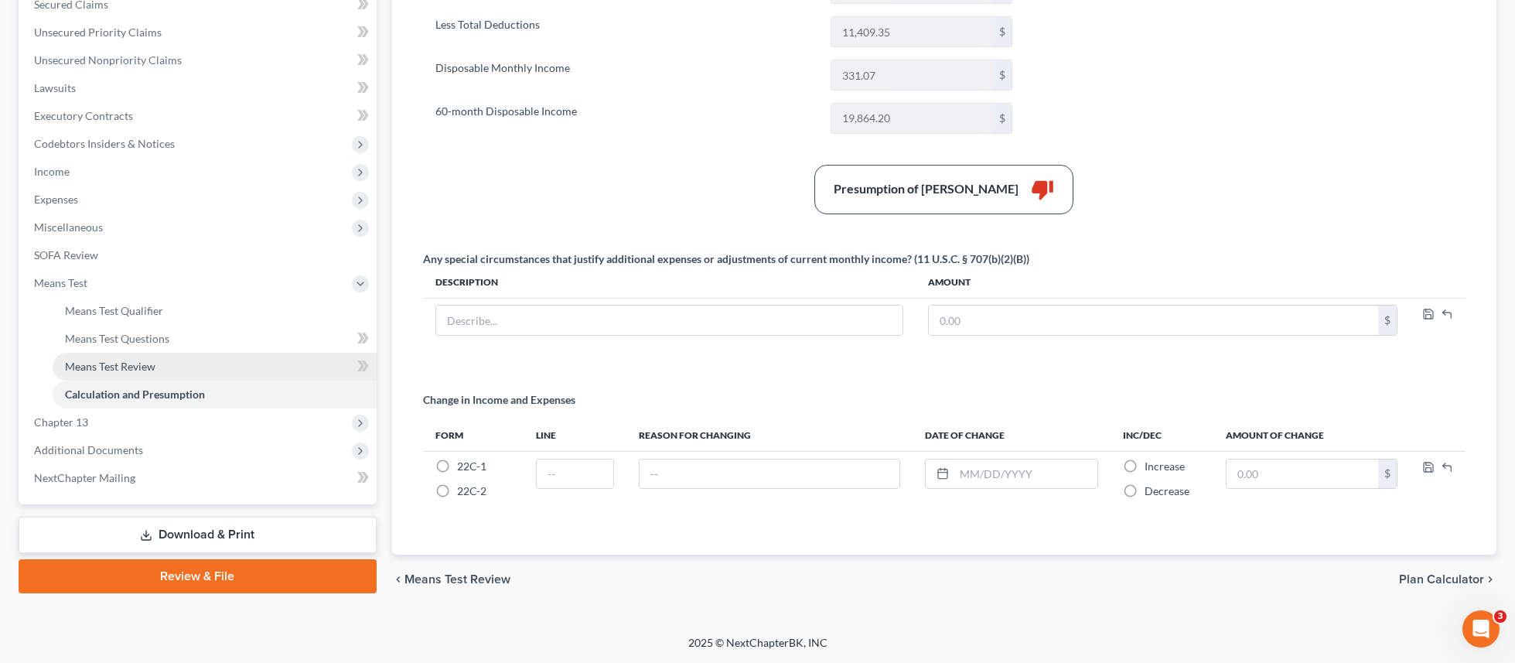
click at [169, 363] on link "Means Test Review" at bounding box center [215, 367] width 324 height 28
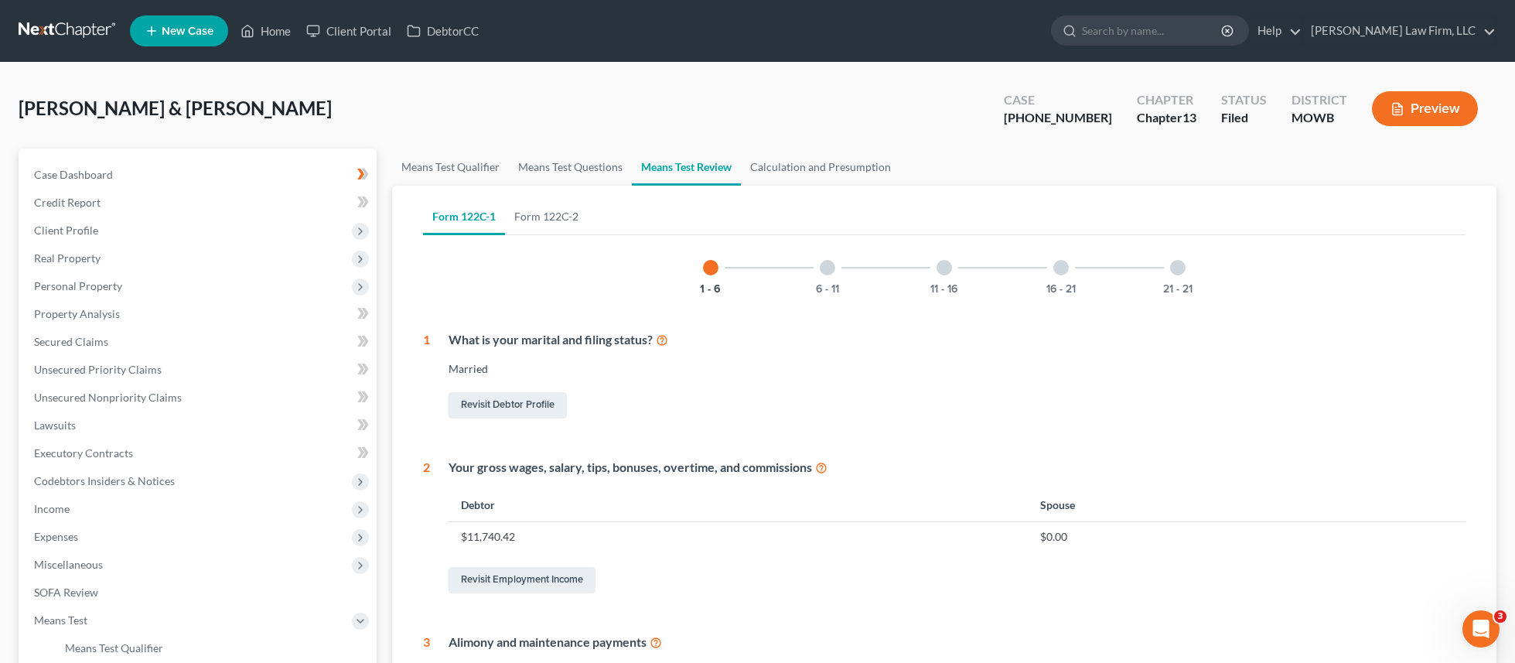
click at [1402, 117] on button "Preview" at bounding box center [1425, 108] width 106 height 35
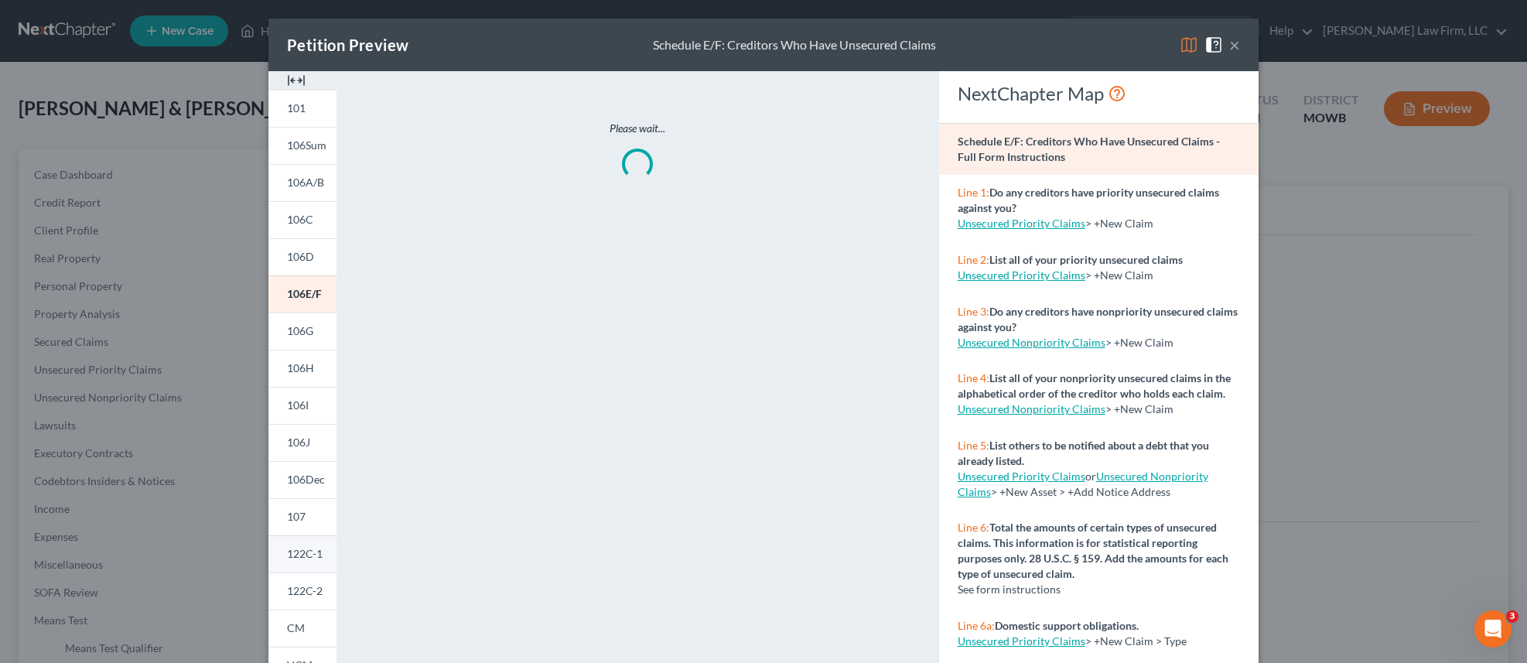
click at [302, 559] on span "122C-1" at bounding box center [305, 553] width 36 height 13
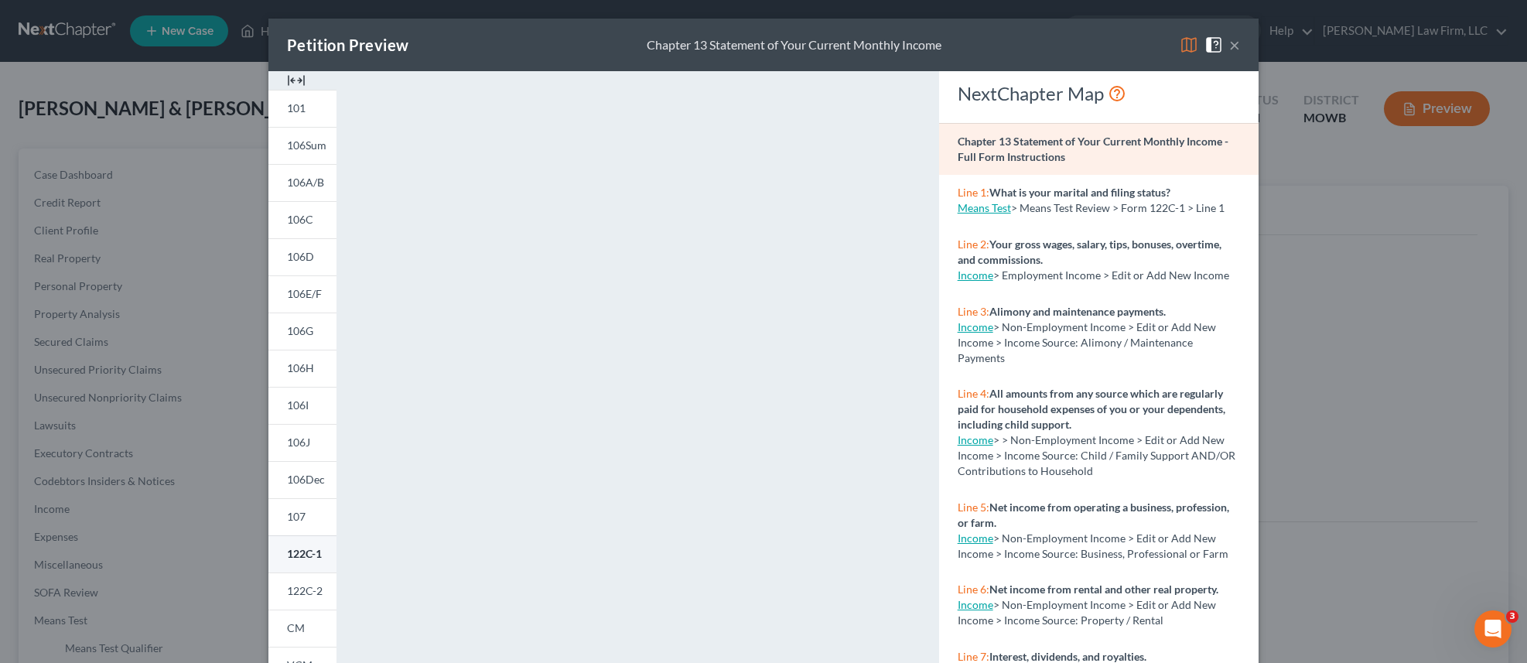
click at [306, 548] on span "122C-1" at bounding box center [304, 553] width 35 height 13
click at [299, 589] on span "122C-2" at bounding box center [305, 590] width 36 height 13
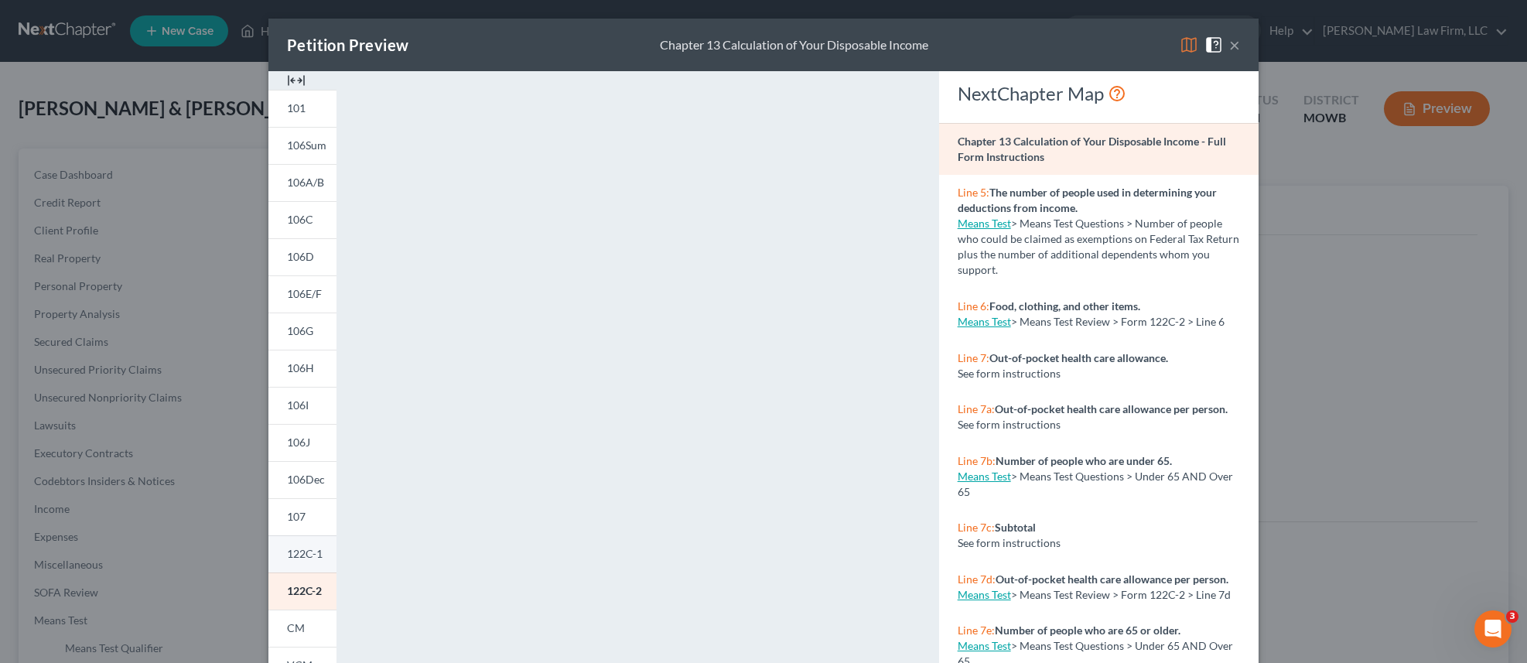
click at [313, 560] on span "122C-1" at bounding box center [305, 553] width 36 height 13
